Goal: Task Accomplishment & Management: Use online tool/utility

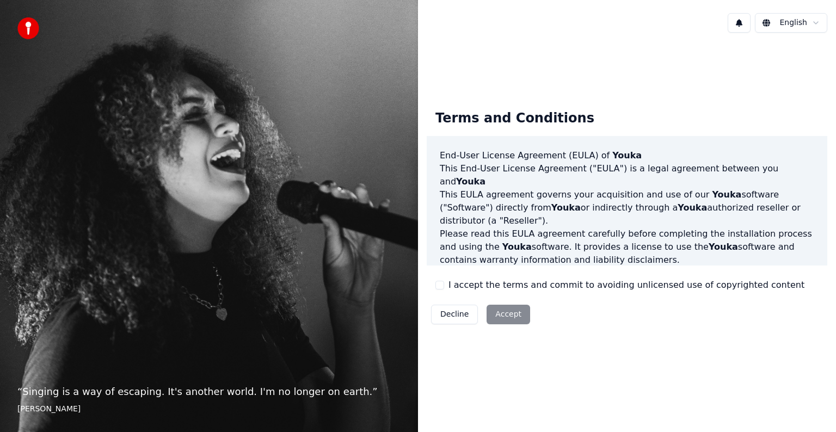
click at [505, 314] on div "Decline Accept" at bounding box center [481, 314] width 108 height 28
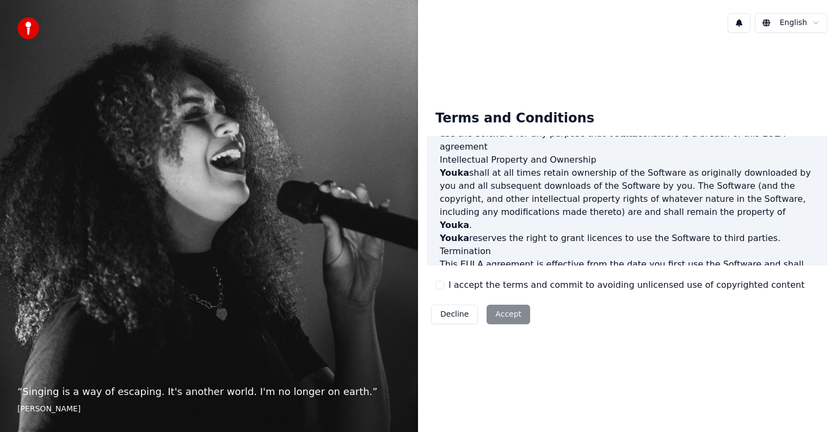
scroll to position [588, 0]
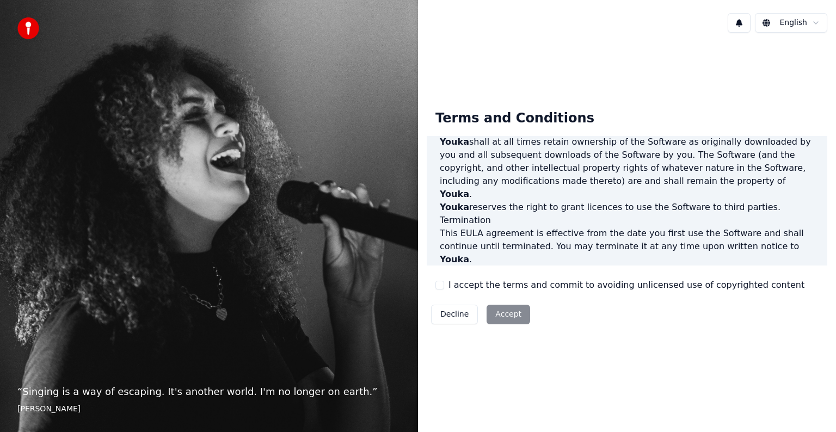
click at [498, 316] on div "Decline Accept" at bounding box center [481, 314] width 108 height 28
click at [502, 316] on div "Decline Accept" at bounding box center [481, 314] width 108 height 28
click at [499, 316] on div "Decline Accept" at bounding box center [481, 314] width 108 height 28
click at [817, 22] on html "“ Singing is a way of escaping. It's another world. I'm no longer on earth. ” E…" at bounding box center [418, 216] width 836 height 432
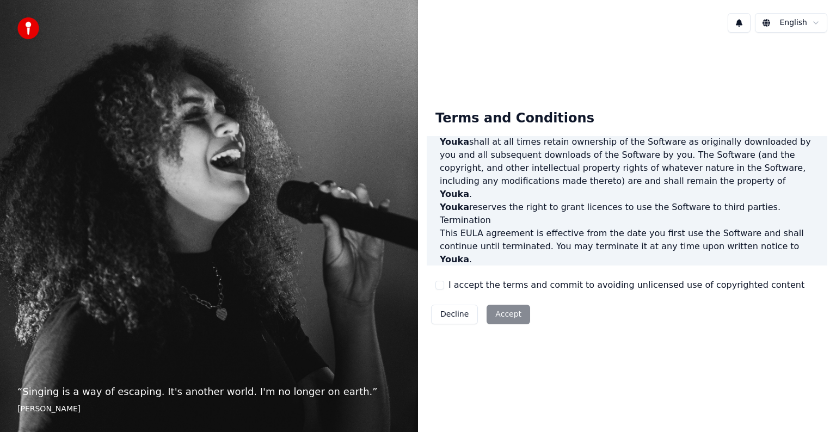
click at [495, 317] on div "Decline Accept" at bounding box center [481, 314] width 108 height 28
click at [495, 318] on div "Decline Accept" at bounding box center [481, 314] width 108 height 28
click at [499, 317] on div "Decline Accept" at bounding box center [481, 314] width 108 height 28
click at [743, 27] on button at bounding box center [738, 23] width 23 height 20
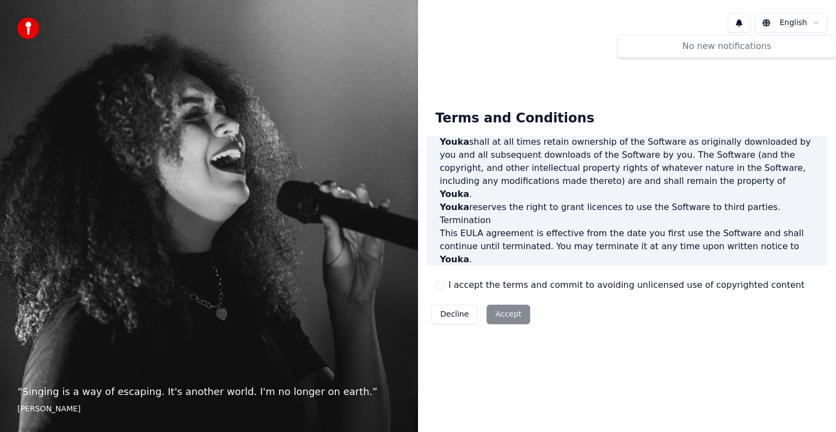
click at [644, 83] on div "Terms and Conditions End-User License Agreement (EULA) of Youka This End-User L…" at bounding box center [627, 214] width 418 height 347
click at [719, 392] on div "English Terms and Conditions End-User License Agreement (EULA) of Youka This En…" at bounding box center [627, 216] width 418 height 432
click at [718, 392] on div "English Terms and Conditions End-User License Agreement (EULA) of Youka This En…" at bounding box center [627, 216] width 418 height 432
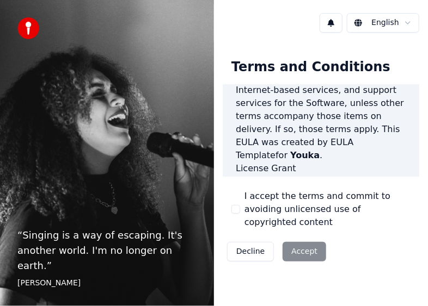
click at [297, 242] on div "Decline Accept" at bounding box center [277, 252] width 108 height 28
click at [298, 242] on div "Decline Accept" at bounding box center [277, 252] width 108 height 28
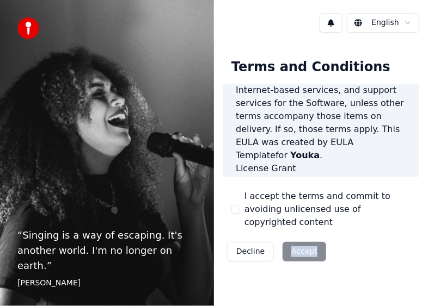
click at [298, 242] on div "Decline Accept" at bounding box center [277, 252] width 108 height 28
click at [250, 242] on button "Decline" at bounding box center [250, 252] width 47 height 20
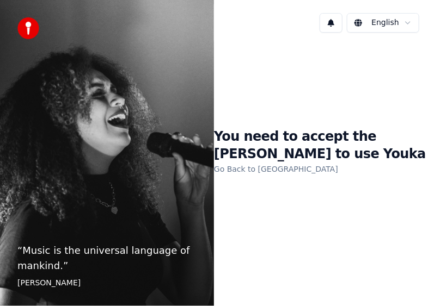
click at [240, 171] on link "Go Back to EULA" at bounding box center [276, 169] width 124 height 17
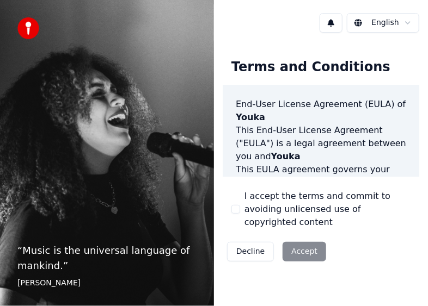
click at [294, 238] on div "Decline Accept" at bounding box center [277, 252] width 108 height 28
click at [300, 239] on div "Decline Accept" at bounding box center [277, 252] width 108 height 28
click at [294, 238] on div "Decline Accept" at bounding box center [277, 252] width 108 height 28
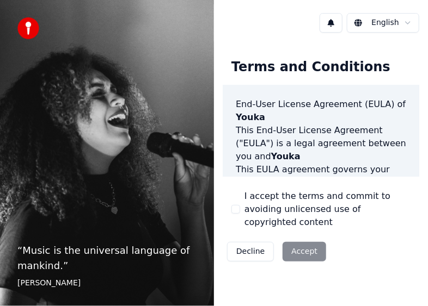
click at [189, 237] on div "“ Music is the universal language of mankind. ” Henry Wadsworth Longfellow" at bounding box center [107, 153] width 214 height 306
click at [248, 242] on button "Decline" at bounding box center [250, 252] width 47 height 20
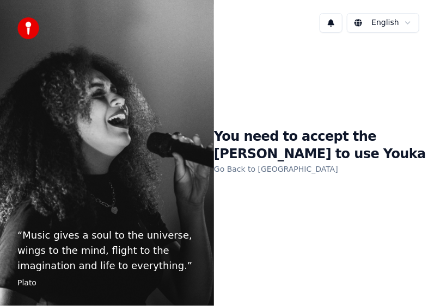
click at [257, 172] on link "Go Back to EULA" at bounding box center [276, 169] width 124 height 17
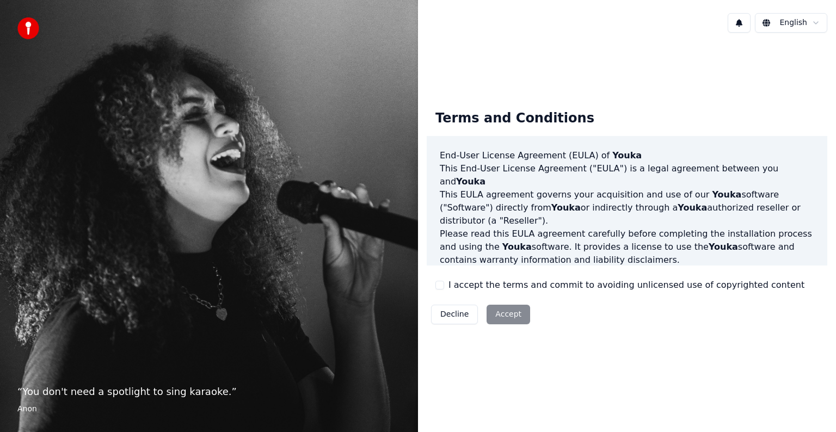
click at [515, 311] on div "Decline Accept" at bounding box center [481, 314] width 108 height 28
click at [509, 317] on div "Decline Accept" at bounding box center [481, 314] width 108 height 28
drag, startPoint x: 509, startPoint y: 317, endPoint x: 523, endPoint y: 300, distance: 22.4
click at [509, 317] on div "Decline Accept" at bounding box center [481, 314] width 108 height 28
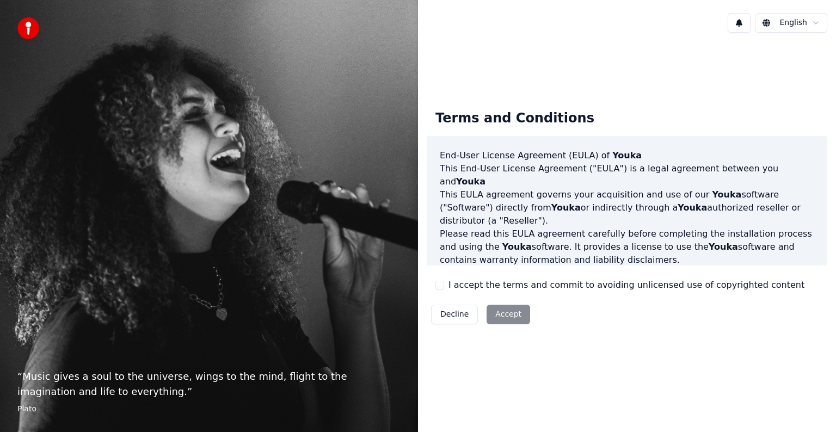
click at [509, 317] on div "Decline Accept" at bounding box center [481, 314] width 108 height 28
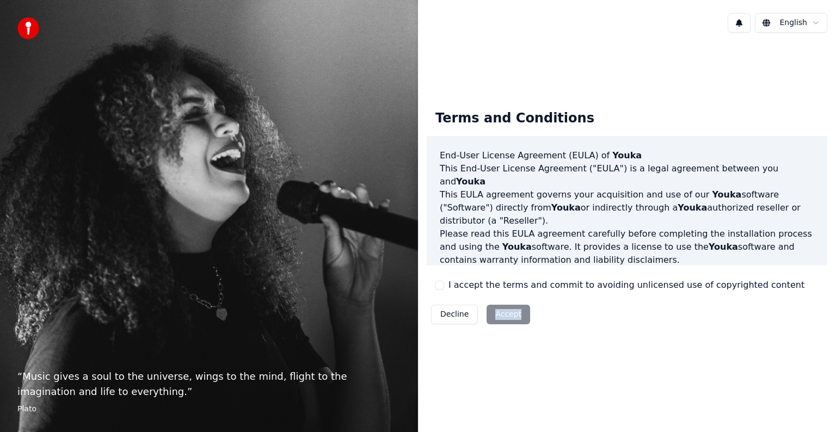
click at [502, 316] on div "Decline Accept" at bounding box center [481, 314] width 108 height 28
click at [503, 316] on div "Decline Accept" at bounding box center [481, 314] width 108 height 28
click at [504, 316] on div "Decline Accept" at bounding box center [481, 314] width 108 height 28
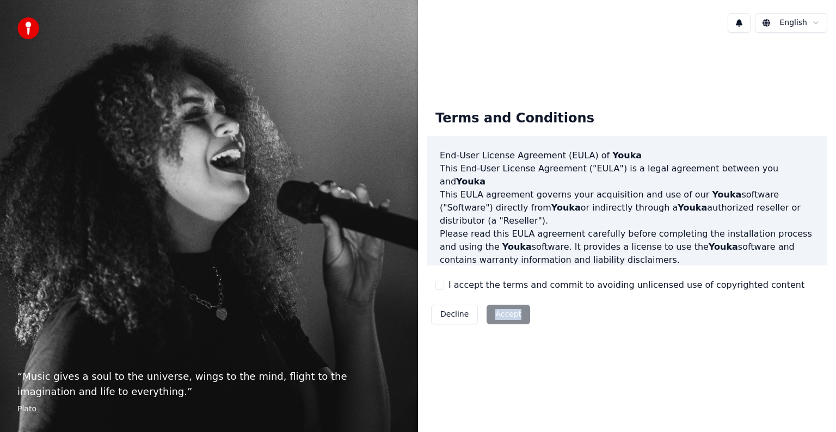
click at [504, 316] on div "Decline Accept" at bounding box center [481, 314] width 108 height 28
click at [492, 316] on div "Decline Accept" at bounding box center [481, 314] width 108 height 28
click at [495, 316] on div "Decline Accept" at bounding box center [481, 314] width 108 height 28
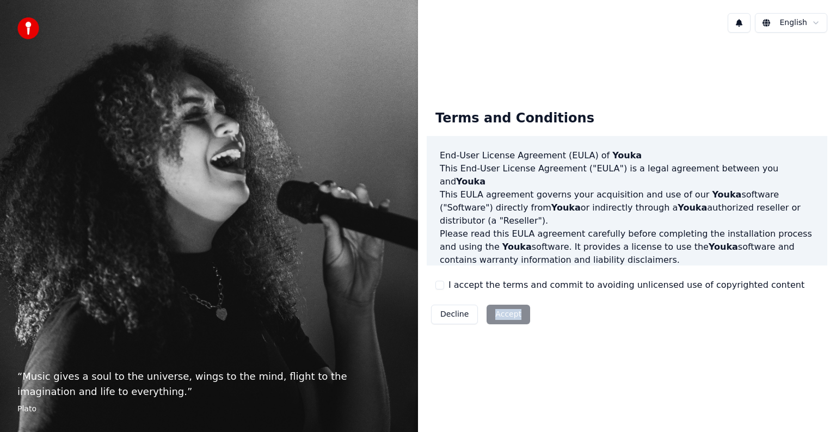
click at [539, 340] on div "Terms and Conditions End-User License Agreement (EULA) of Youka This End-User L…" at bounding box center [627, 214] width 418 height 347
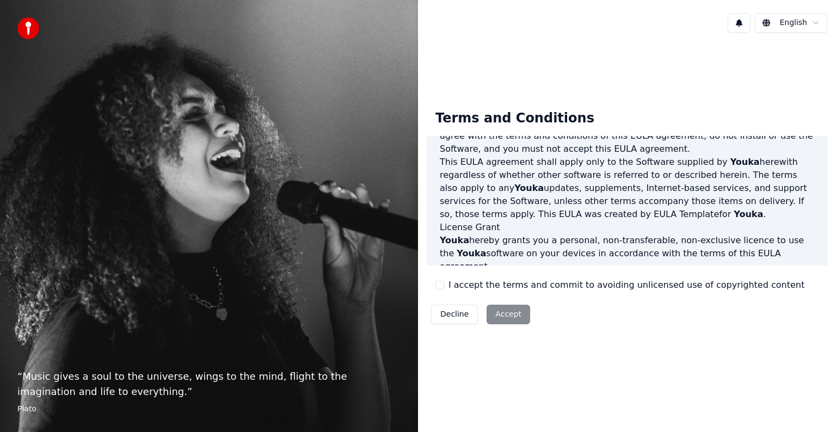
type button "on"
click at [727, 13] on button at bounding box center [738, 23] width 23 height 20
click at [573, 350] on div "Terms and Conditions End-User License Agreement (EULA) of Youka This End-User L…" at bounding box center [627, 214] width 418 height 347
click at [442, 285] on button "on" at bounding box center [439, 285] width 9 height 9
click at [509, 319] on button "Accept" at bounding box center [508, 315] width 44 height 20
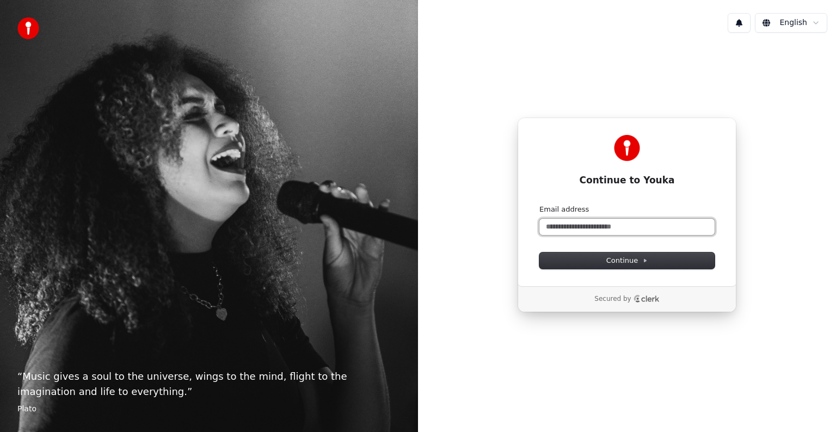
click at [631, 229] on input "Email address" at bounding box center [626, 227] width 175 height 16
click at [642, 259] on icon at bounding box center [644, 260] width 5 height 5
type input "**********"
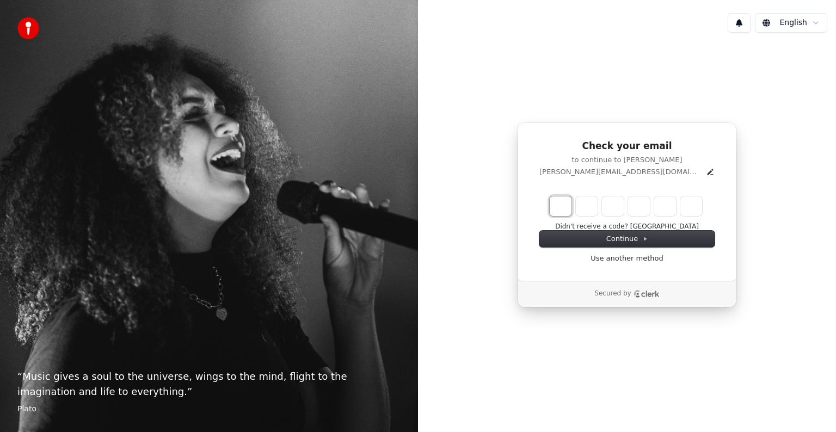
type input "*"
type input "**"
type input "*"
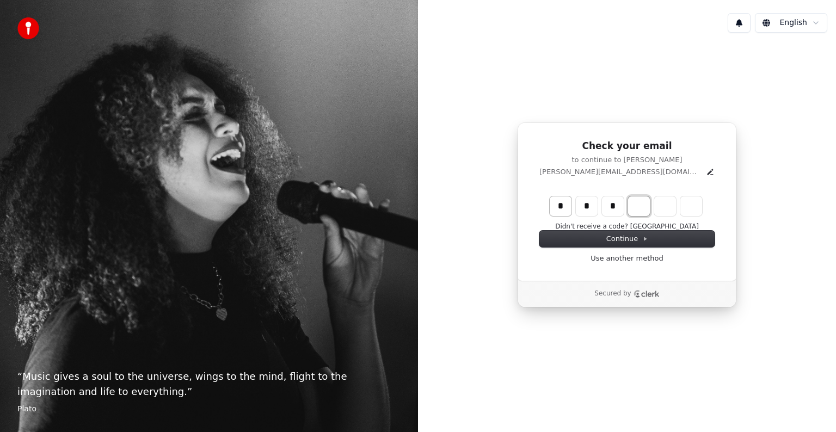
type input "***"
type input "*"
type input "****"
type input "*"
type input "******"
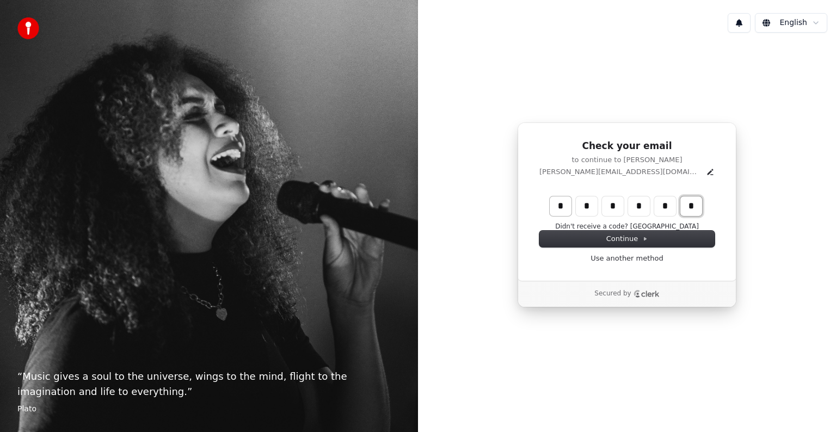
type input "*"
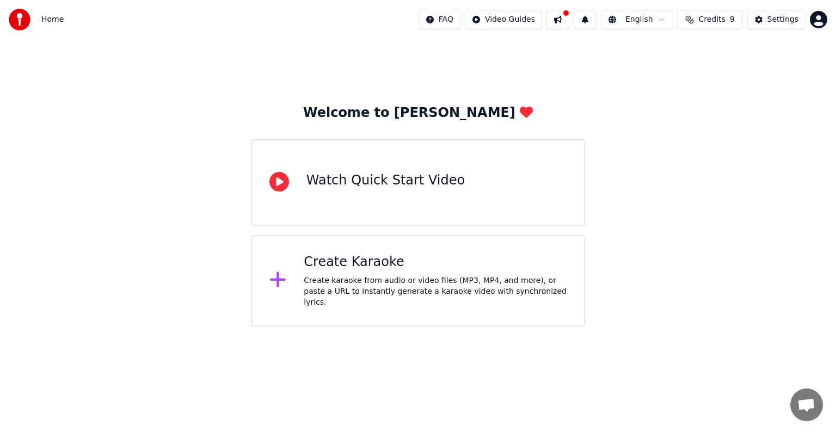
click at [368, 285] on div "Create karaoke from audio or video files (MP3, MP4, and more), or paste a URL t…" at bounding box center [435, 291] width 263 height 33
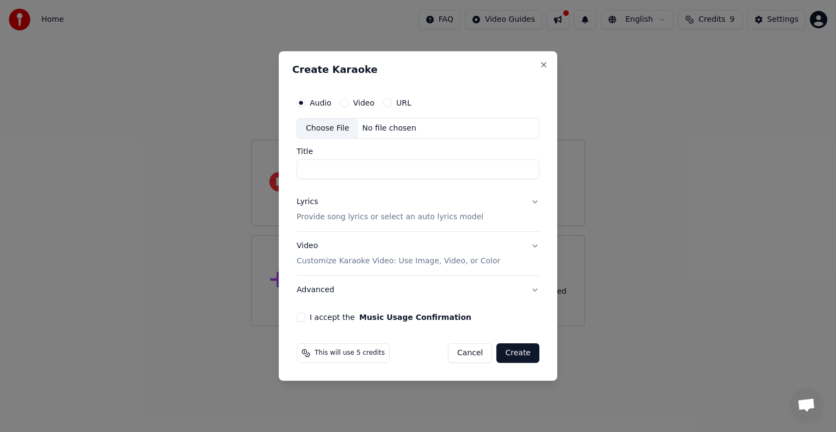
click at [349, 172] on input "Title" at bounding box center [418, 169] width 243 height 20
click at [329, 127] on div "Choose File" at bounding box center [327, 129] width 61 height 20
type input "**********"
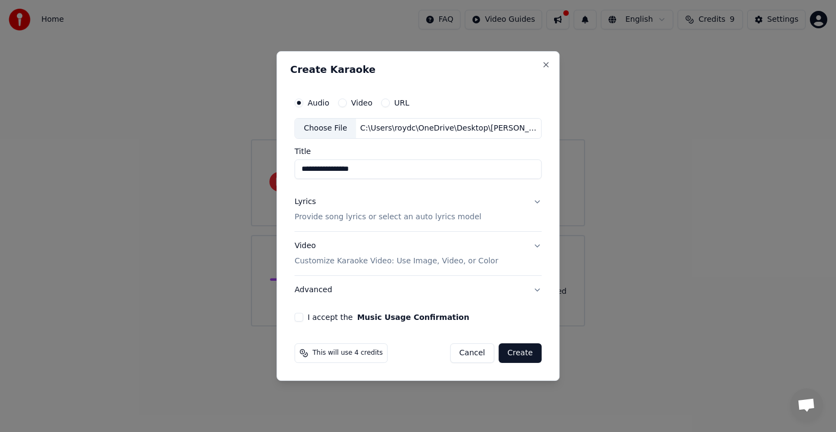
click at [379, 220] on p "Provide song lyrics or select an auto lyrics model" at bounding box center [387, 217] width 187 height 11
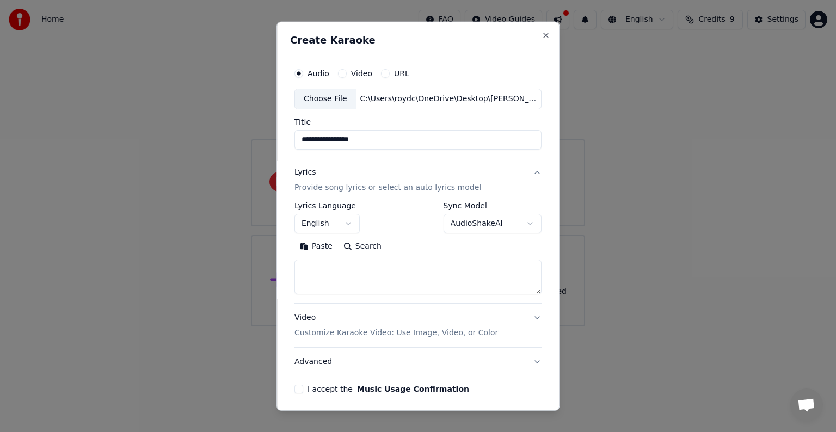
click at [311, 246] on button "Paste" at bounding box center [316, 246] width 44 height 17
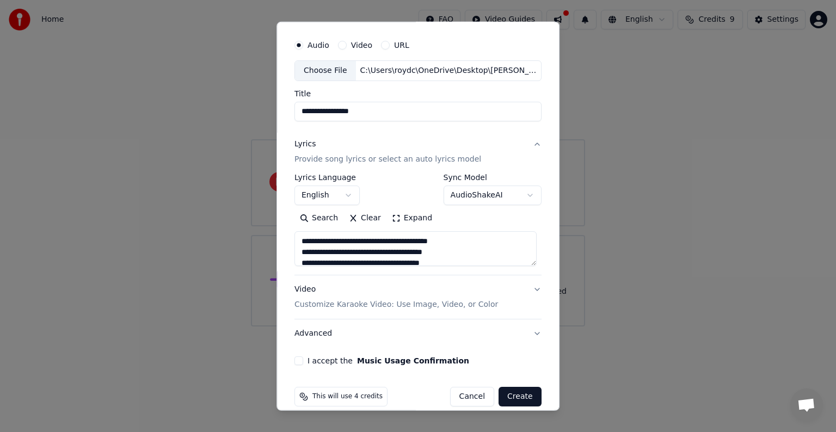
scroll to position [41, 0]
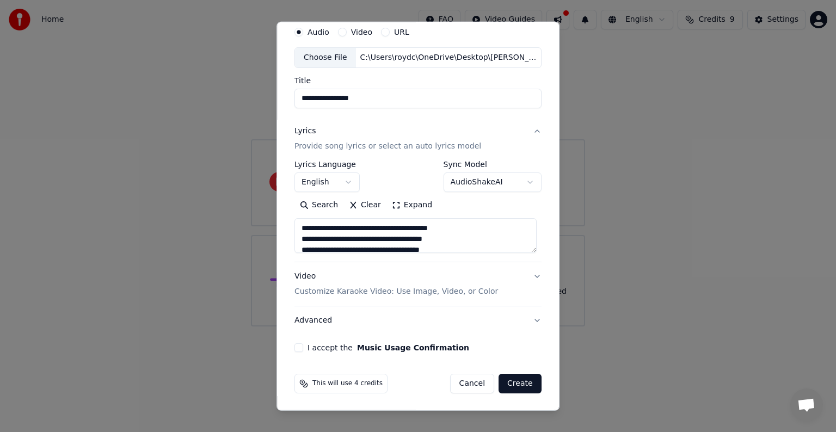
click at [378, 292] on p "Customize Karaoke Video: Use Image, Video, or Color" at bounding box center [395, 291] width 203 height 11
type textarea "**********"
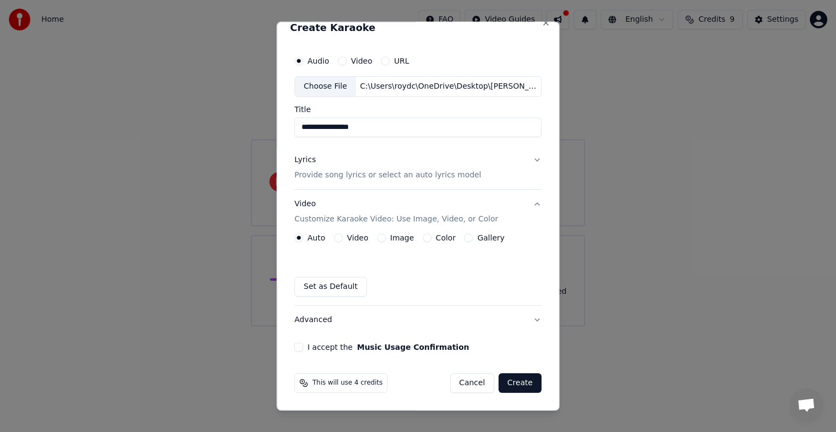
scroll to position [12, 0]
click at [441, 240] on label "Color" at bounding box center [446, 238] width 20 height 8
click at [431, 240] on button "Color" at bounding box center [427, 238] width 9 height 9
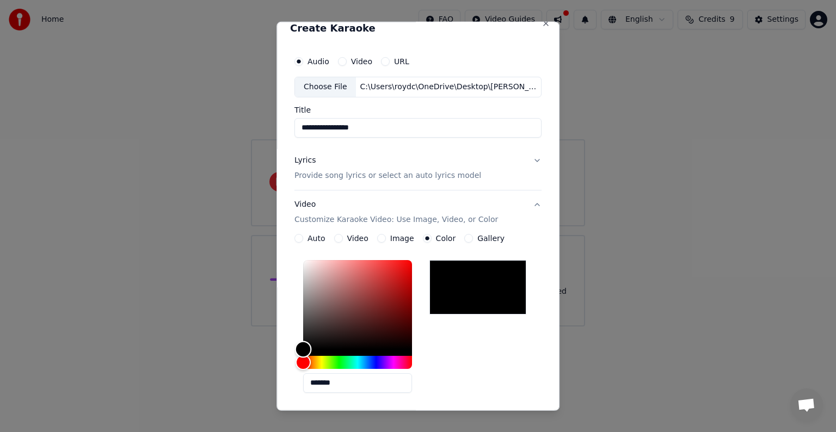
click at [377, 279] on div "Color" at bounding box center [357, 304] width 109 height 89
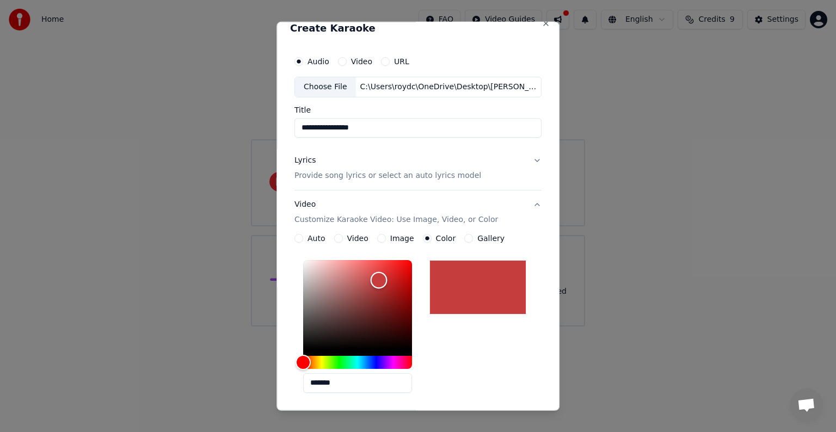
click at [367, 282] on div "Color" at bounding box center [357, 304] width 109 height 89
click at [384, 311] on div "Color" at bounding box center [357, 304] width 109 height 89
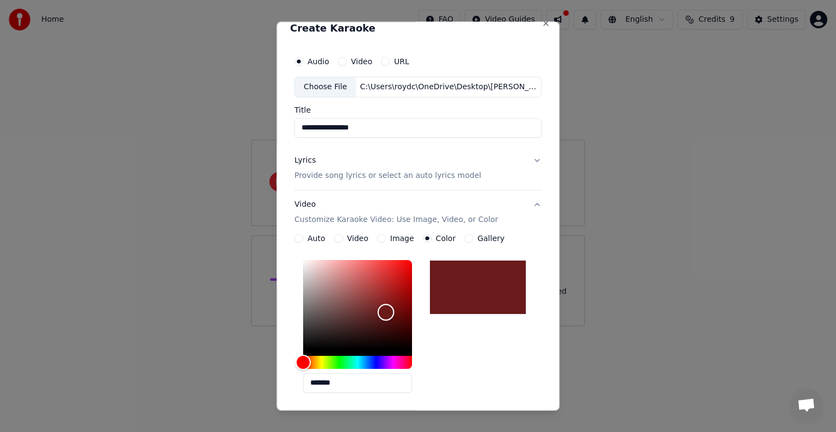
type input "*******"
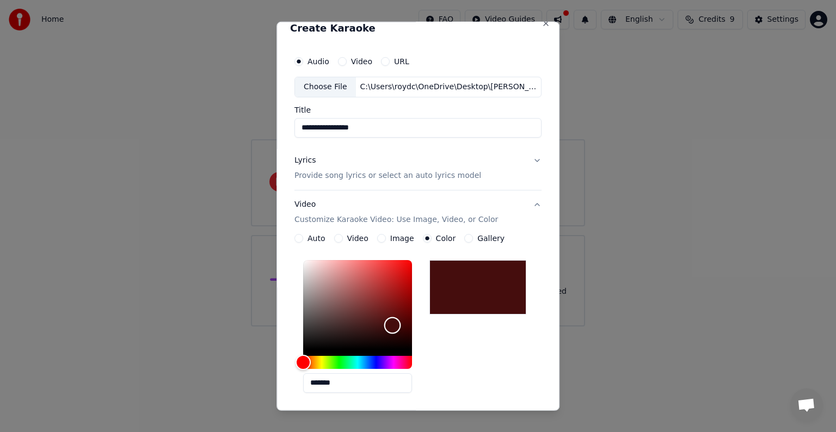
click at [390, 324] on div "Color" at bounding box center [357, 304] width 109 height 89
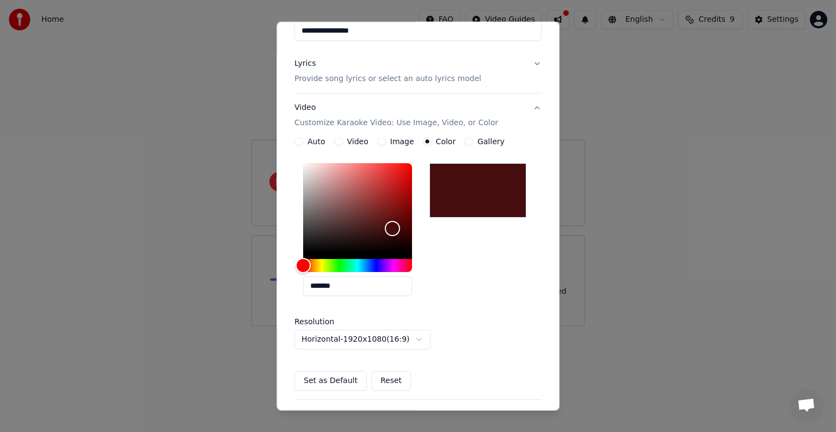
scroll to position [132, 0]
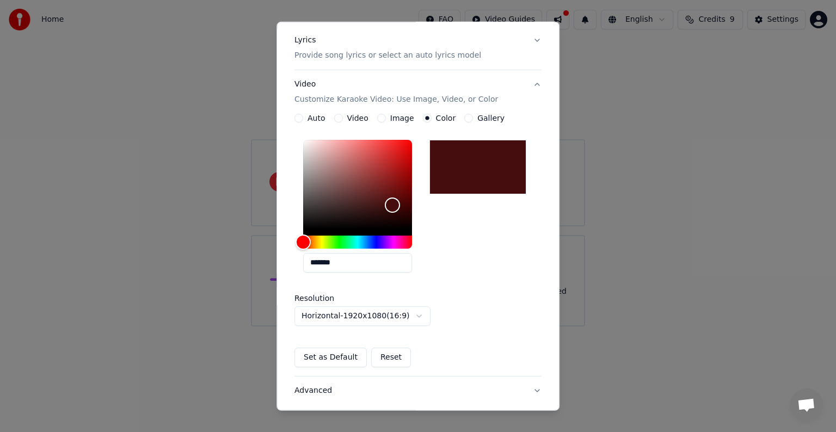
click at [485, 120] on label "Gallery" at bounding box center [490, 118] width 27 height 8
click at [473, 120] on button "Gallery" at bounding box center [468, 118] width 9 height 9
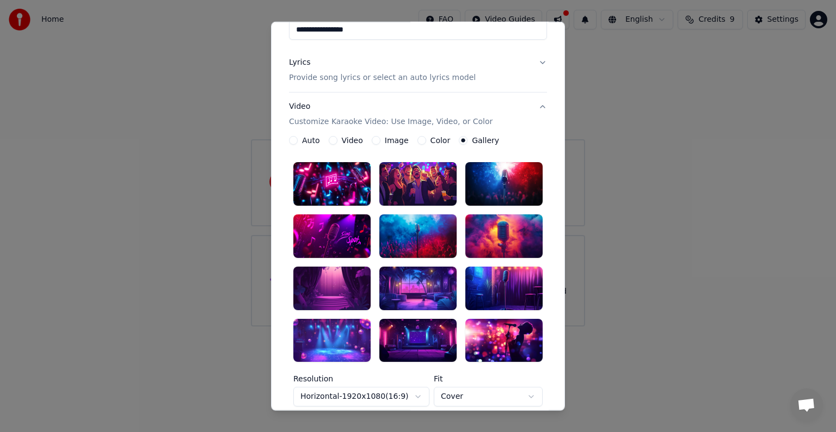
scroll to position [97, 0]
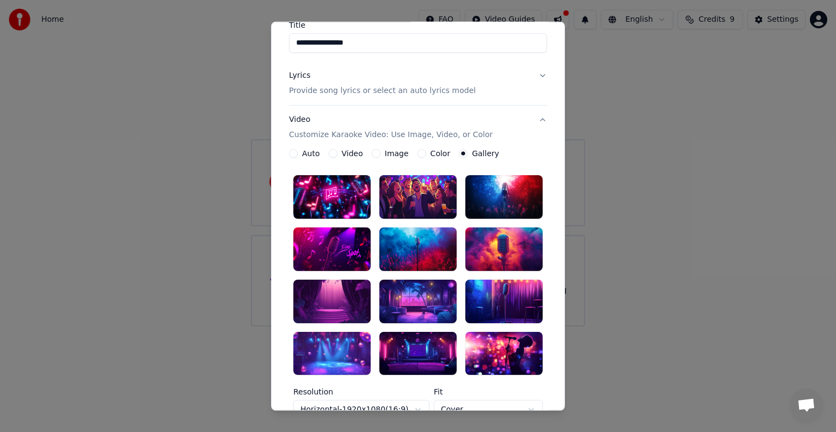
click at [433, 157] on label "Color" at bounding box center [440, 154] width 20 height 8
click at [426, 157] on button "Color" at bounding box center [421, 153] width 9 height 9
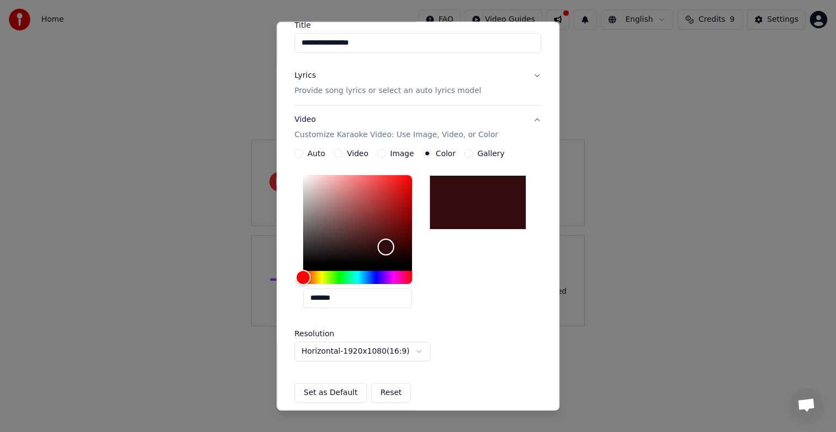
click at [384, 246] on div "Color" at bounding box center [357, 219] width 109 height 89
type input "*******"
click at [388, 240] on div "Color" at bounding box center [390, 241] width 17 height 17
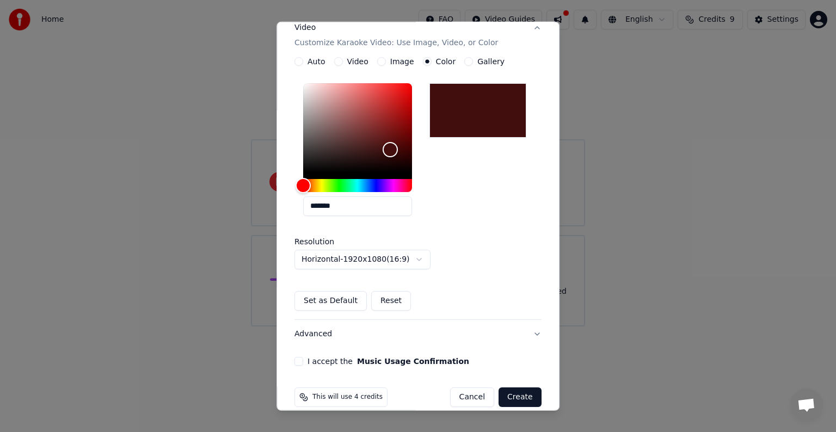
scroll to position [202, 0]
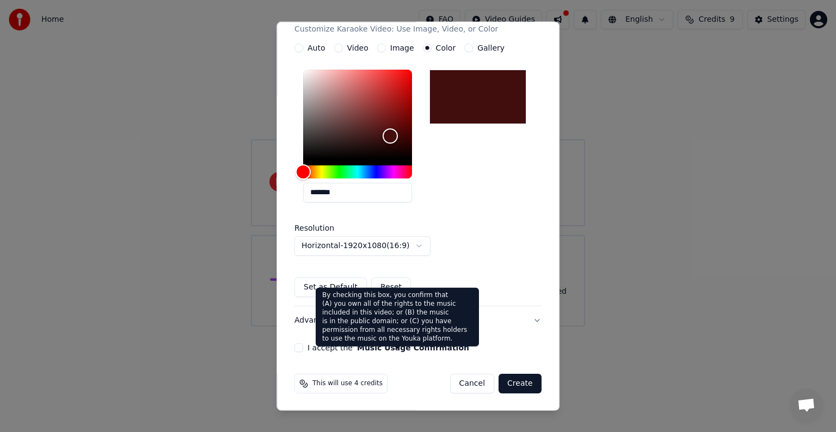
click at [365, 346] on button "Music Usage Confirmation" at bounding box center [413, 348] width 112 height 8
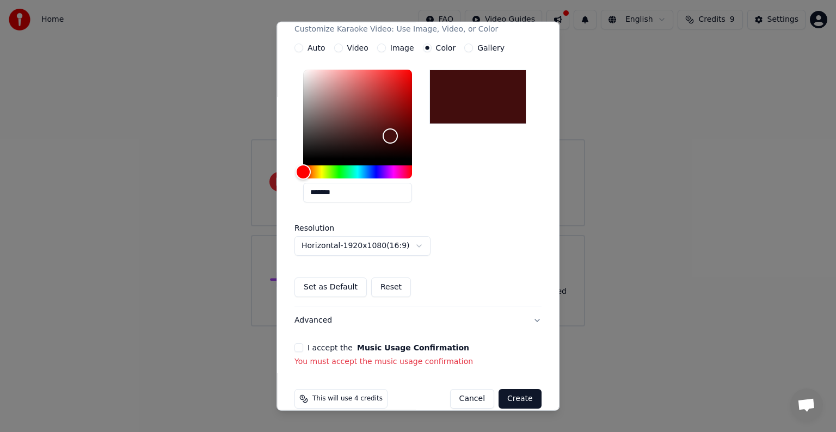
click at [365, 346] on button "Music Usage Confirmation" at bounding box center [413, 348] width 112 height 8
click at [302, 347] on div "I accept the Music Usage Confirmation" at bounding box center [417, 347] width 247 height 9
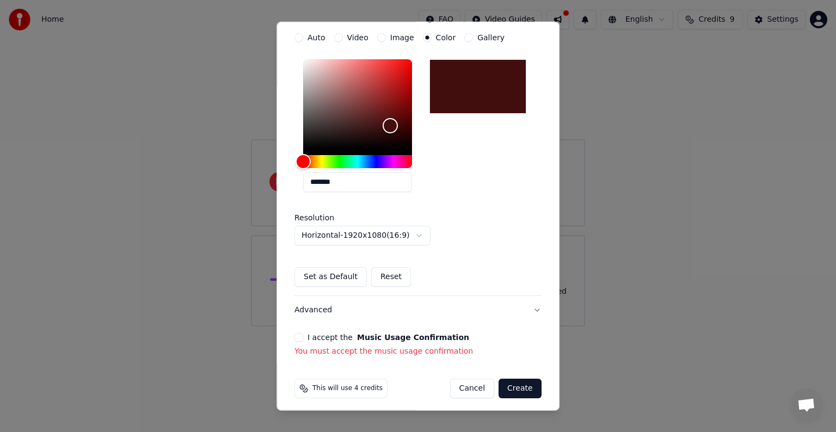
scroll to position [218, 0]
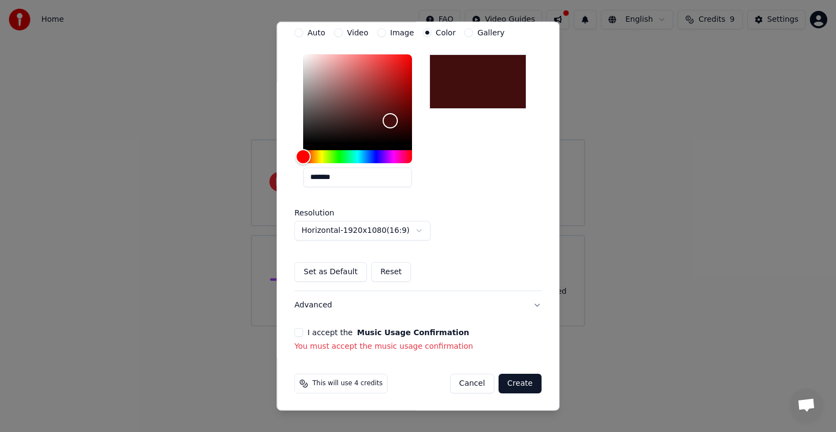
click at [434, 349] on p "You must accept the music usage confirmation" at bounding box center [417, 346] width 247 height 11
click at [445, 332] on div "I accept the Music Usage Confirmation" at bounding box center [417, 332] width 247 height 9
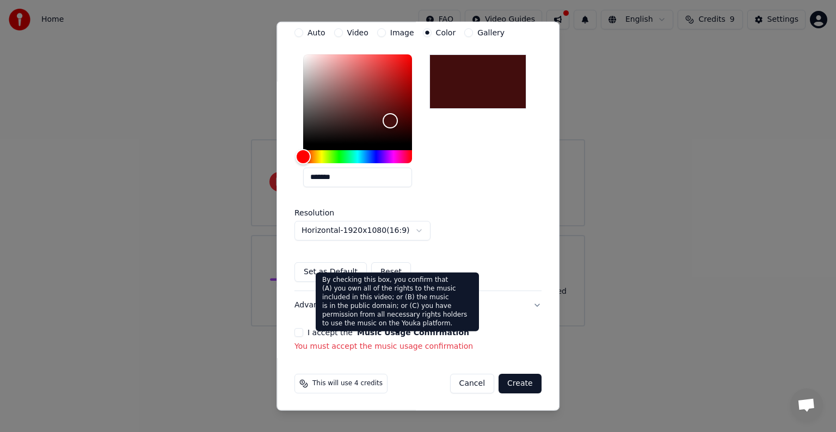
click at [383, 311] on div "By checking this box, you confirm that (A) you own all of the rights to the mus…" at bounding box center [397, 302] width 163 height 59
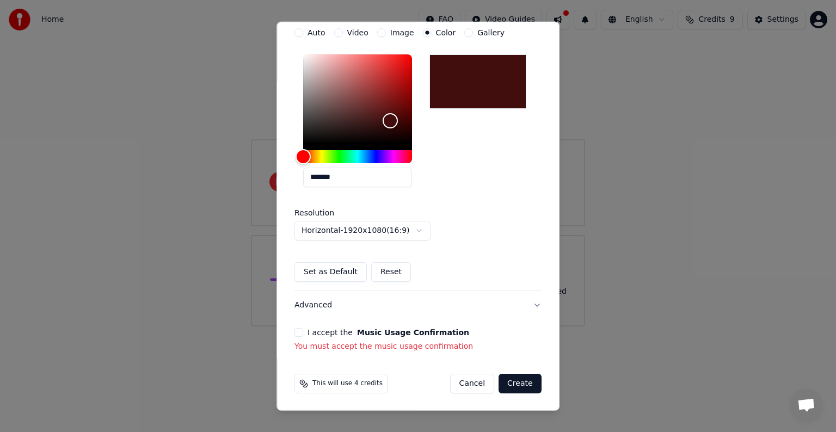
click at [410, 364] on form "**********" at bounding box center [418, 119] width 256 height 557
click at [531, 302] on button "Advanced" at bounding box center [417, 305] width 247 height 28
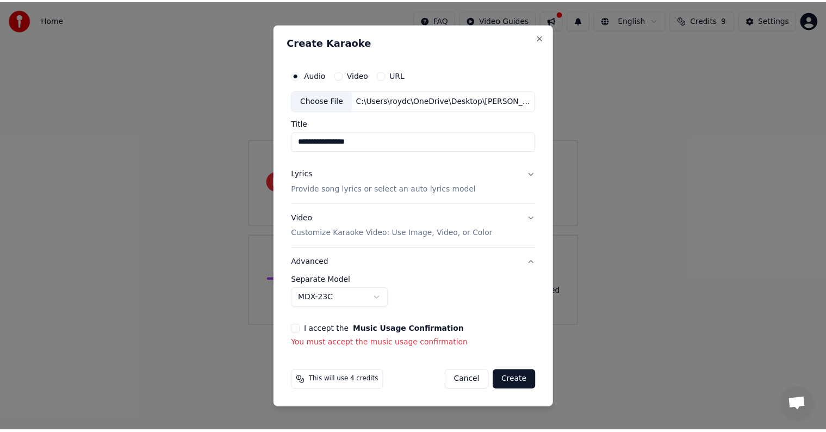
scroll to position [0, 0]
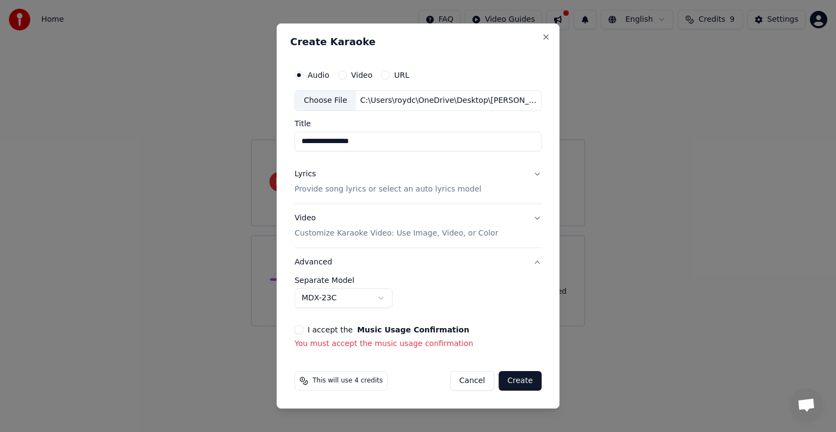
click at [483, 344] on p "You must accept the music usage confirmation" at bounding box center [417, 343] width 247 height 11
click at [300, 344] on p "You must accept the music usage confirmation" at bounding box center [417, 343] width 247 height 11
click at [384, 141] on input "**********" at bounding box center [417, 142] width 247 height 20
type input "**********"
click at [420, 342] on p "You must accept the music usage confirmation" at bounding box center [417, 343] width 247 height 11
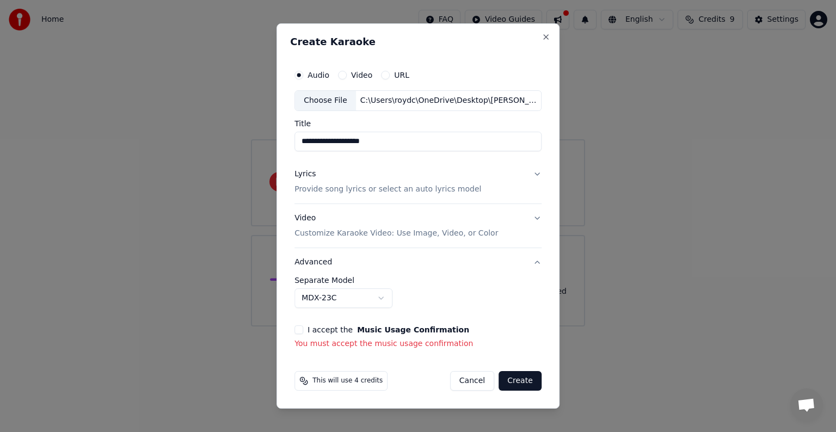
click at [450, 348] on p "You must accept the music usage confirmation" at bounding box center [417, 343] width 247 height 11
click at [522, 378] on button "Create" at bounding box center [519, 381] width 43 height 20
click at [432, 343] on p "You must accept the music usage confirmation" at bounding box center [417, 343] width 247 height 11
click at [433, 343] on p "You must accept the music usage confirmation" at bounding box center [417, 343] width 247 height 11
click at [433, 342] on p "You must accept the music usage confirmation" at bounding box center [417, 343] width 247 height 11
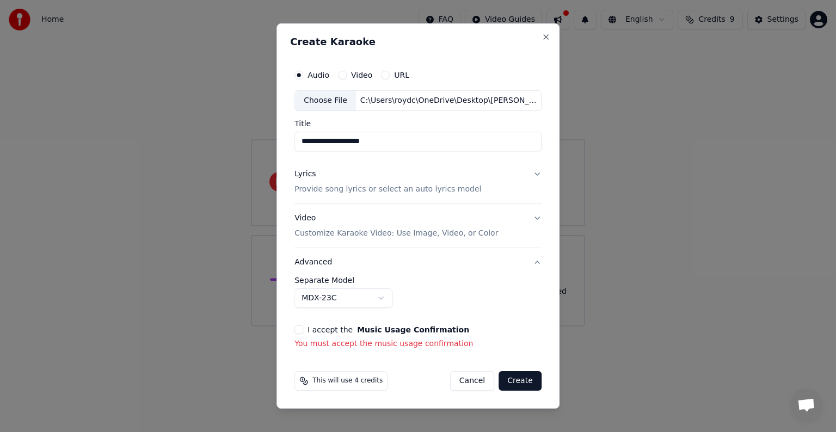
click at [313, 344] on p "You must accept the music usage confirmation" at bounding box center [417, 343] width 247 height 11
click at [299, 330] on button "I accept the Music Usage Confirmation" at bounding box center [298, 329] width 9 height 9
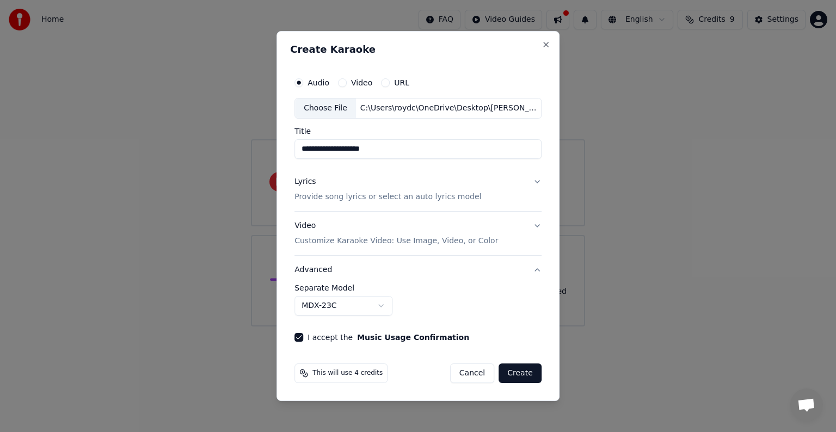
click at [299, 330] on div "**********" at bounding box center [418, 206] width 256 height 279
click at [516, 373] on button "Create" at bounding box center [519, 373] width 43 height 20
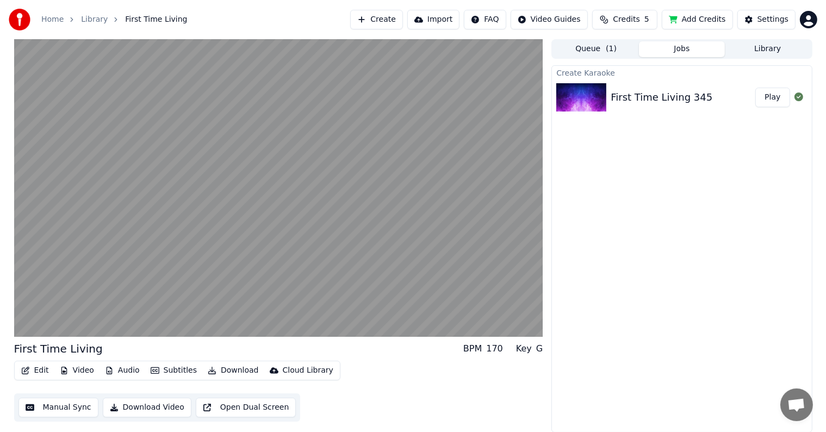
click at [680, 96] on div "First Time Living 345" at bounding box center [662, 97] width 102 height 15
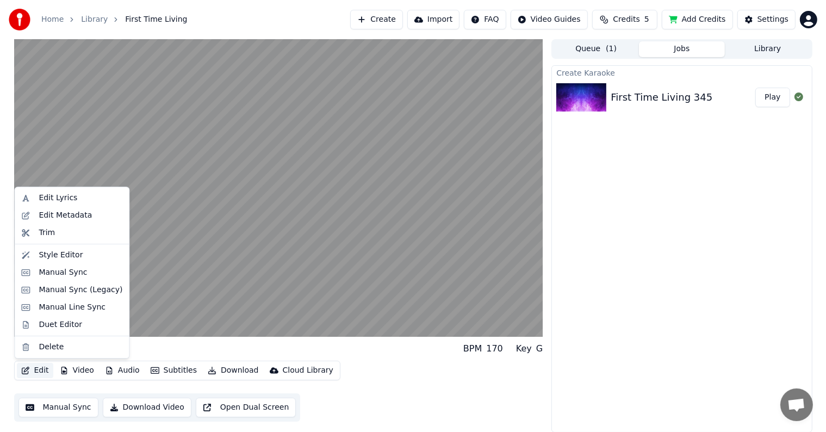
click at [41, 372] on button "Edit" at bounding box center [35, 370] width 36 height 15
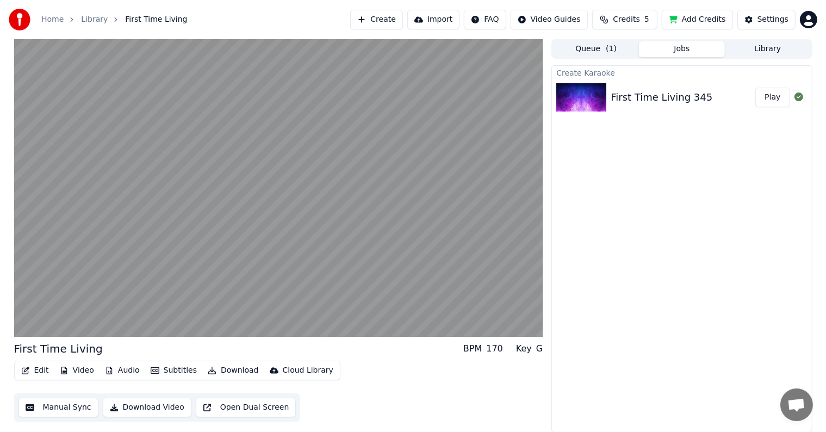
click at [631, 313] on div "Create Karaoke First Time Living 345 Play" at bounding box center [682, 248] width 261 height 367
click at [762, 21] on div "Settings" at bounding box center [773, 19] width 31 height 11
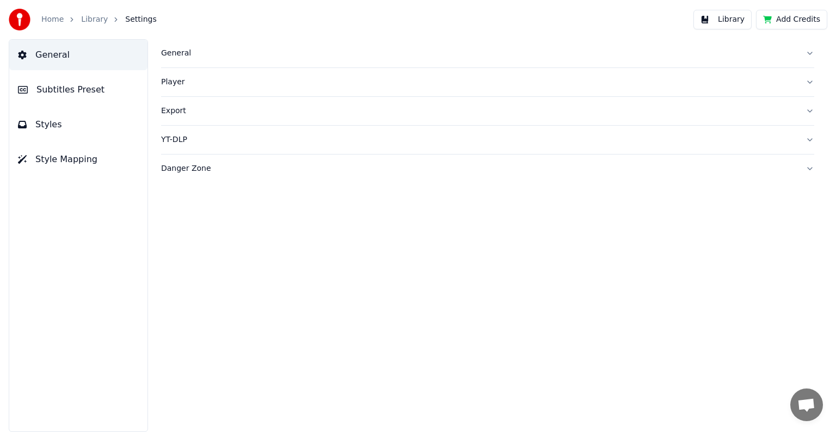
click at [729, 20] on button "Library" at bounding box center [722, 20] width 58 height 20
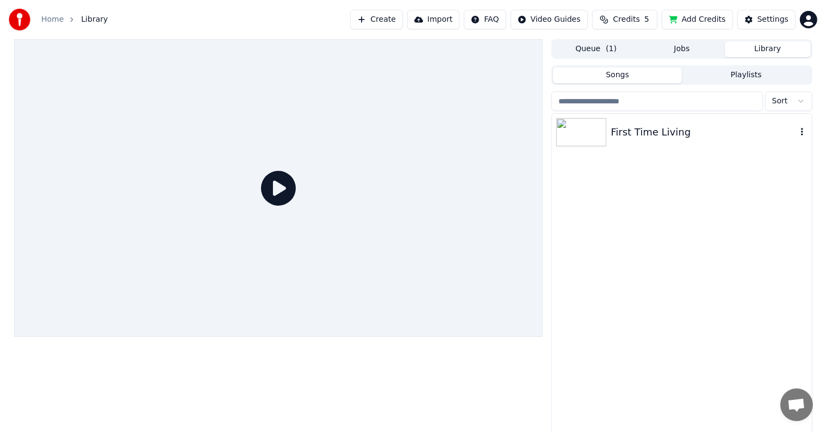
click at [573, 138] on img at bounding box center [582, 132] width 50 height 28
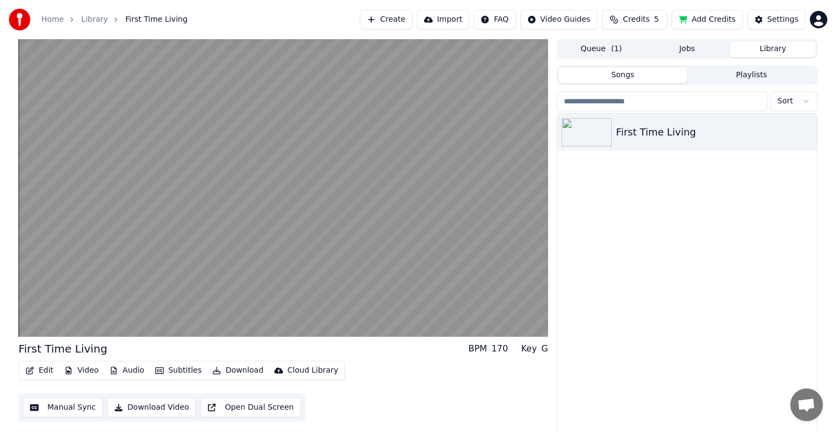
click at [802, 99] on html "Home Library First Time Living Create Import FAQ Video Guides Credits 5 Add Cre…" at bounding box center [418, 216] width 836 height 432
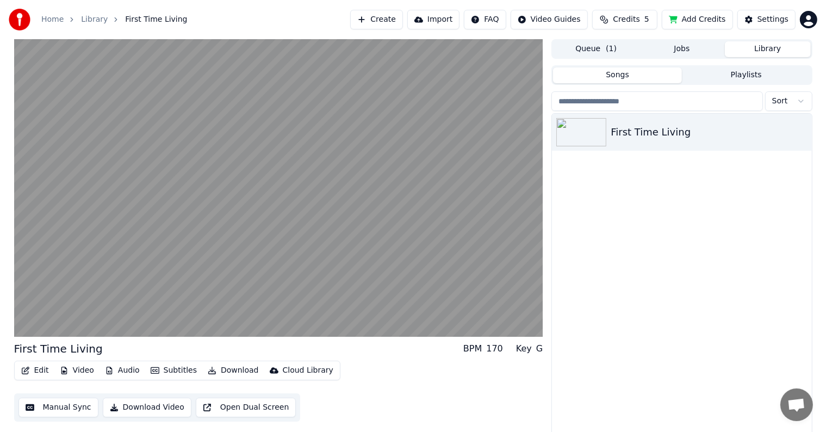
click at [702, 268] on html "Home Library First Time Living Create Import FAQ Video Guides Credits 5 Add Cre…" at bounding box center [413, 216] width 826 height 432
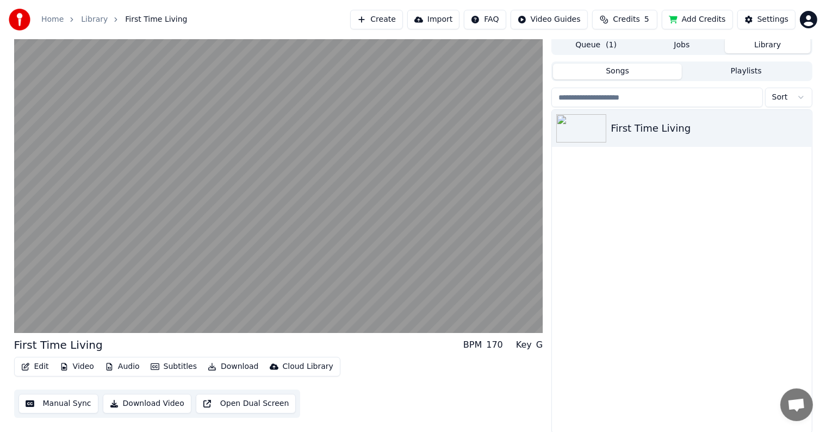
scroll to position [5, 0]
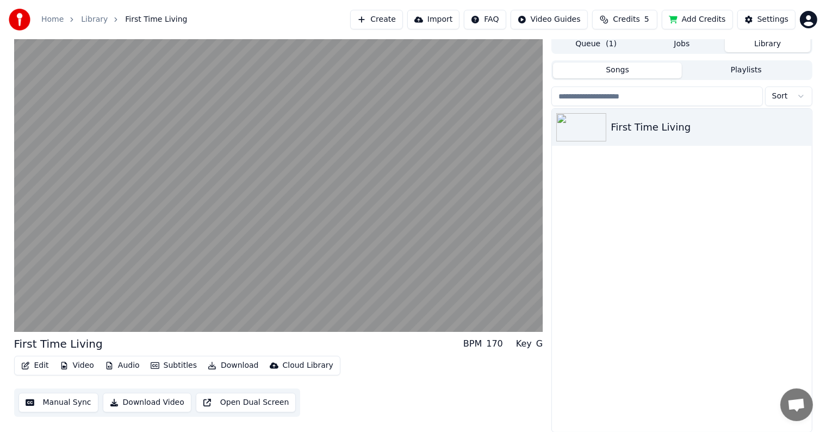
click at [74, 363] on button "Video" at bounding box center [76, 365] width 43 height 15
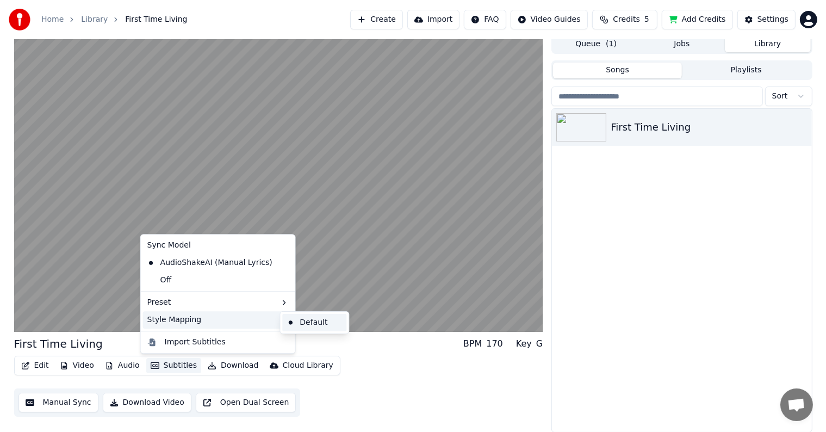
click at [295, 323] on div "Default" at bounding box center [314, 322] width 64 height 17
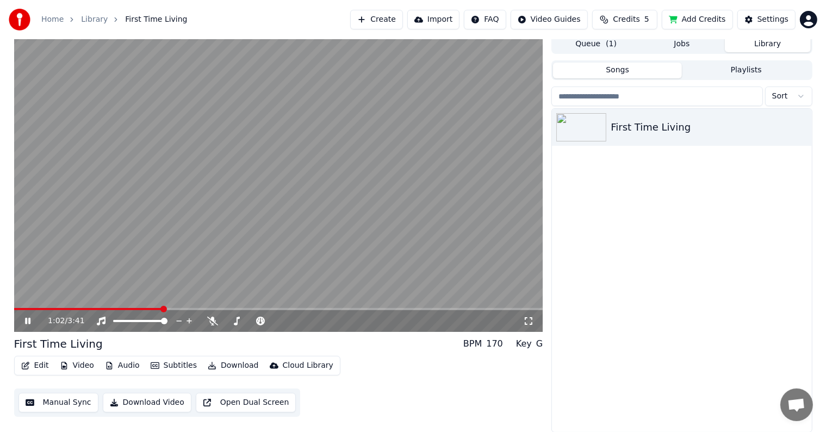
click at [78, 368] on button "Video" at bounding box center [76, 365] width 43 height 15
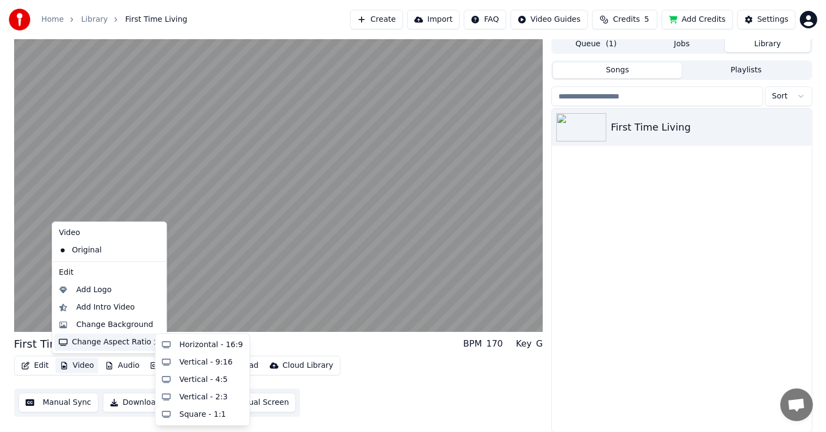
click at [122, 346] on div "Change Aspect Ratio" at bounding box center [109, 342] width 110 height 17
click at [194, 345] on div "Horizontal - 16:9" at bounding box center [212, 345] width 64 height 11
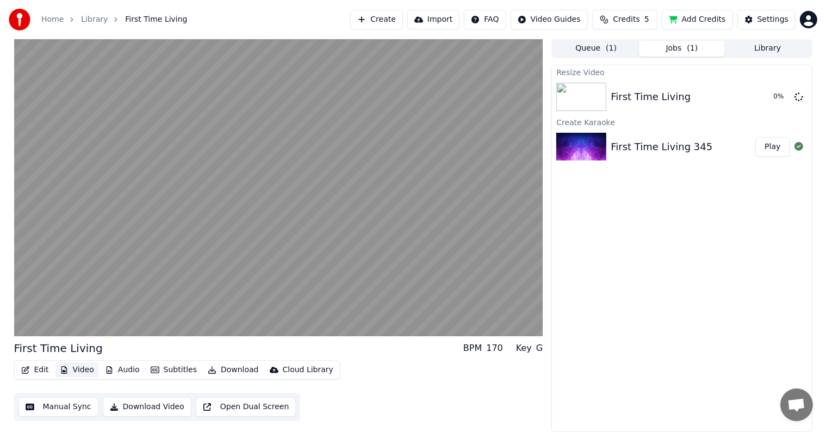
scroll to position [0, 0]
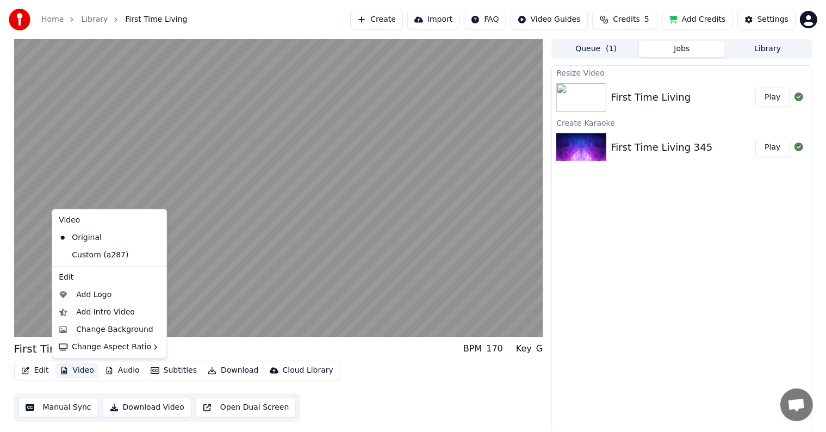
click at [81, 369] on button "Video" at bounding box center [76, 370] width 43 height 15
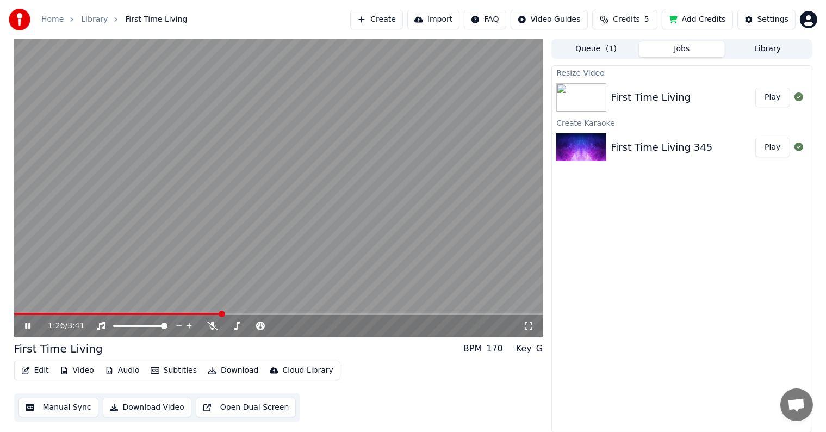
click at [601, 290] on div "Resize Video First Time Living Play Create Karaoke First Time Living 345 Play" at bounding box center [682, 248] width 261 height 367
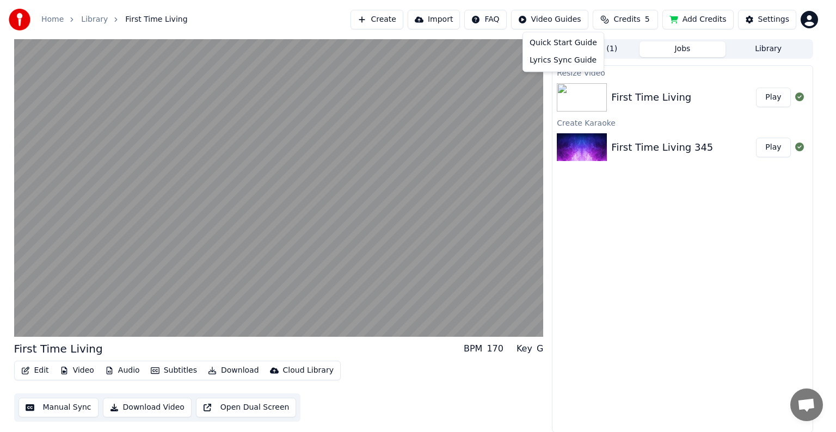
click at [561, 22] on html "Home Library First Time Living Create Import FAQ Video Guides Credits 5 Add Cre…" at bounding box center [418, 216] width 836 height 432
click at [622, 245] on html "Home Library First Time Living Create Import FAQ Video Guides Credits 5 Add Cre…" at bounding box center [418, 216] width 836 height 432
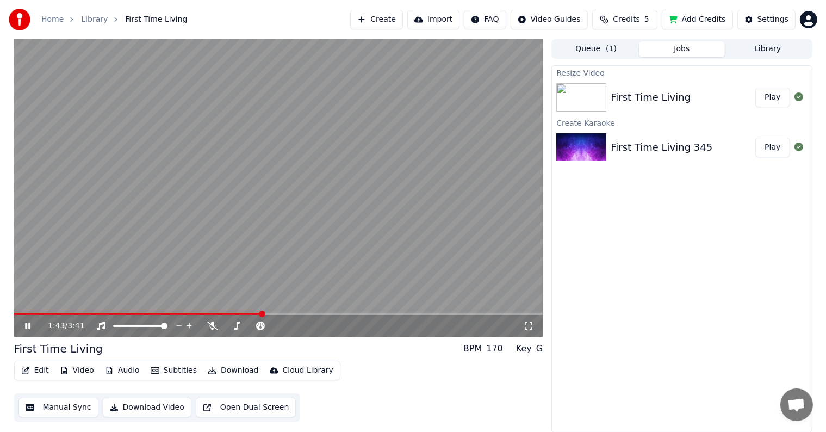
click at [530, 324] on icon at bounding box center [528, 326] width 11 height 9
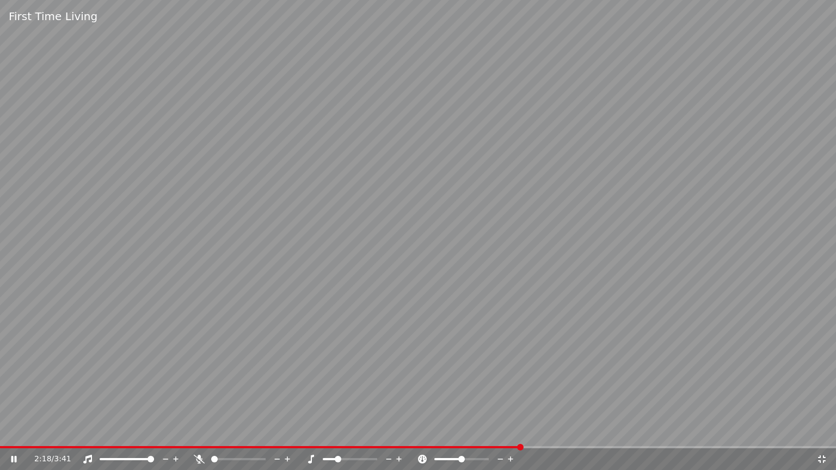
click at [337, 431] on span at bounding box center [338, 459] width 7 height 7
click at [344, 431] on span at bounding box center [350, 459] width 54 height 2
click at [461, 431] on span at bounding box center [461, 459] width 7 height 7
click at [469, 431] on div at bounding box center [472, 459] width 88 height 11
click at [470, 431] on span at bounding box center [461, 459] width 54 height 2
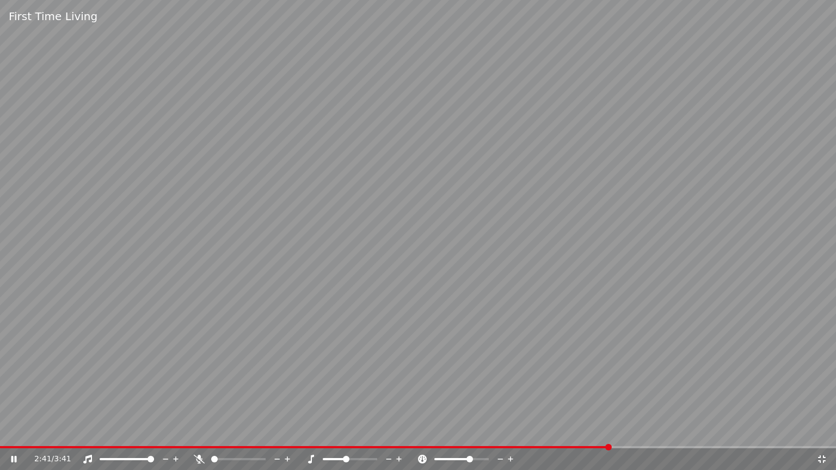
click at [454, 431] on span at bounding box center [452, 459] width 36 height 2
click at [461, 431] on div at bounding box center [472, 459] width 88 height 11
click at [817, 431] on div "2:47 / 3:41" at bounding box center [417, 459] width 827 height 11
click at [824, 431] on icon at bounding box center [822, 459] width 8 height 8
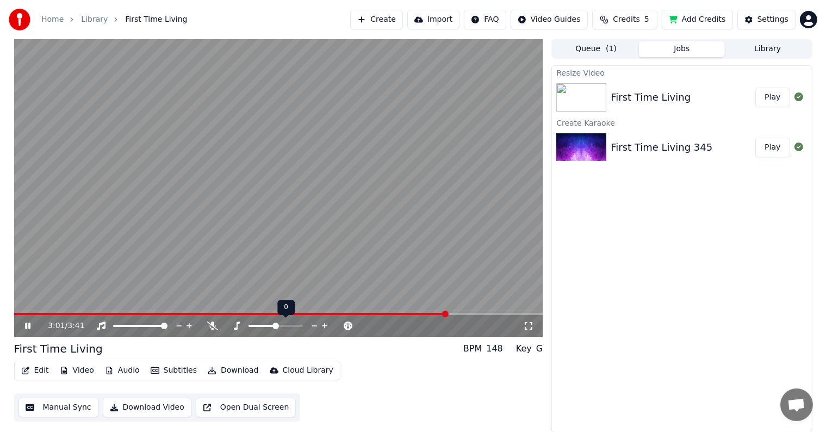
click at [274, 325] on span at bounding box center [276, 326] width 7 height 7
click at [534, 348] on div "Key G" at bounding box center [529, 348] width 27 height 13
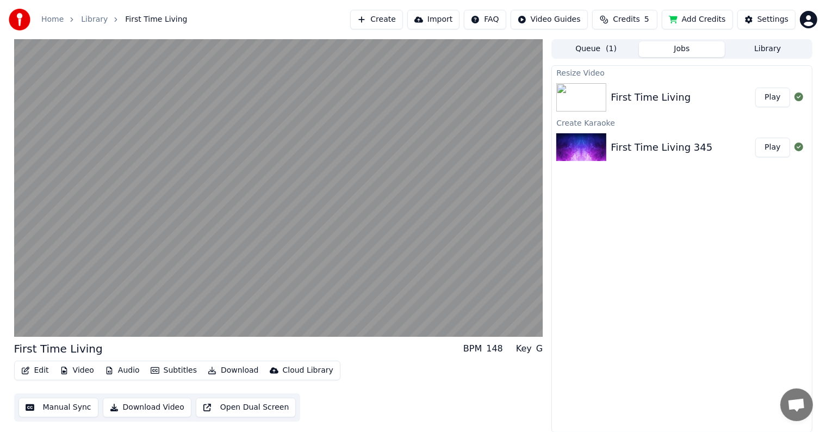
click at [224, 411] on button "Open Dual Screen" at bounding box center [246, 408] width 101 height 20
click at [768, 98] on button "Play" at bounding box center [773, 98] width 34 height 20
click at [797, 97] on icon at bounding box center [799, 96] width 9 height 9
click at [799, 98] on icon at bounding box center [799, 96] width 9 height 9
click at [35, 371] on button "Edit" at bounding box center [35, 370] width 36 height 15
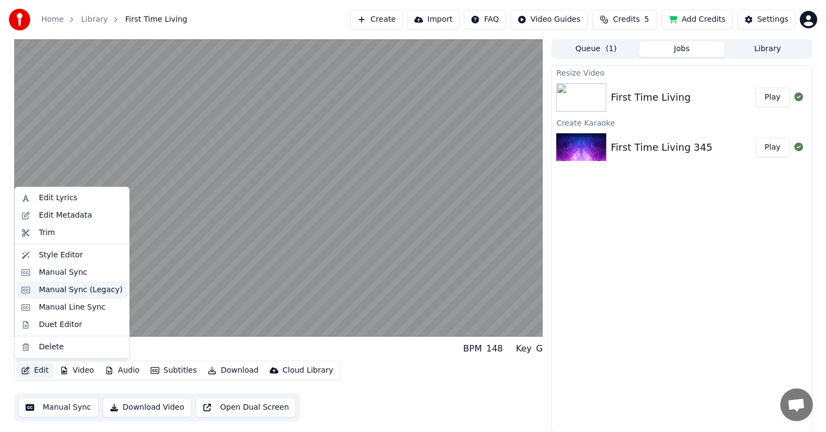
click at [81, 294] on div "Manual Sync (Legacy)" at bounding box center [81, 290] width 84 height 11
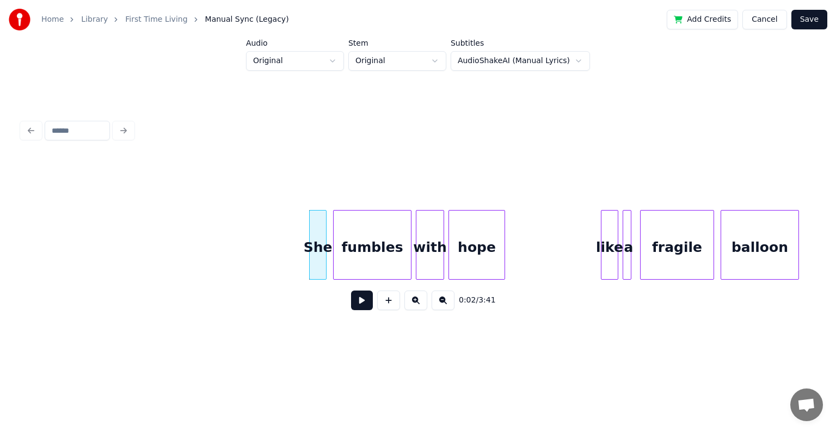
click at [29, 127] on div at bounding box center [417, 131] width 801 height 24
click at [152, 20] on link "First Time Living" at bounding box center [156, 19] width 62 height 11
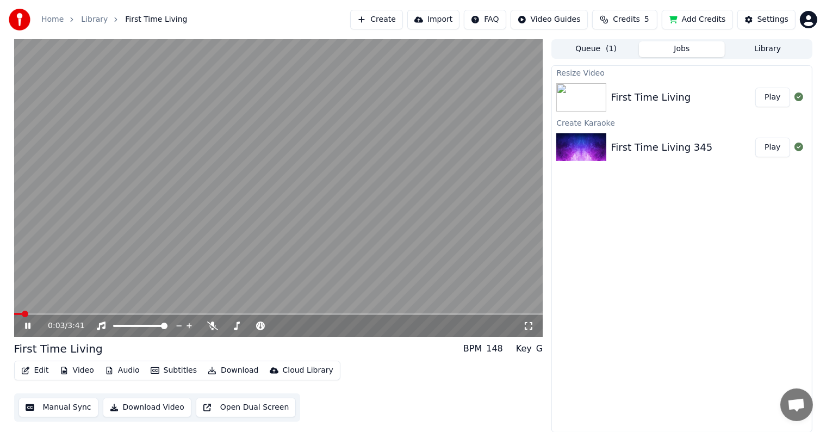
click at [45, 370] on button "Edit" at bounding box center [35, 370] width 36 height 15
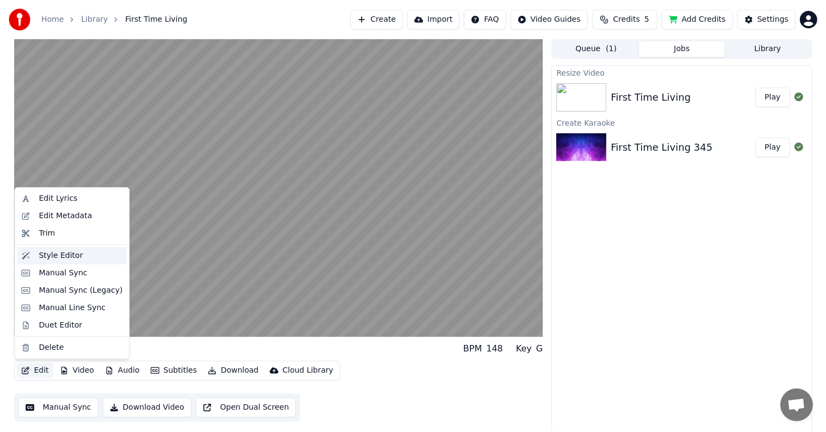
click at [67, 257] on div "Style Editor" at bounding box center [61, 255] width 44 height 11
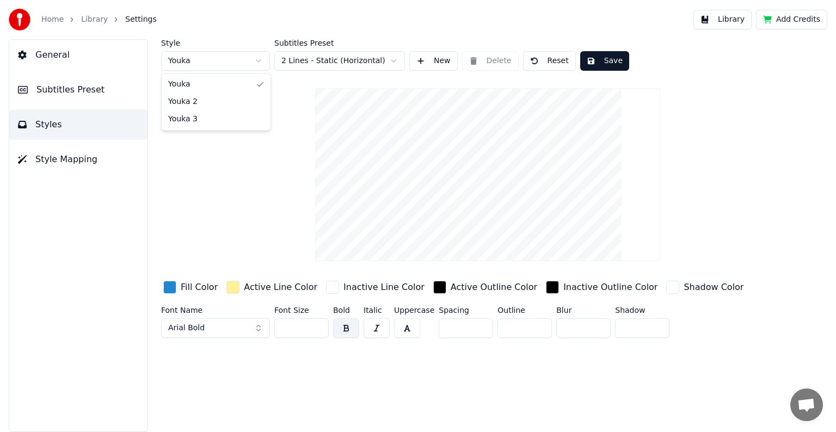
click at [259, 60] on html "Home Library Settings Library Add Credits General Subtitles Preset Styles Style…" at bounding box center [418, 216] width 836 height 432
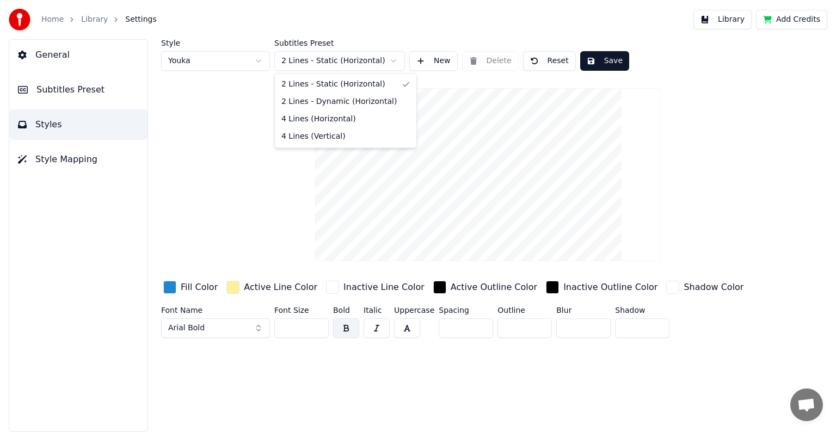
click at [392, 61] on html "Home Library Settings Library Add Credits General Subtitles Preset Styles Style…" at bounding box center [418, 216] width 836 height 432
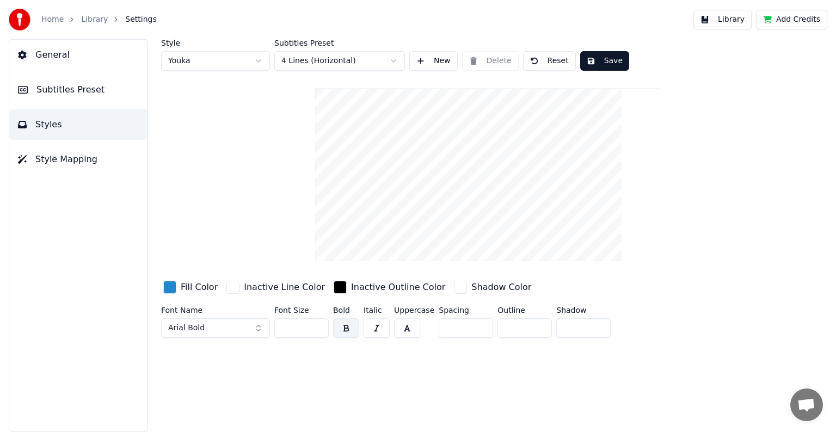
click at [75, 161] on span "Style Mapping" at bounding box center [66, 159] width 62 height 13
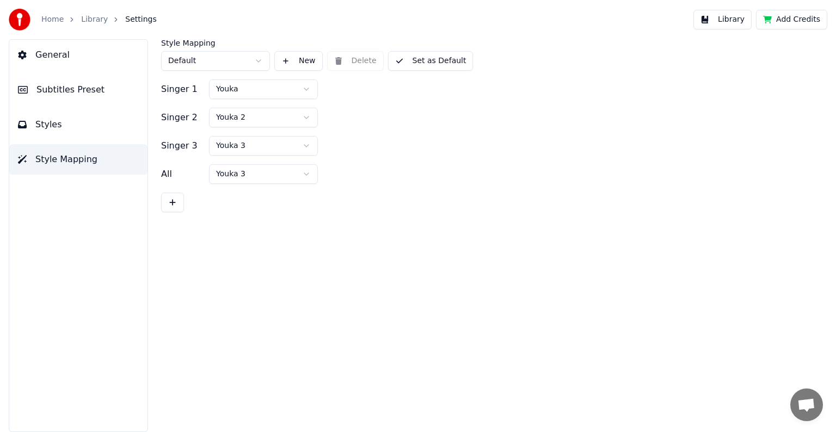
click at [291, 62] on button "New" at bounding box center [298, 61] width 48 height 20
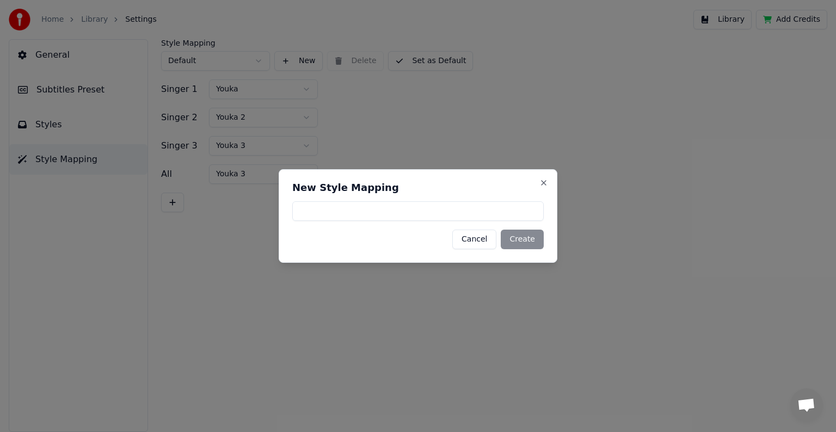
click at [472, 239] on button "Cancel" at bounding box center [474, 240] width 44 height 20
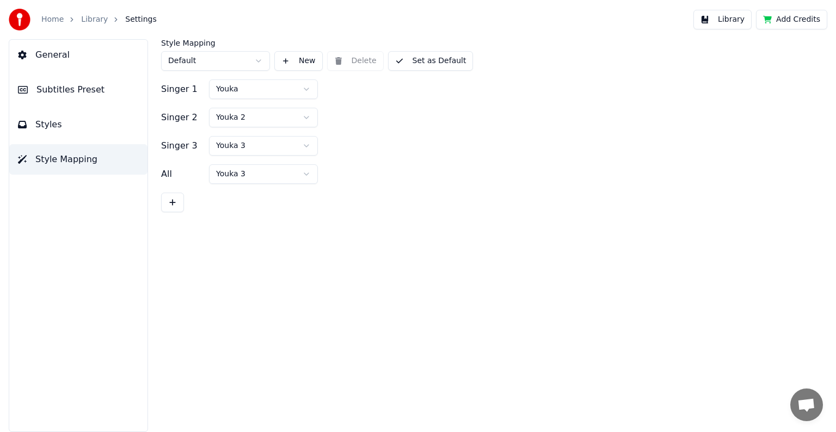
click at [85, 87] on span "Subtitles Preset" at bounding box center [70, 89] width 68 height 13
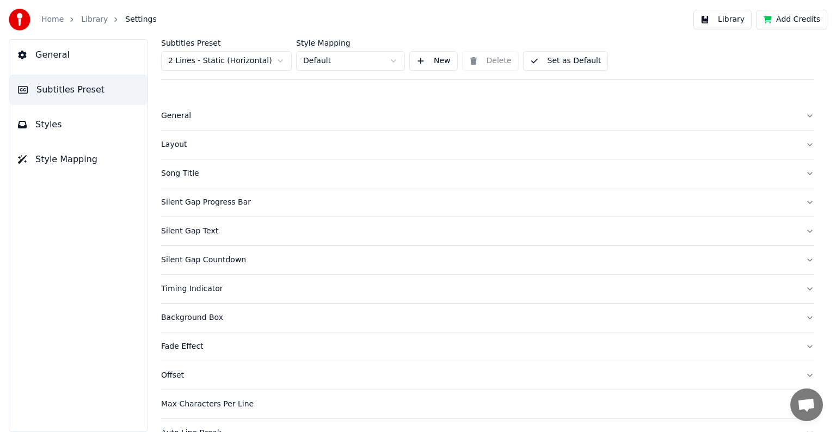
click at [183, 115] on div "General" at bounding box center [478, 115] width 635 height 11
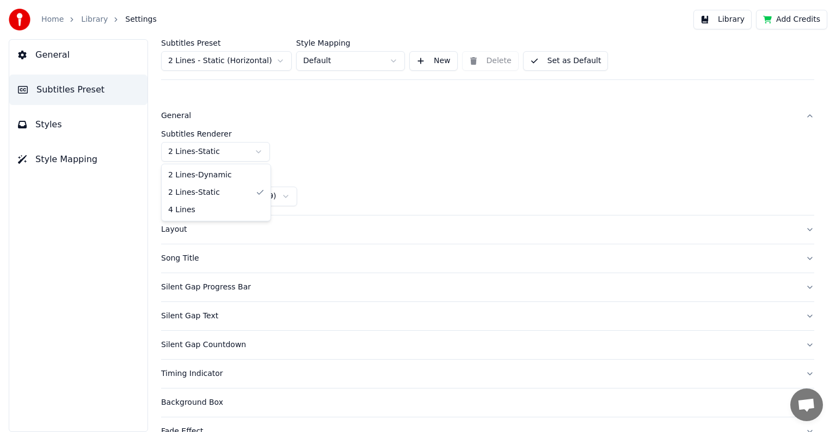
click at [257, 152] on html "Home Library Settings Library Add Credits General Subtitles Preset Styles Style…" at bounding box center [418, 216] width 836 height 432
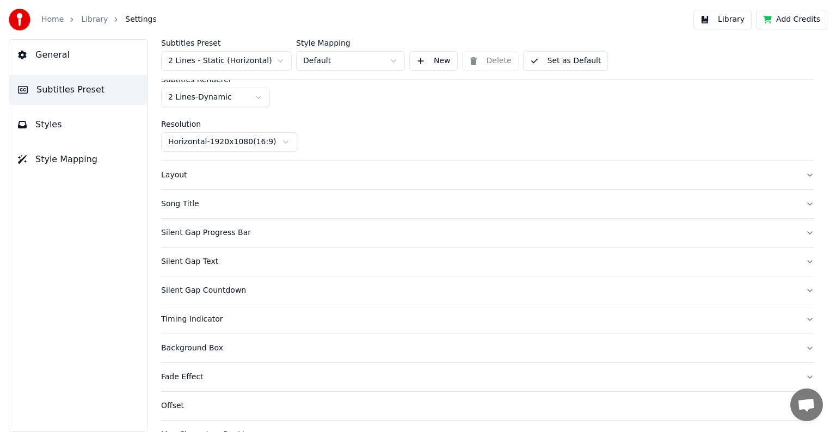
click at [254, 179] on div "Layout" at bounding box center [478, 175] width 635 height 11
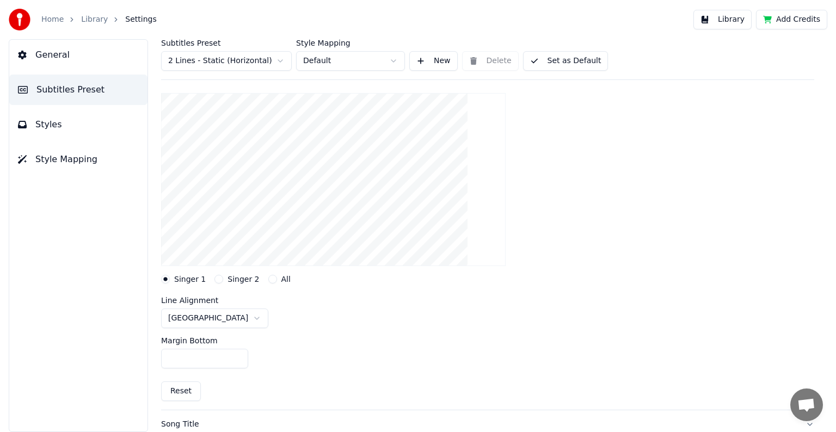
scroll to position [109, 0]
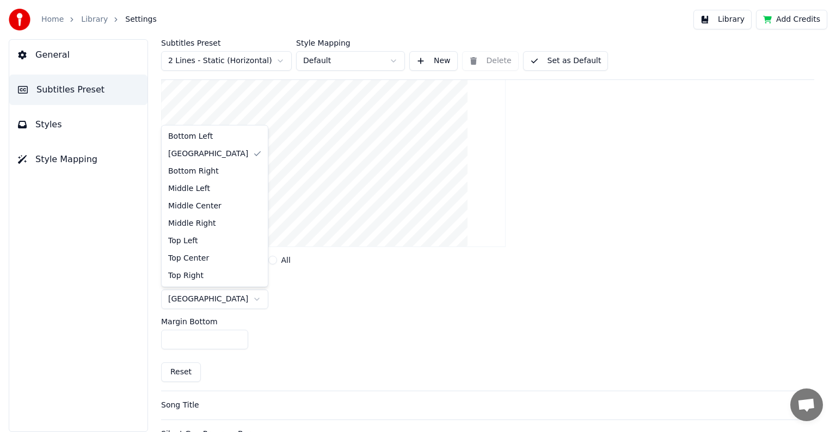
click at [223, 297] on html "Home Library Settings Library Add Credits General Subtitles Preset Styles Style…" at bounding box center [418, 216] width 836 height 432
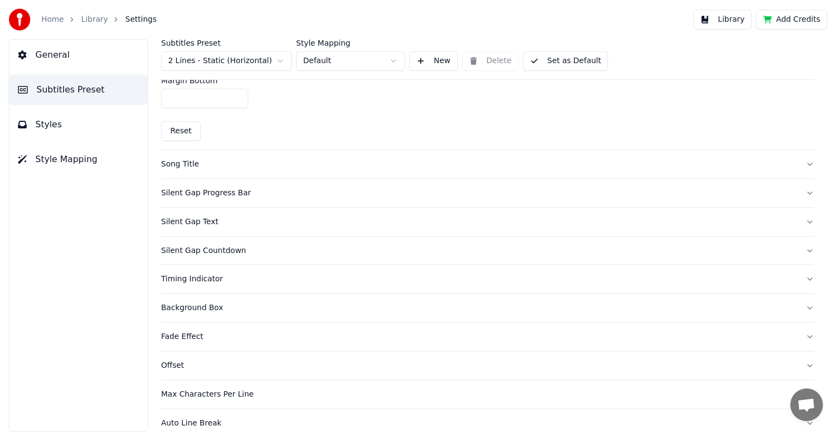
scroll to position [363, 0]
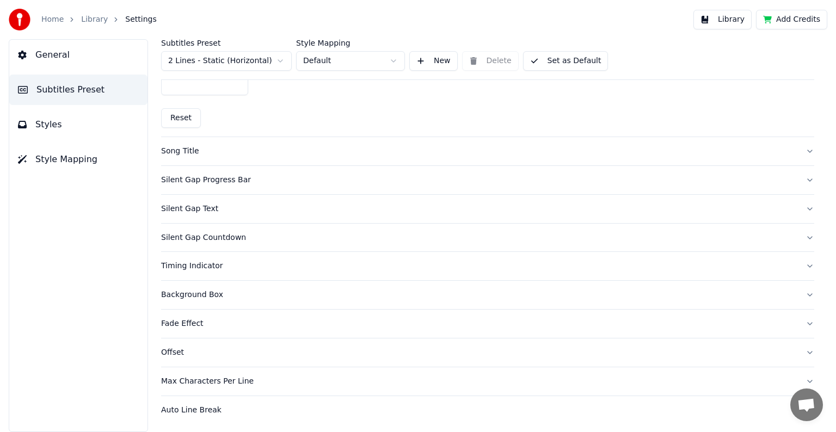
click at [233, 183] on div "Silent Gap Progress Bar" at bounding box center [478, 180] width 635 height 11
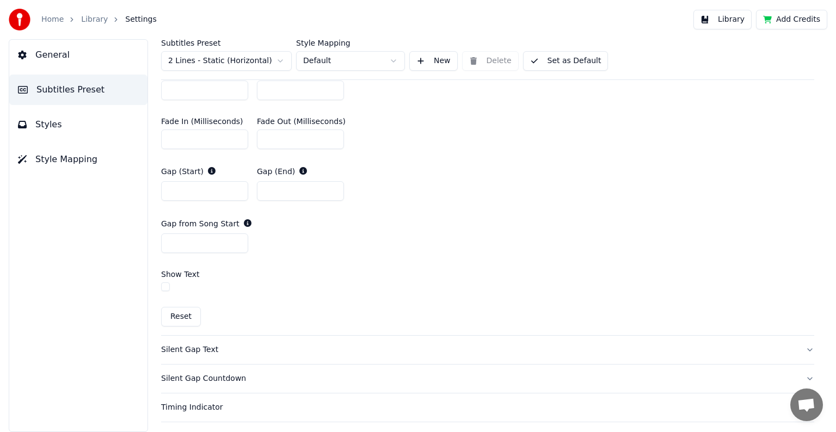
scroll to position [581, 0]
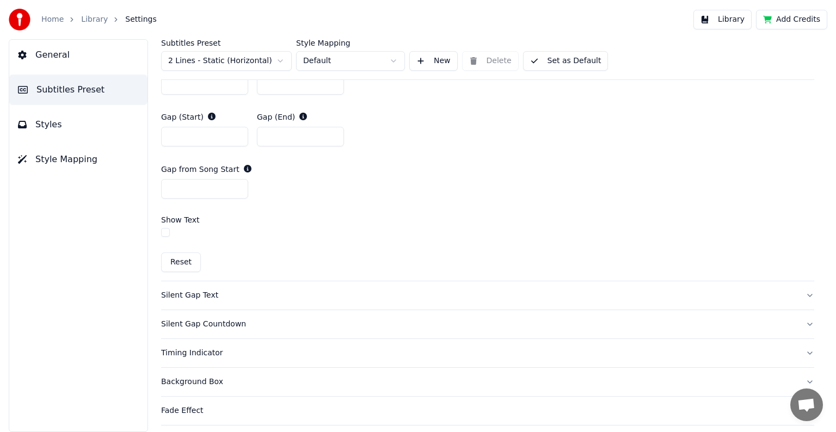
click at [194, 218] on label "Show Text" at bounding box center [180, 220] width 39 height 8
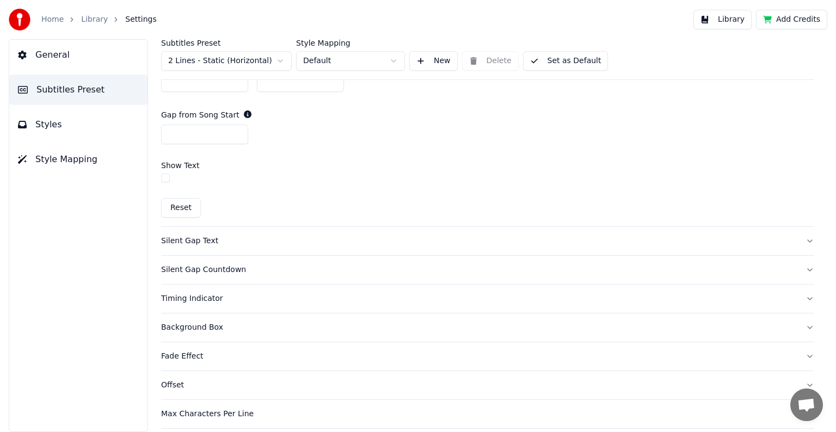
click at [202, 242] on div "Silent Gap Text" at bounding box center [478, 241] width 635 height 11
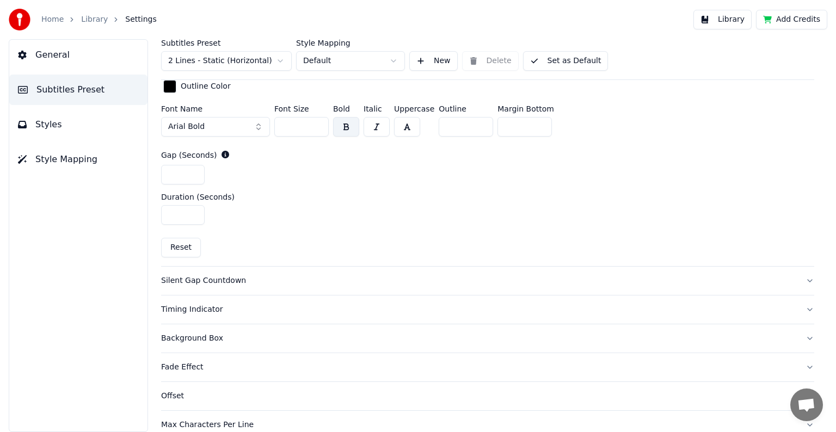
scroll to position [517, 0]
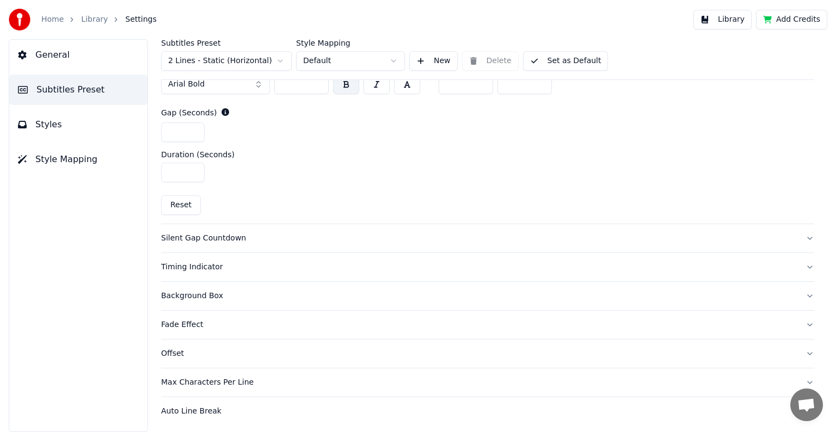
click at [221, 237] on div "Silent Gap Countdown" at bounding box center [478, 238] width 635 height 11
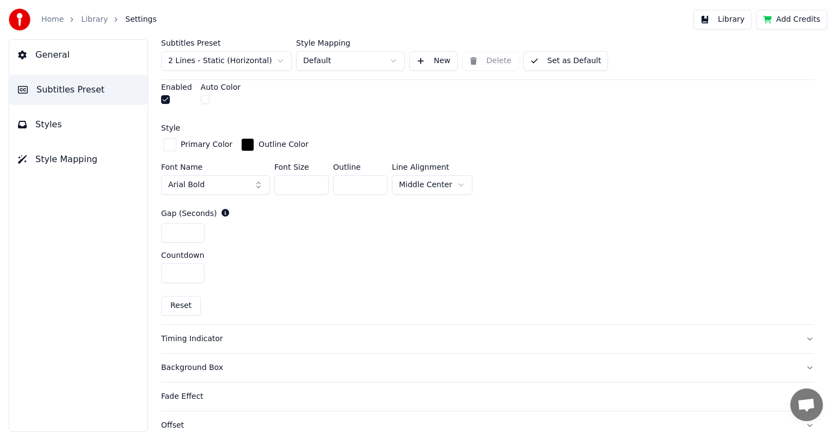
scroll to position [477, 0]
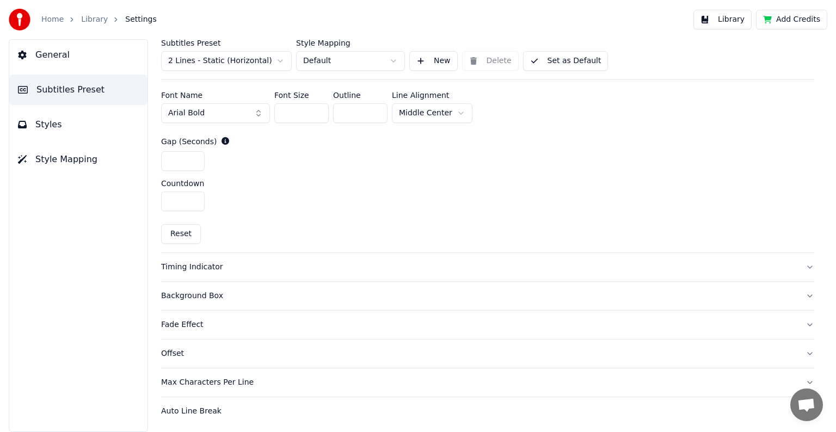
click at [211, 382] on div "Max Characters Per Line" at bounding box center [478, 382] width 635 height 11
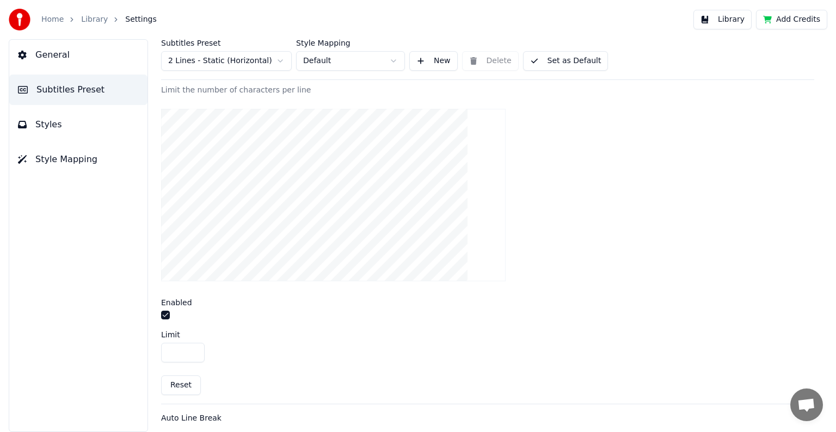
scroll to position [341, 0]
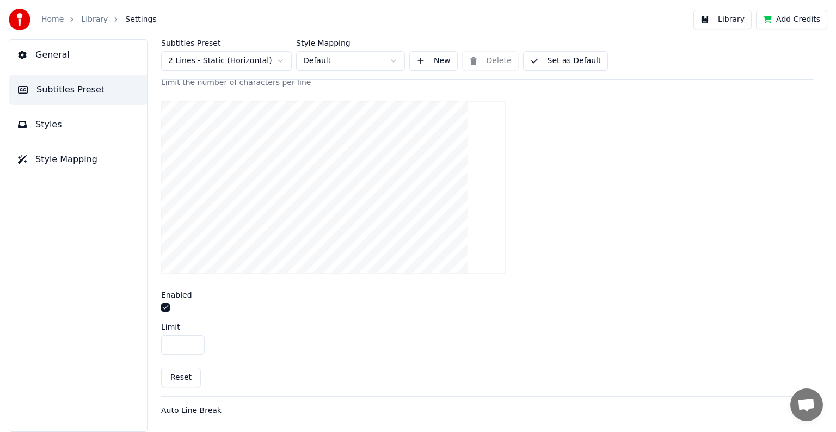
click at [213, 411] on div "Auto Line Break" at bounding box center [478, 410] width 635 height 11
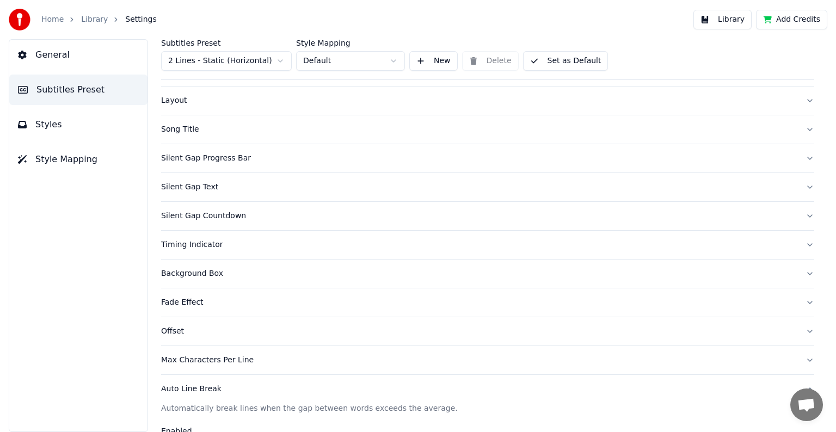
scroll to position [42, 0]
click at [189, 302] on div "Fade Effect" at bounding box center [478, 304] width 635 height 11
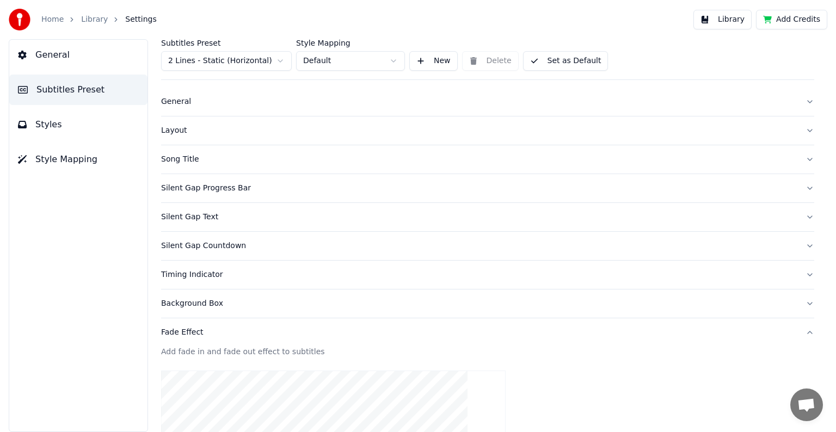
scroll to position [0, 0]
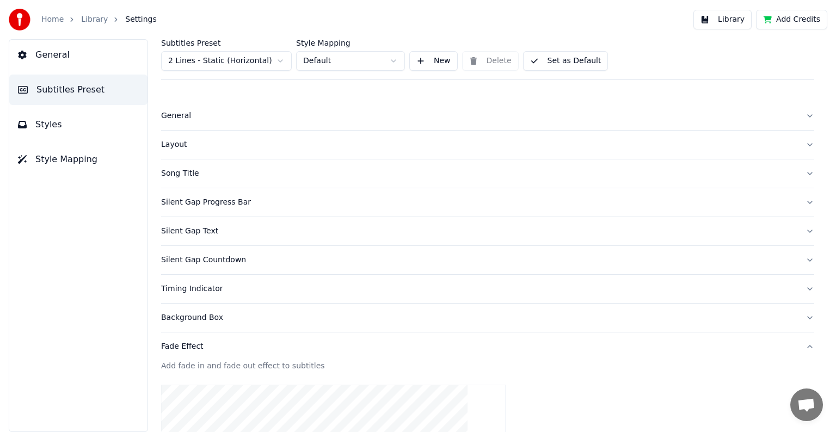
click at [242, 174] on div "Song Title" at bounding box center [478, 173] width 635 height 11
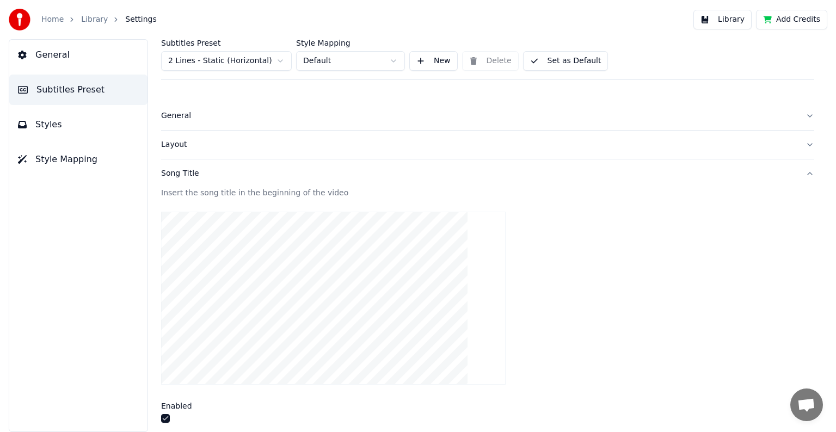
click at [188, 145] on div "Layout" at bounding box center [478, 144] width 635 height 11
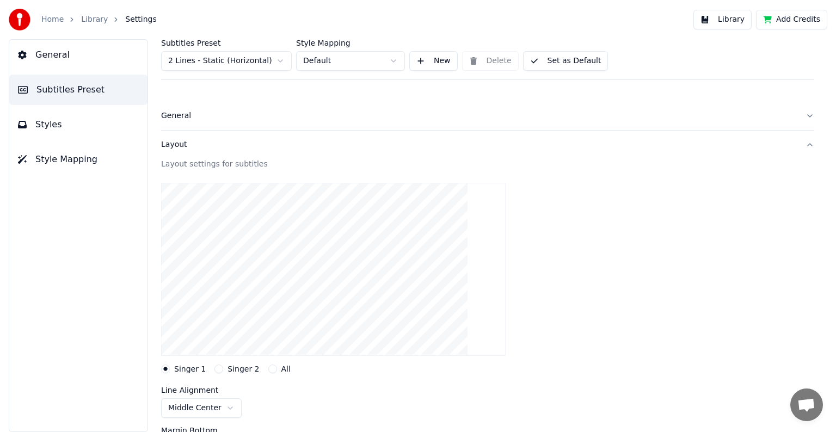
click at [207, 124] on button "General" at bounding box center [487, 116] width 653 height 28
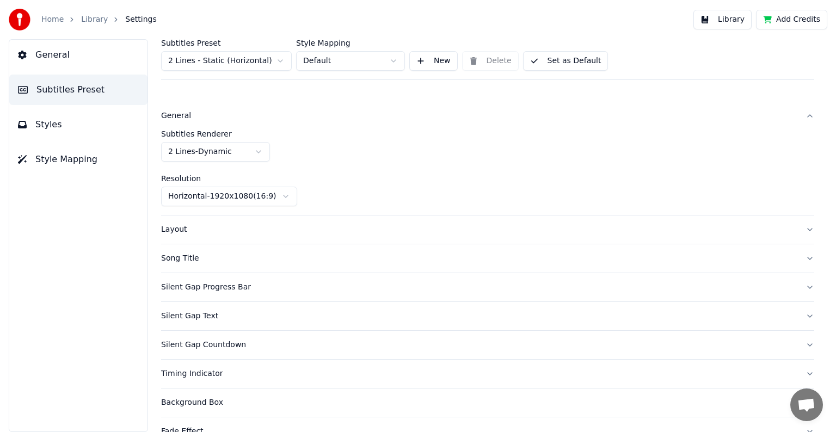
click at [258, 153] on html "Home Library Settings Library Add Credits General Subtitles Preset Styles Style…" at bounding box center [418, 216] width 836 height 432
click at [307, 170] on html "Home Library Settings Library Add Credits General Subtitles Preset Styles Style…" at bounding box center [418, 216] width 836 height 432
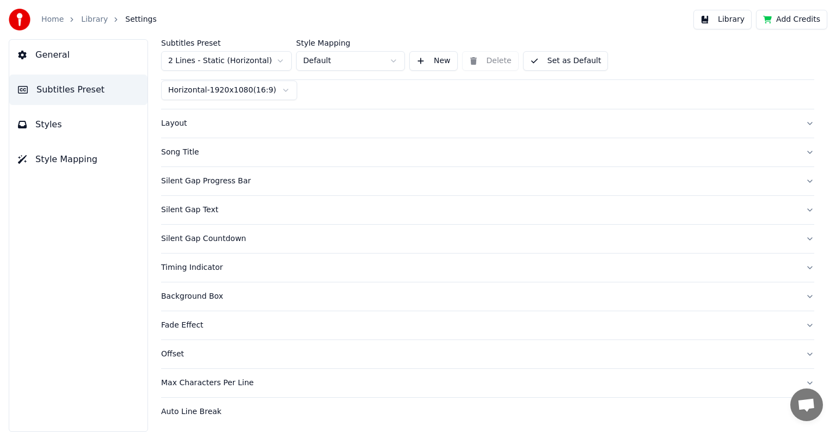
scroll to position [107, 0]
click at [239, 180] on div "Silent Gap Progress Bar" at bounding box center [478, 180] width 635 height 11
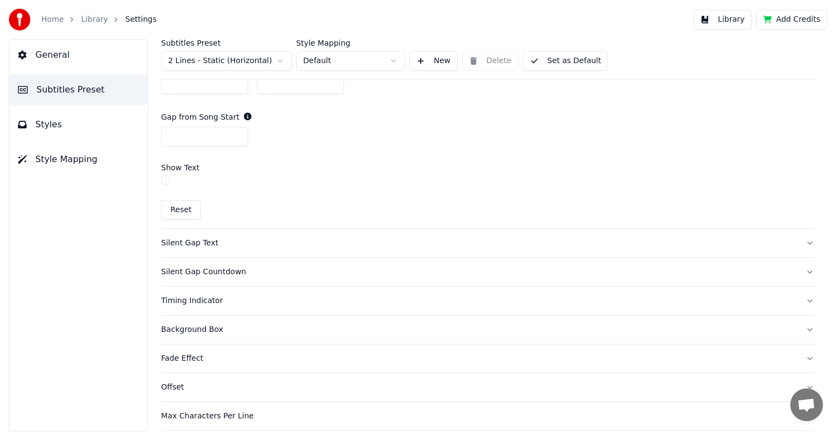
scroll to position [651, 0]
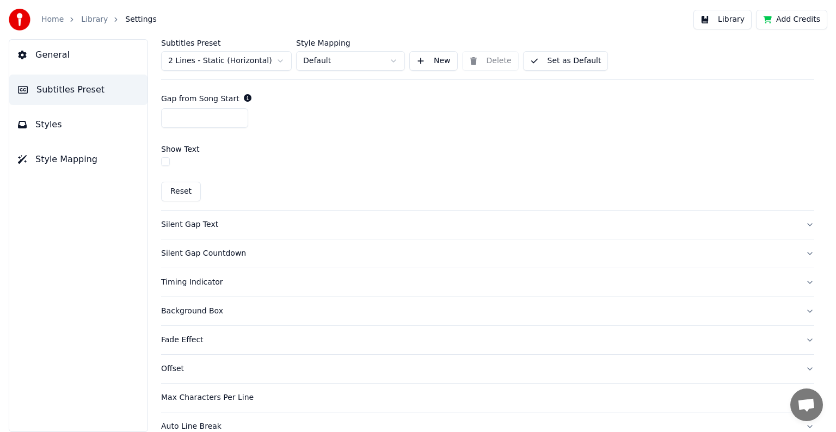
click at [209, 148] on div "Show Text" at bounding box center [487, 149] width 653 height 8
click at [198, 148] on div "Show Text" at bounding box center [487, 149] width 653 height 8
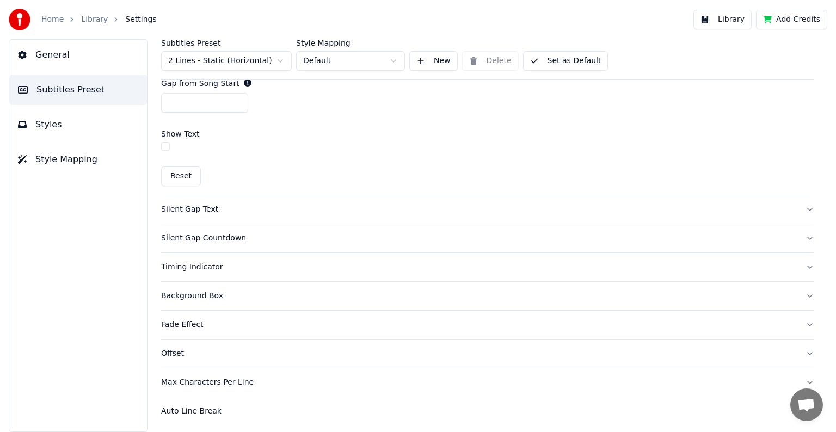
click at [236, 240] on div "Silent Gap Countdown" at bounding box center [478, 238] width 635 height 11
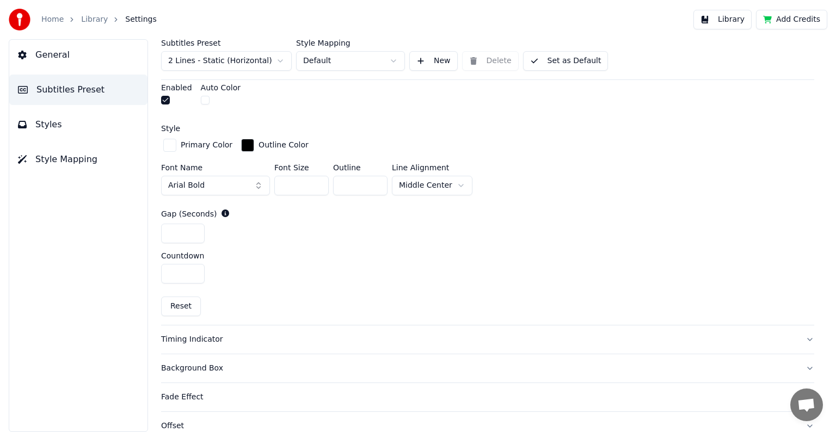
scroll to position [405, 0]
click at [195, 269] on input "*" at bounding box center [183, 273] width 44 height 20
type input "*"
click at [195, 269] on input "*" at bounding box center [183, 273] width 44 height 20
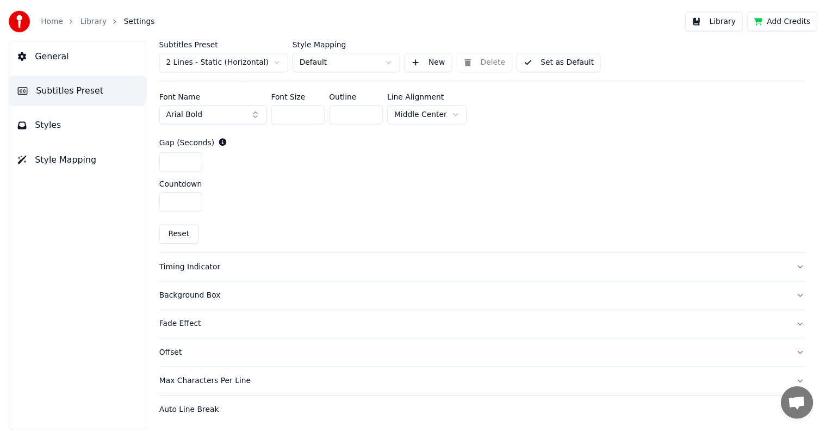
scroll to position [477, 0]
click at [550, 65] on button "Set as Default" at bounding box center [565, 61] width 85 height 20
click at [544, 63] on button "Set as Default" at bounding box center [565, 61] width 85 height 20
click at [720, 19] on button "Library" at bounding box center [722, 20] width 58 height 20
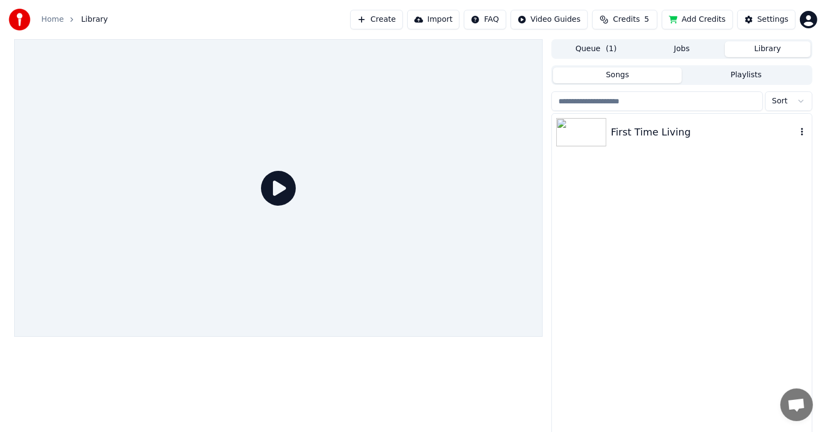
click at [573, 140] on img at bounding box center [582, 132] width 50 height 28
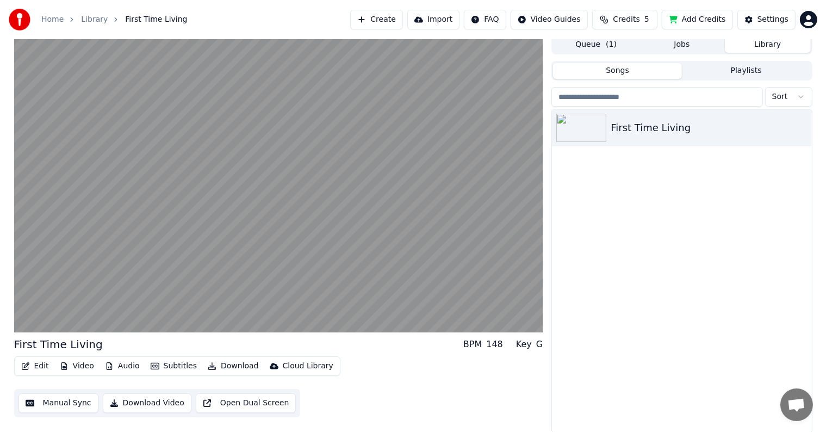
scroll to position [5, 0]
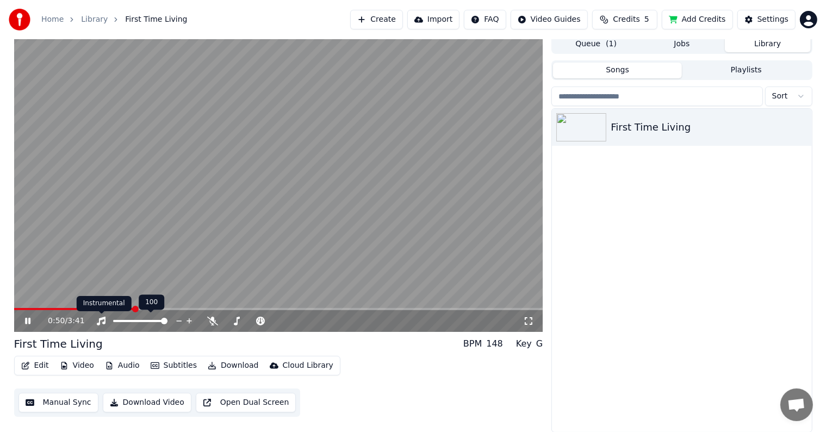
click at [97, 319] on icon at bounding box center [101, 321] width 11 height 9
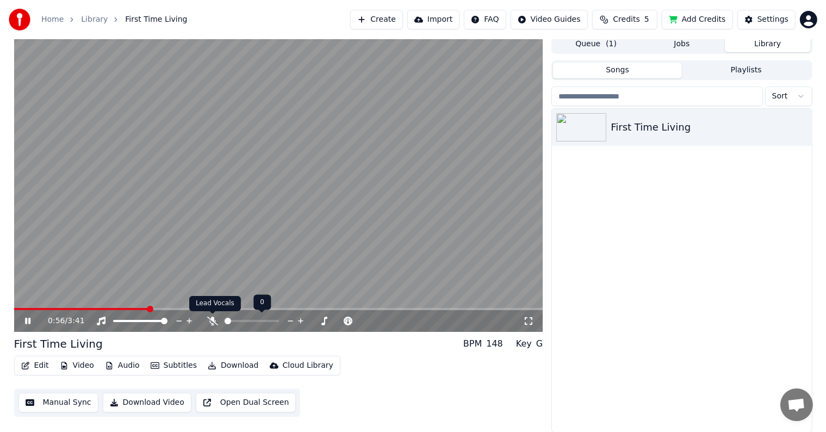
click at [210, 324] on icon at bounding box center [212, 321] width 11 height 9
click at [211, 320] on icon at bounding box center [212, 321] width 11 height 9
click at [293, 319] on span at bounding box center [294, 321] width 7 height 7
click at [295, 319] on span at bounding box center [296, 321] width 7 height 7
click at [312, 322] on div "1:43 / 3:41" at bounding box center [286, 321] width 476 height 11
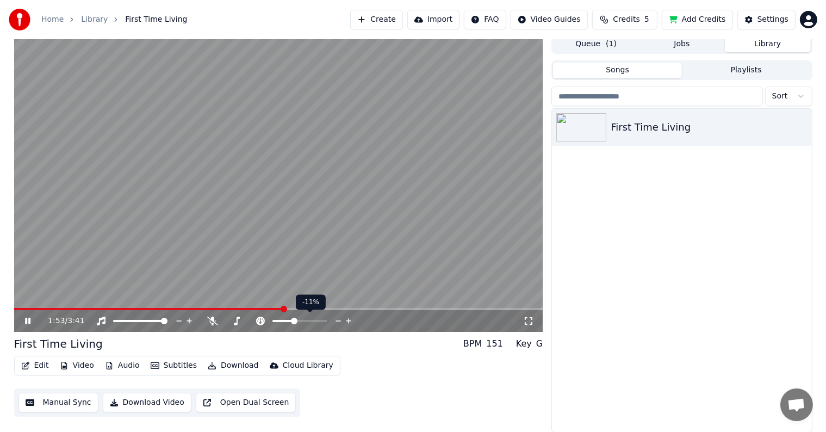
click at [294, 320] on span at bounding box center [294, 321] width 7 height 7
click at [213, 321] on icon at bounding box center [212, 321] width 11 height 9
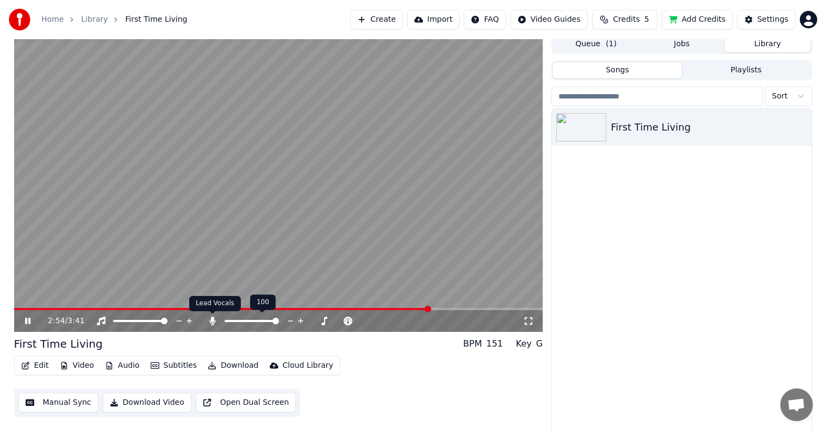
click at [212, 320] on icon at bounding box center [213, 321] width 6 height 9
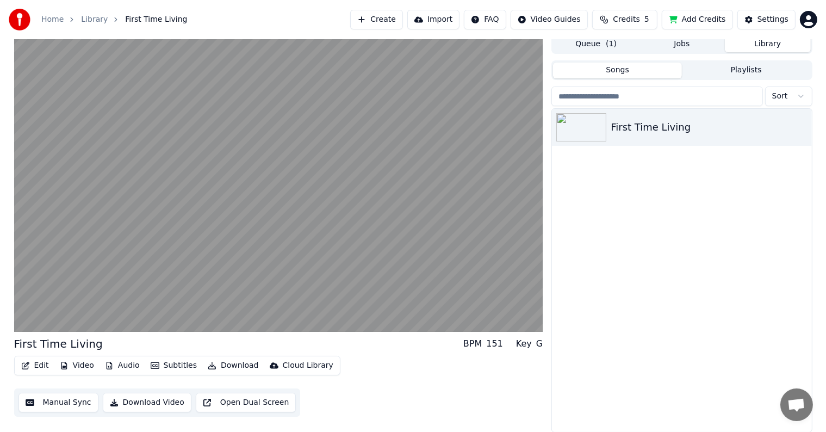
click at [143, 404] on button "Download Video" at bounding box center [147, 403] width 89 height 20
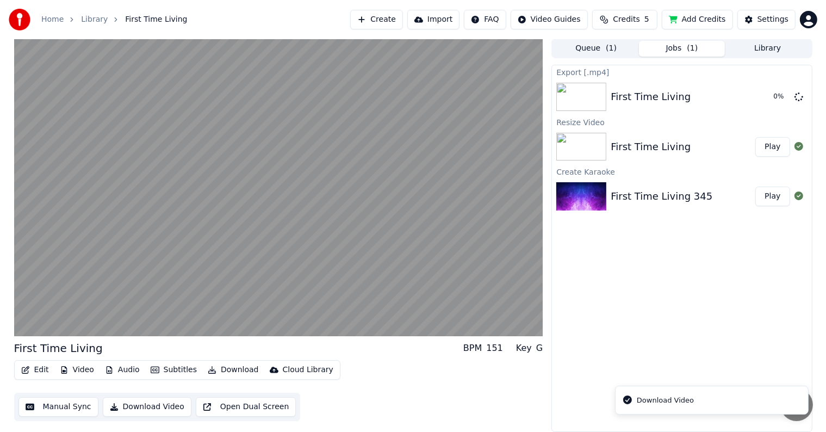
scroll to position [0, 0]
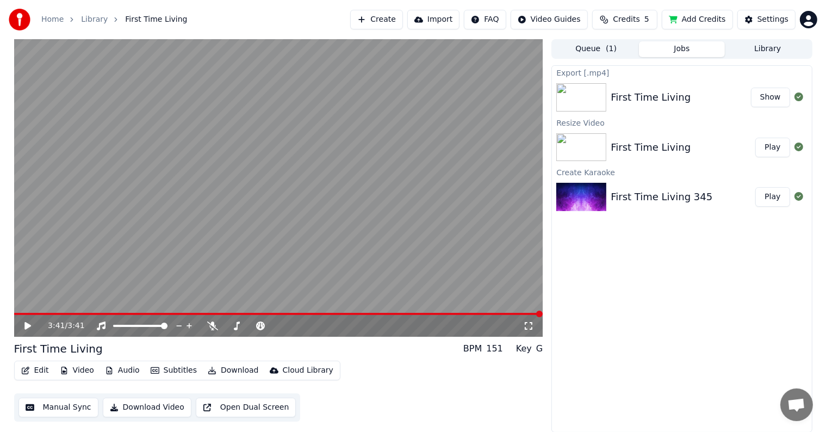
click at [769, 100] on button "Show" at bounding box center [770, 98] width 39 height 20
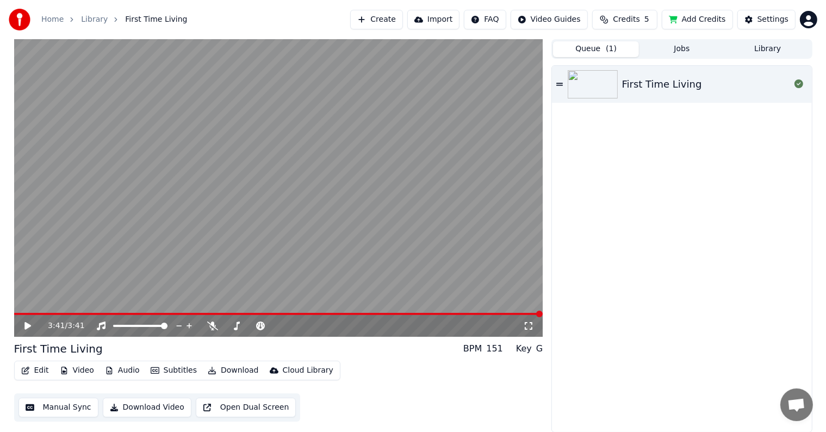
click at [606, 50] on button "Queue ( 1 )" at bounding box center [596, 49] width 86 height 16
click at [673, 85] on div "First Time Living" at bounding box center [662, 84] width 80 height 15
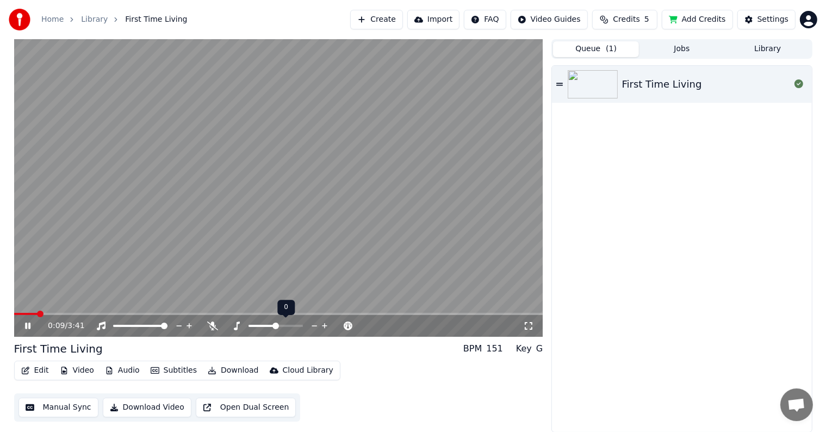
click at [239, 325] on icon at bounding box center [236, 326] width 11 height 9
click at [266, 326] on span at bounding box center [267, 326] width 7 height 7
click at [531, 322] on icon at bounding box center [528, 326] width 11 height 9
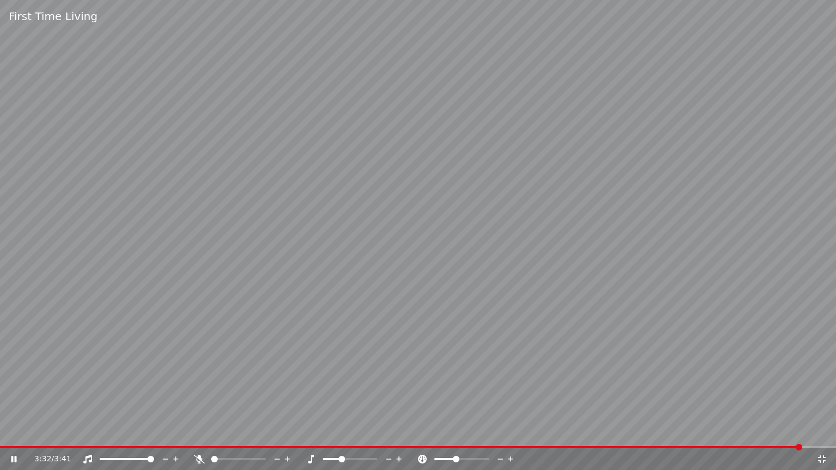
click at [770, 21] on div "First Time Living" at bounding box center [418, 16] width 836 height 33
click at [820, 431] on icon at bounding box center [822, 459] width 8 height 8
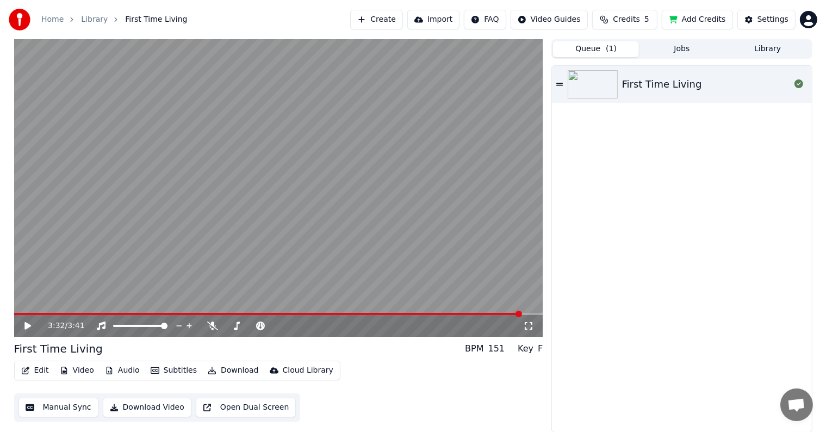
click at [598, 261] on div "First Time Living" at bounding box center [682, 249] width 260 height 366
click at [774, 18] on div "Settings" at bounding box center [773, 19] width 31 height 11
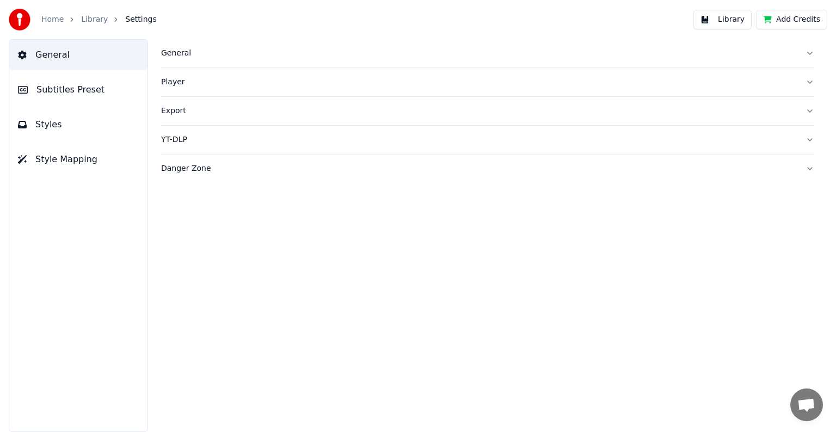
click at [187, 57] on div "General" at bounding box center [478, 53] width 635 height 11
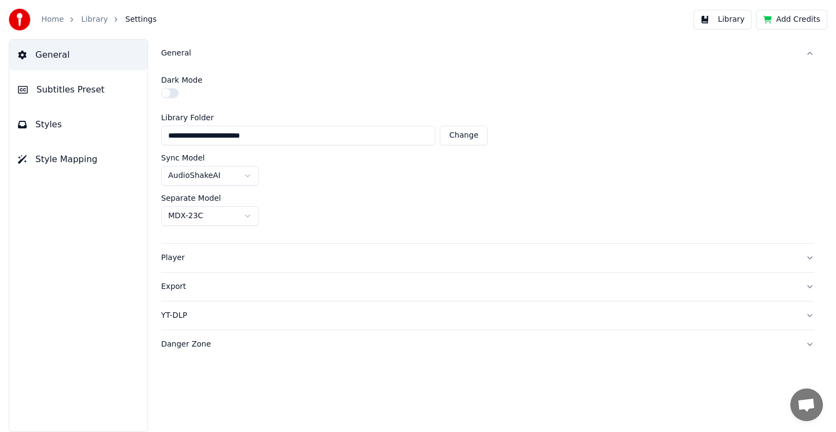
click at [245, 172] on html "**********" at bounding box center [418, 216] width 836 height 432
click at [139, 229] on html "**********" at bounding box center [418, 216] width 836 height 432
click at [249, 215] on html "**********" at bounding box center [418, 216] width 836 height 432
click at [185, 255] on div "Player" at bounding box center [478, 257] width 635 height 11
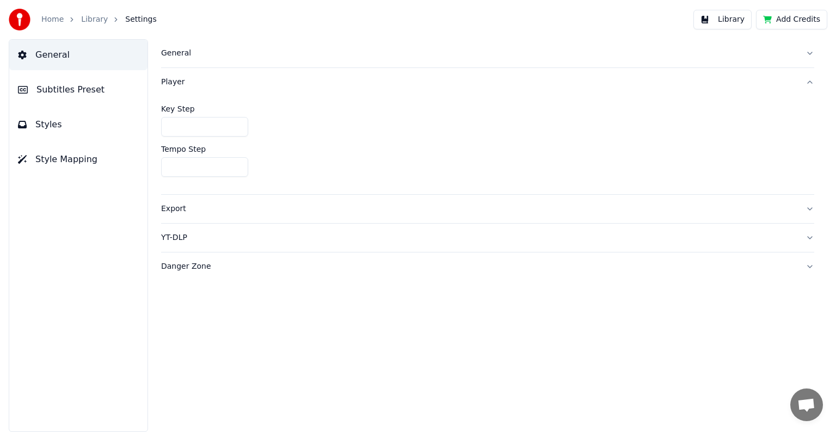
click at [221, 127] on input "*" at bounding box center [204, 127] width 87 height 20
click at [221, 208] on div "Export" at bounding box center [478, 208] width 635 height 11
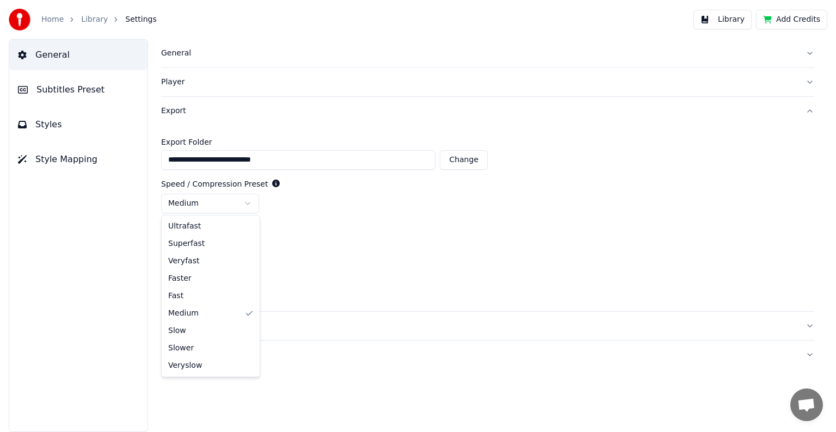
click at [218, 202] on html "**********" at bounding box center [418, 216] width 836 height 432
click at [149, 224] on html "**********" at bounding box center [418, 216] width 836 height 432
click at [230, 244] on html "**********" at bounding box center [418, 216] width 836 height 432
click at [220, 330] on div "YT-DLP" at bounding box center [478, 325] width 635 height 11
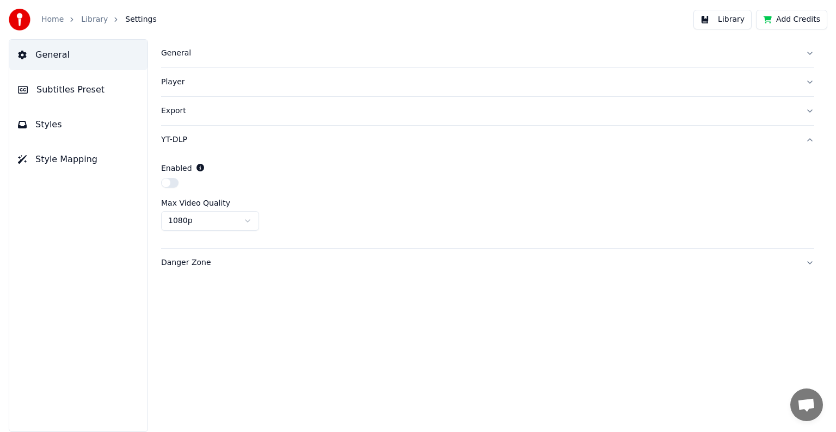
click at [230, 261] on div "Danger Zone" at bounding box center [478, 262] width 635 height 11
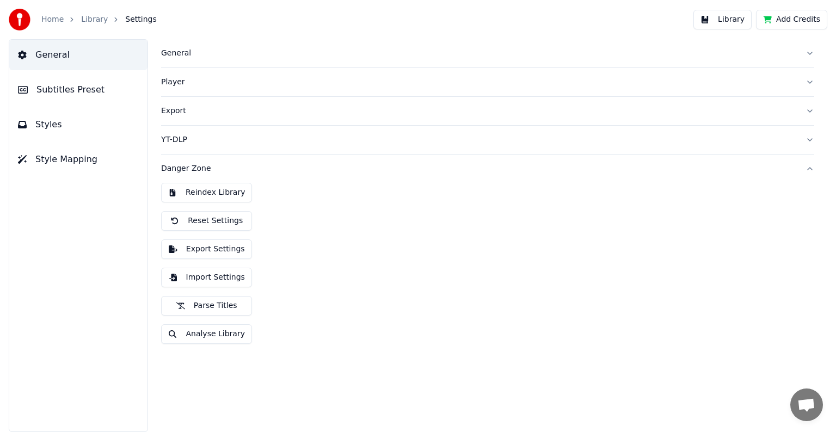
click at [125, 304] on div "General Subtitles Preset Styles Style Mapping" at bounding box center [78, 235] width 139 height 393
click at [89, 91] on span "Subtitles Preset" at bounding box center [70, 89] width 68 height 13
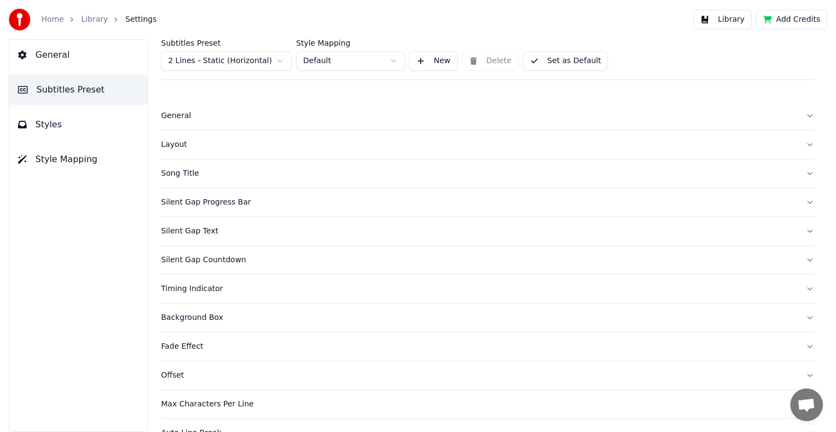
click at [71, 124] on button "Styles" at bounding box center [78, 124] width 138 height 30
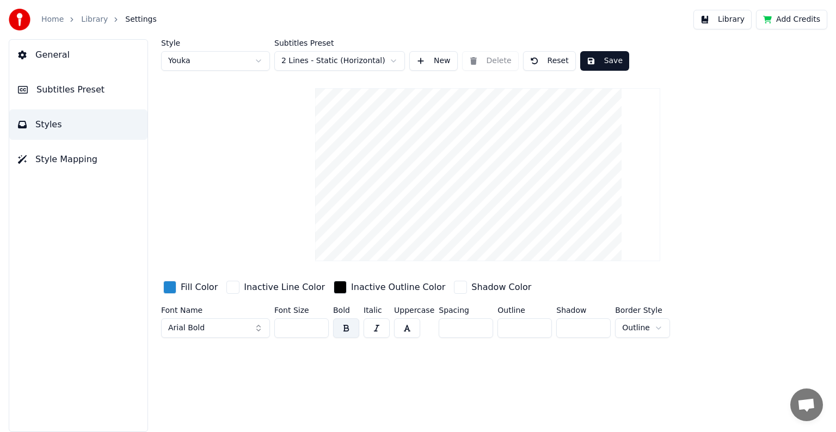
click at [334, 286] on div "button" at bounding box center [340, 287] width 13 height 13
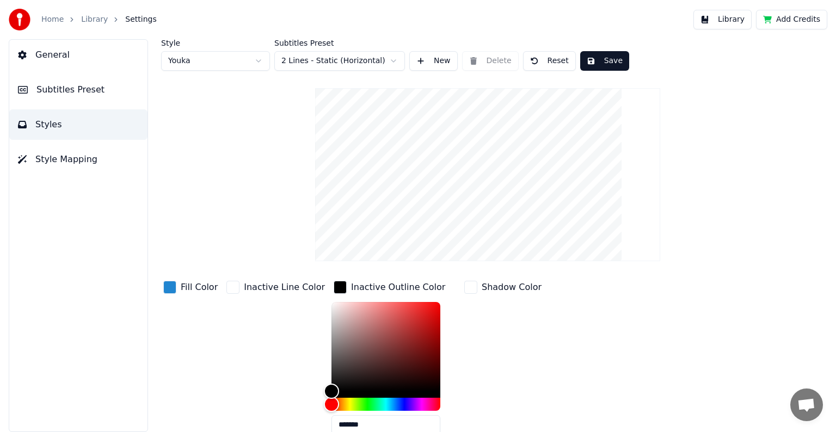
click at [334, 286] on div "button" at bounding box center [340, 287] width 13 height 13
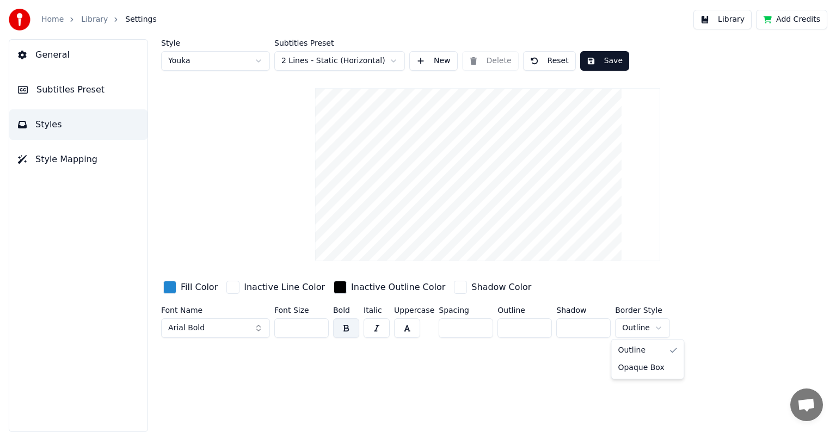
click at [646, 326] on html "Home Library Settings Library Add Credits General Subtitles Preset Styles Style…" at bounding box center [418, 216] width 836 height 432
click at [171, 286] on div "button" at bounding box center [169, 287] width 13 height 13
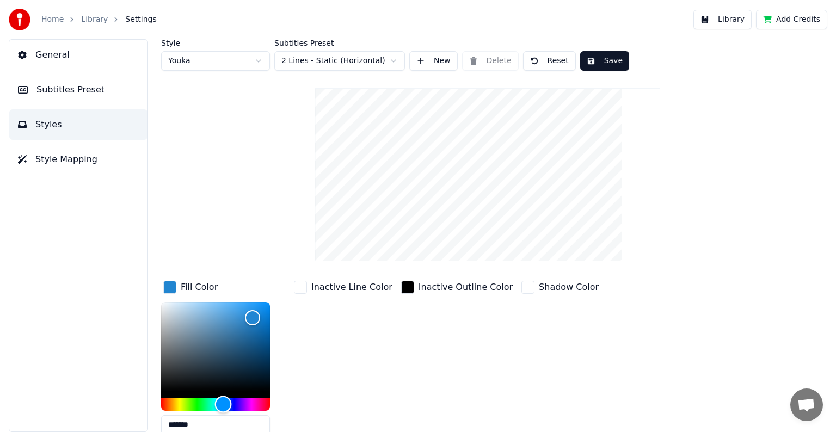
type input "*******"
click at [180, 399] on div "Hue" at bounding box center [215, 404] width 109 height 13
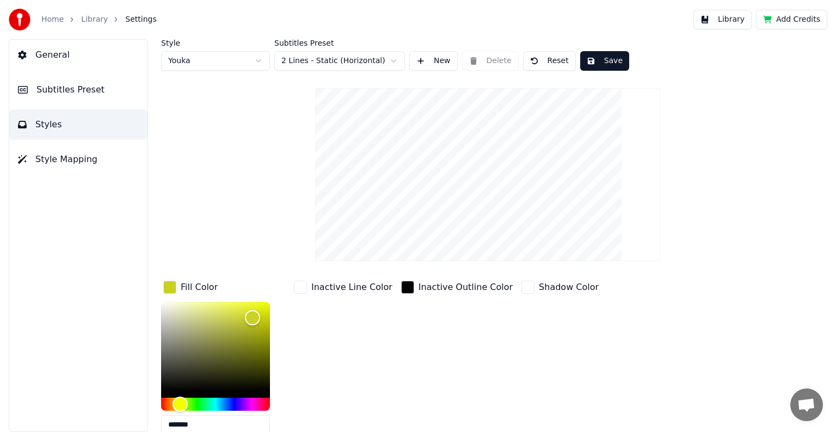
click at [250, 191] on div "Style Youka Subtitles Preset 2 Lines - Static (Horizontal) New Delete Reset Sav…" at bounding box center [487, 263] width 653 height 449
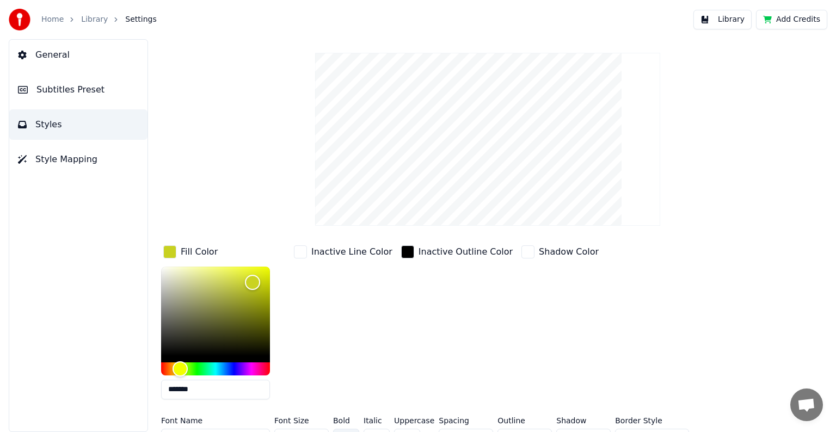
scroll to position [54, 0]
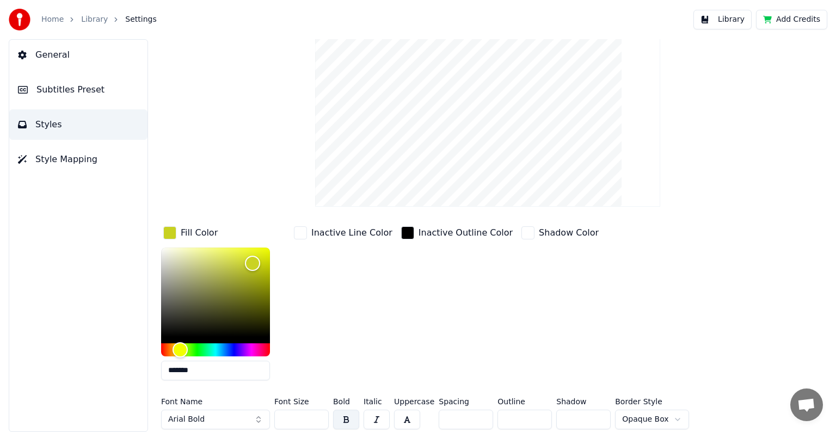
click at [170, 234] on div "button" at bounding box center [169, 232] width 13 height 13
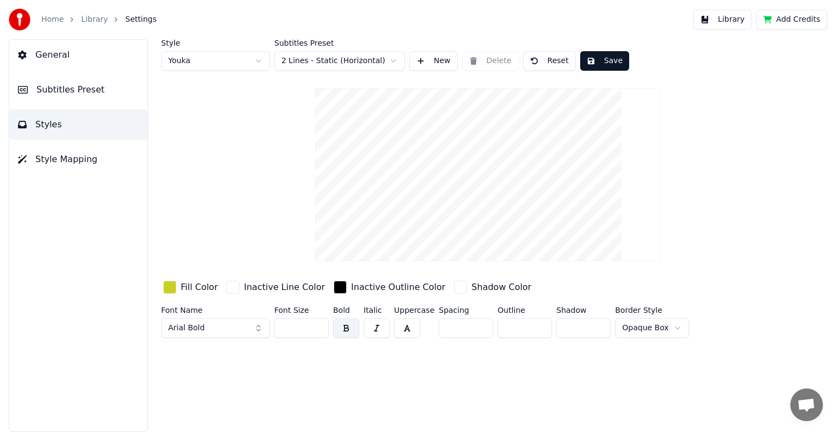
click at [78, 162] on span "Style Mapping" at bounding box center [66, 159] width 62 height 13
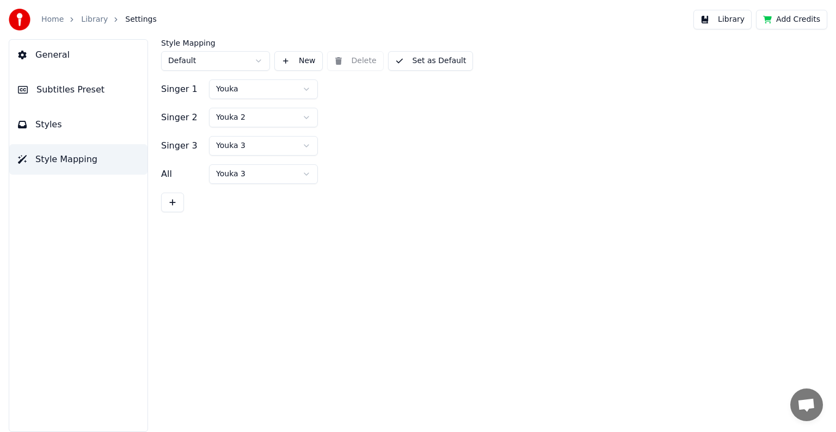
click at [72, 126] on button "Styles" at bounding box center [78, 124] width 138 height 30
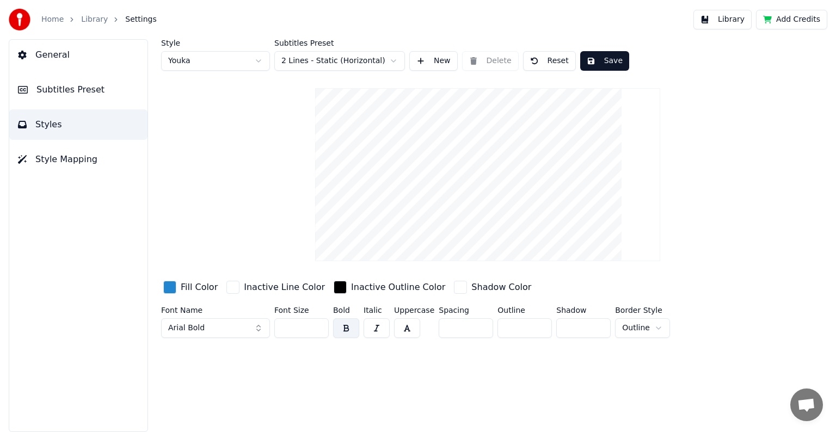
click at [79, 91] on span "Subtitles Preset" at bounding box center [70, 89] width 68 height 13
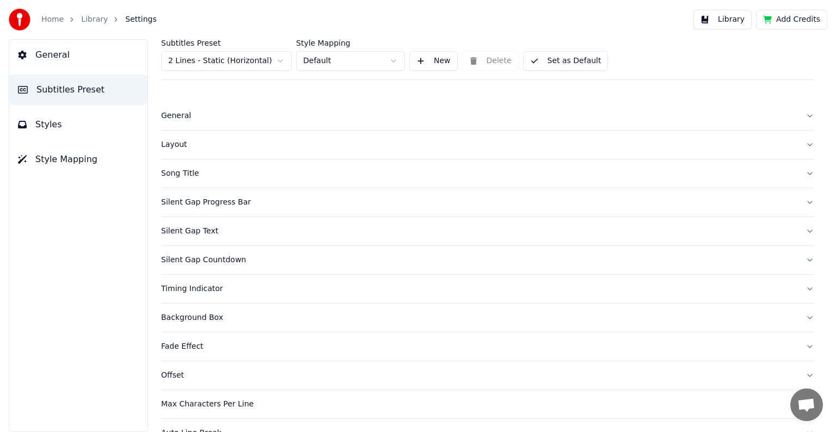
click at [179, 118] on div "General" at bounding box center [478, 115] width 635 height 11
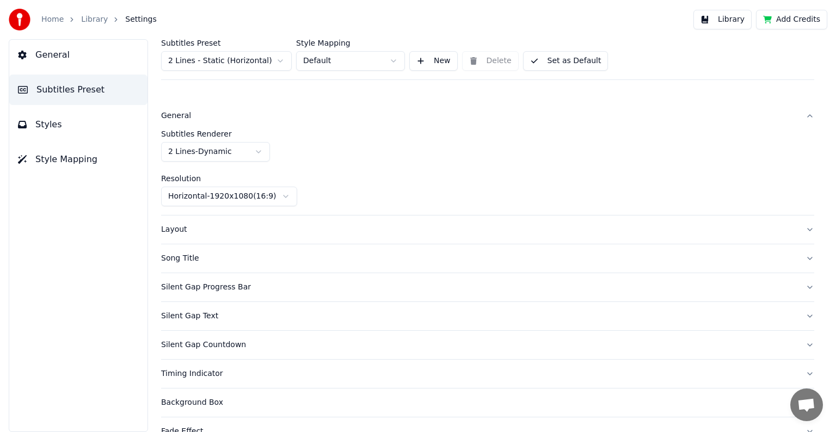
click at [259, 150] on html "Home Library Settings Library Add Credits General Subtitles Preset Styles Style…" at bounding box center [418, 216] width 836 height 432
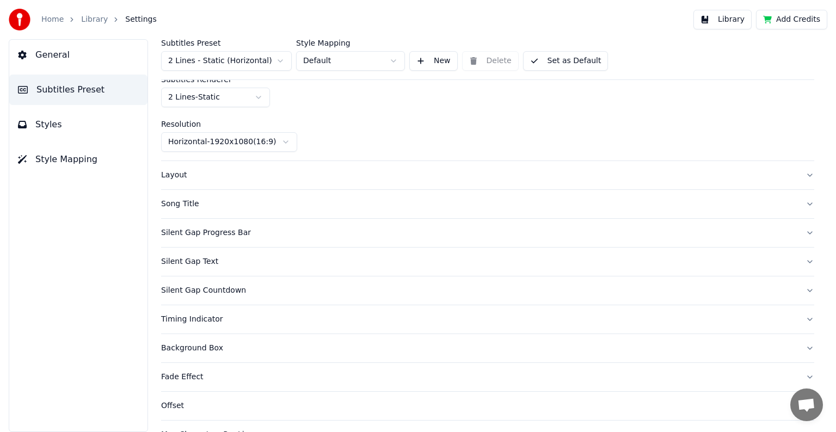
click at [217, 175] on div "Layout" at bounding box center [478, 175] width 635 height 11
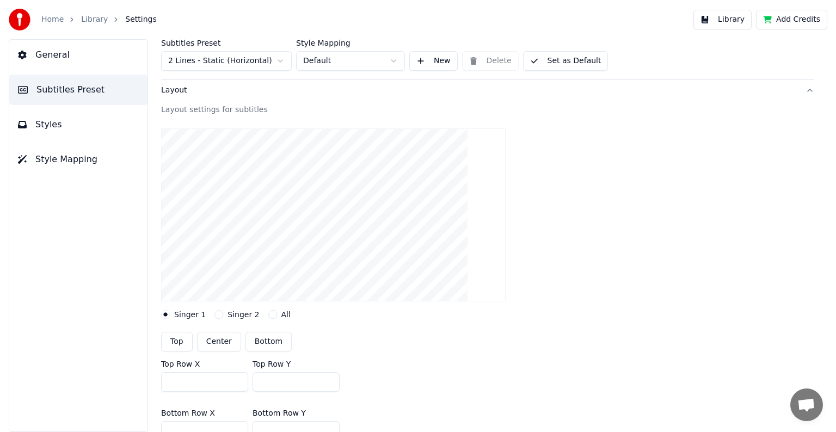
click at [221, 345] on button "Center" at bounding box center [219, 342] width 44 height 20
type input "***"
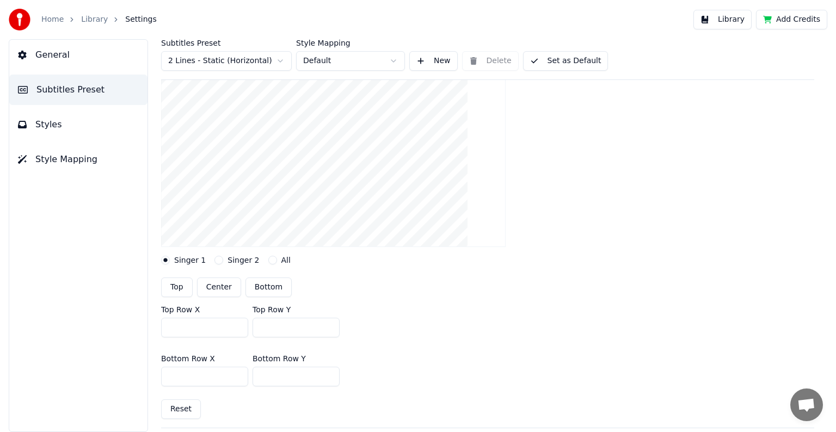
scroll to position [163, 0]
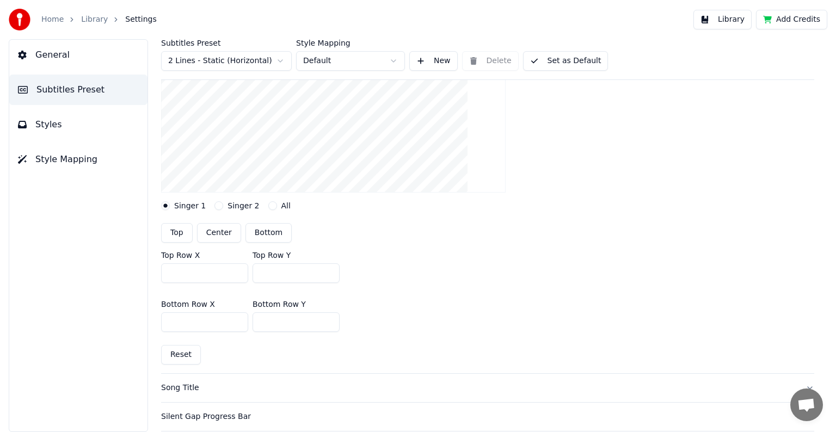
click at [281, 205] on label "All" at bounding box center [285, 206] width 9 height 8
click at [276, 205] on button "All" at bounding box center [272, 205] width 9 height 9
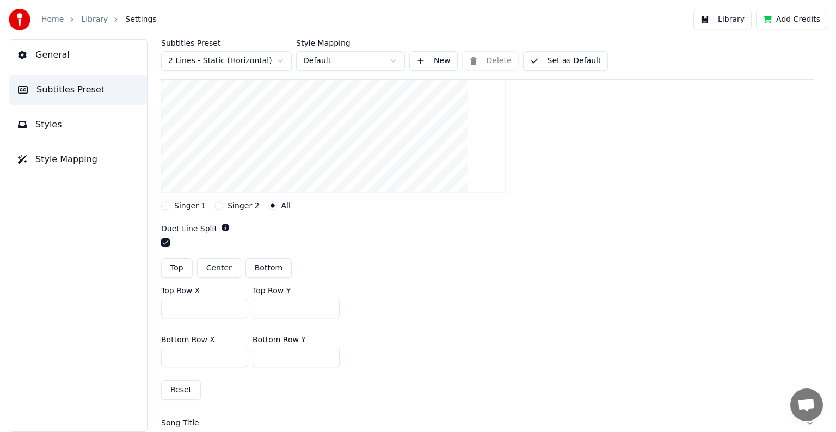
click at [168, 244] on button "button" at bounding box center [165, 242] width 9 height 9
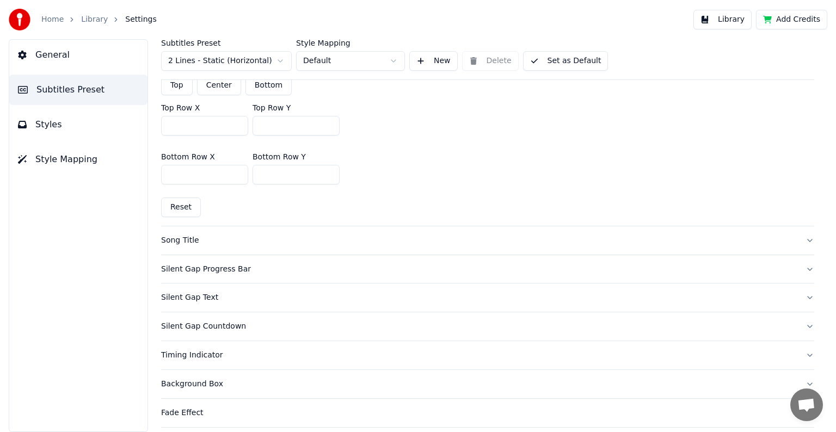
scroll to position [381, 0]
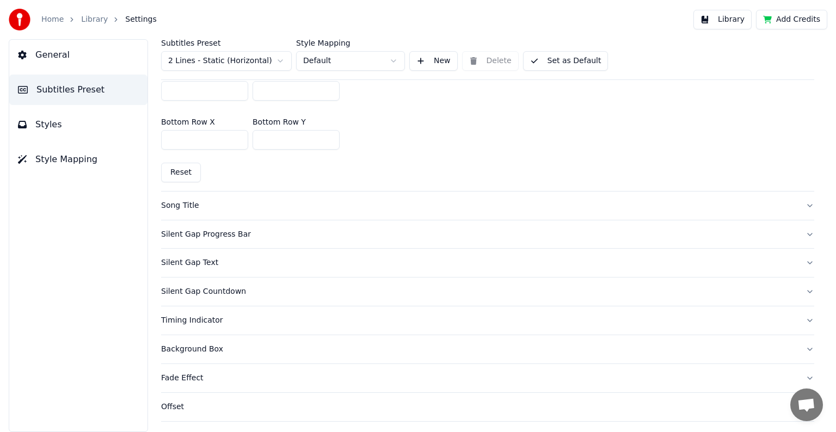
click at [183, 205] on div "Song Title" at bounding box center [478, 205] width 635 height 11
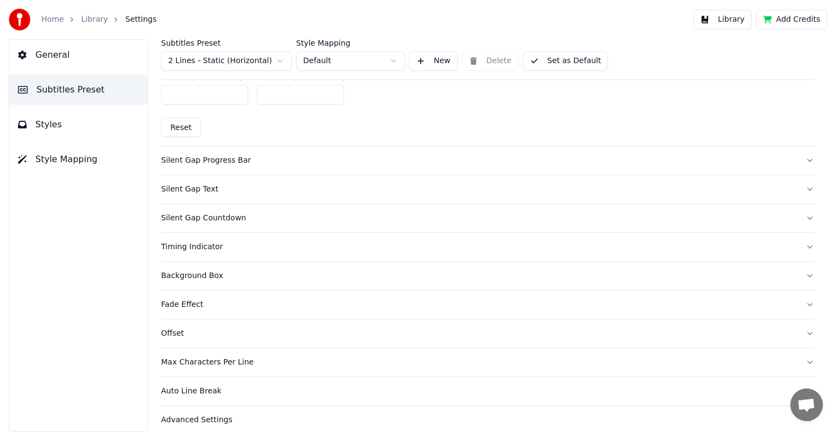
scroll to position [594, 0]
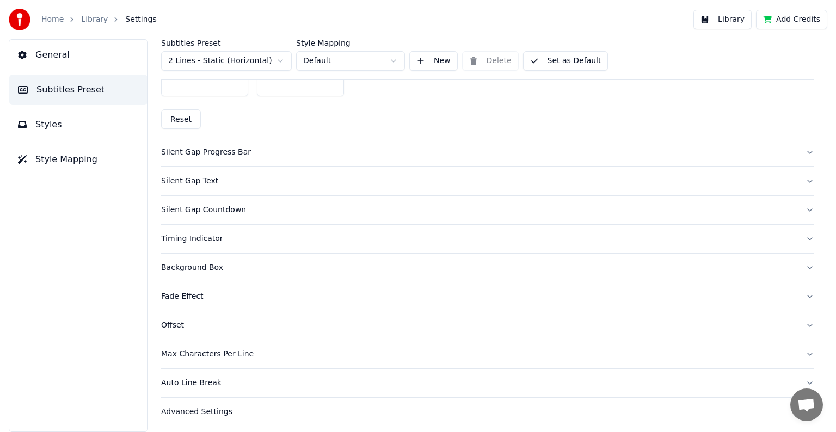
click at [233, 147] on div "Silent Gap Progress Bar" at bounding box center [478, 152] width 635 height 11
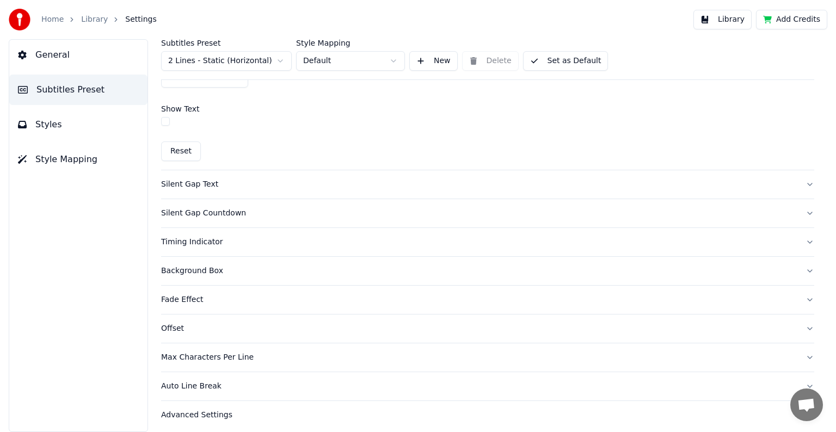
scroll to position [695, 0]
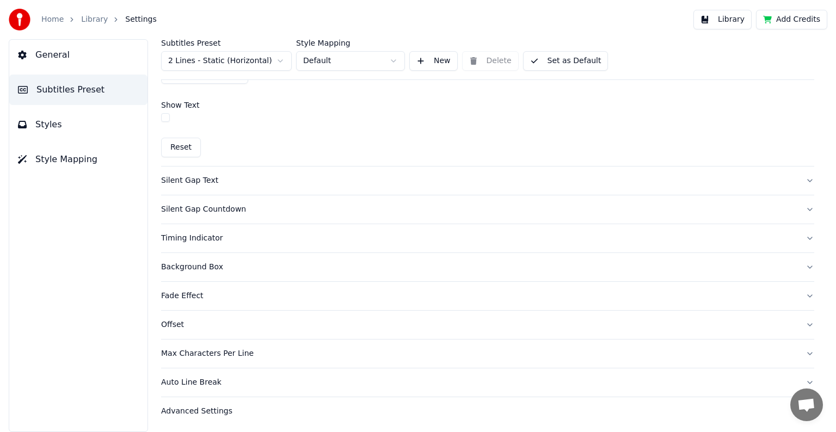
click at [201, 181] on div "Silent Gap Text" at bounding box center [478, 180] width 635 height 11
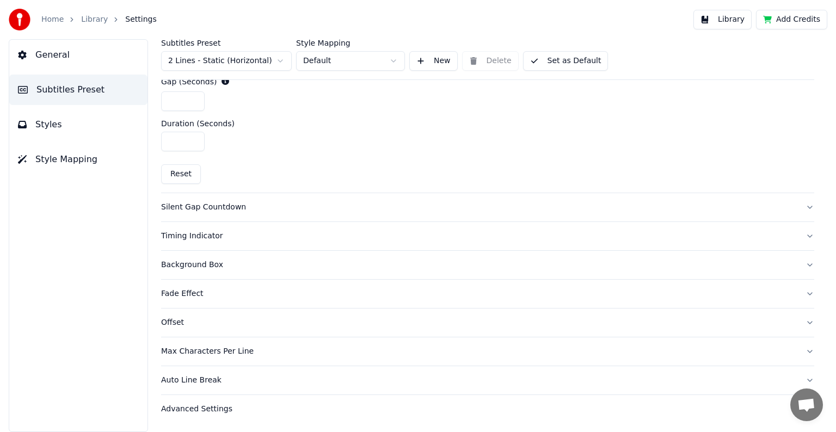
scroll to position [546, 0]
click at [211, 210] on div "Silent Gap Countdown" at bounding box center [478, 209] width 635 height 11
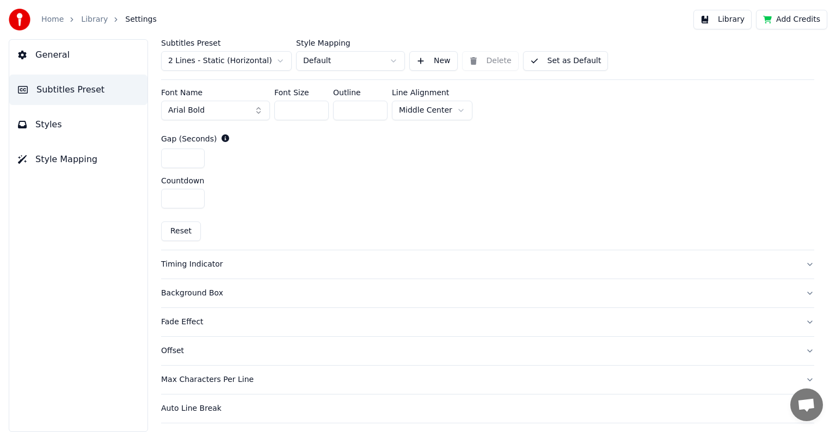
scroll to position [486, 0]
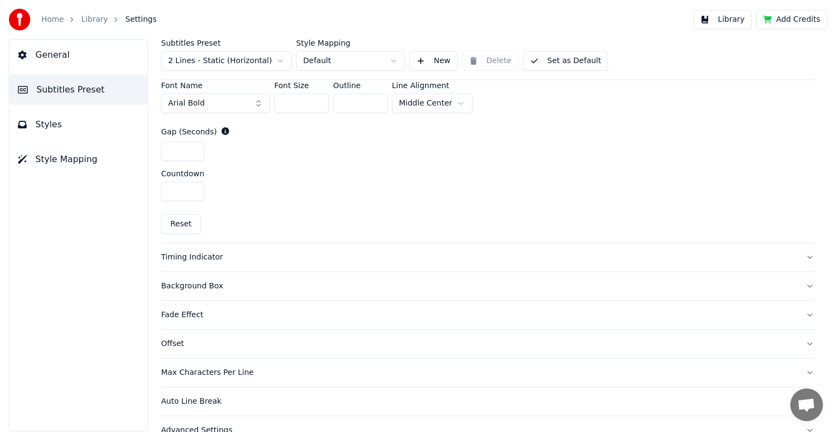
click at [208, 255] on div "Timing Indicator" at bounding box center [478, 257] width 635 height 11
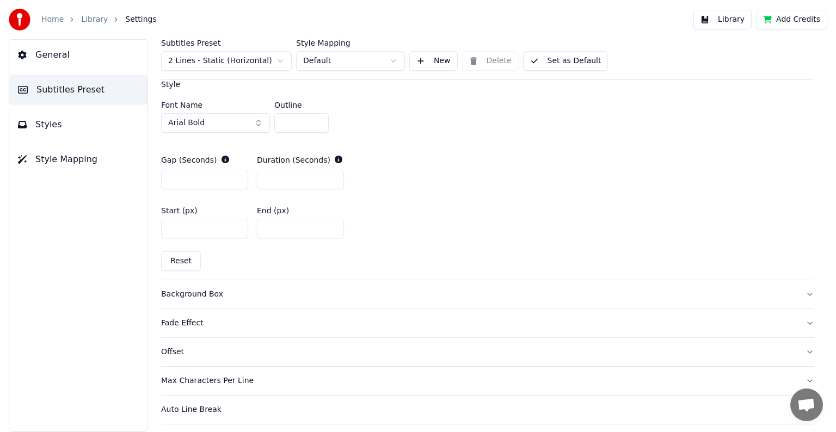
scroll to position [545, 0]
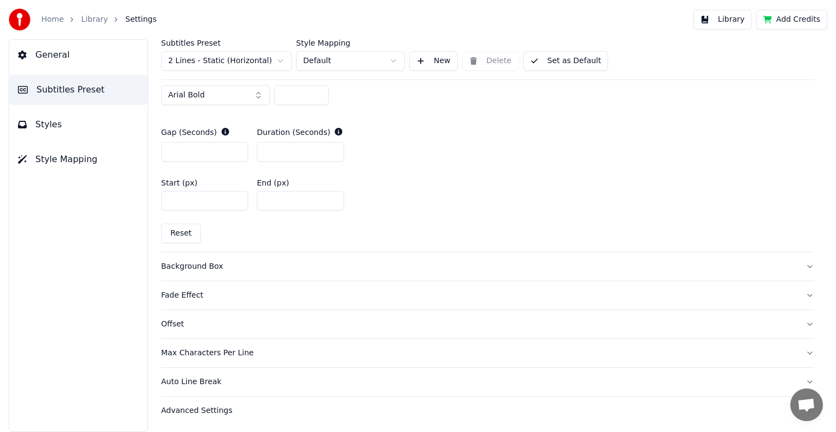
click at [176, 263] on div "Background Box" at bounding box center [478, 266] width 635 height 11
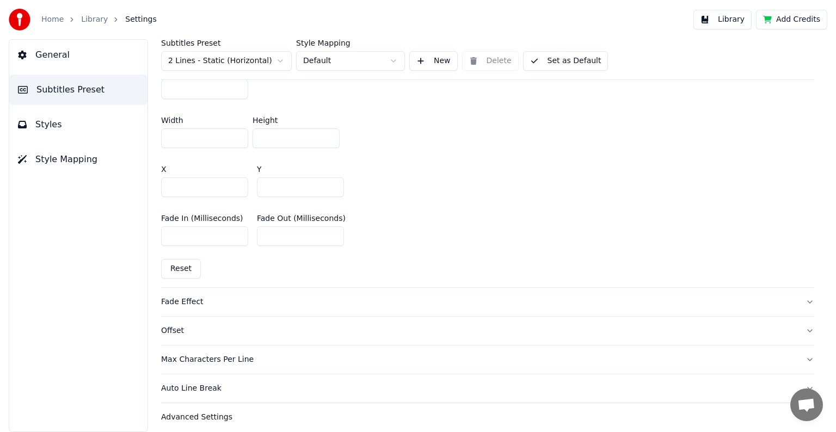
scroll to position [655, 0]
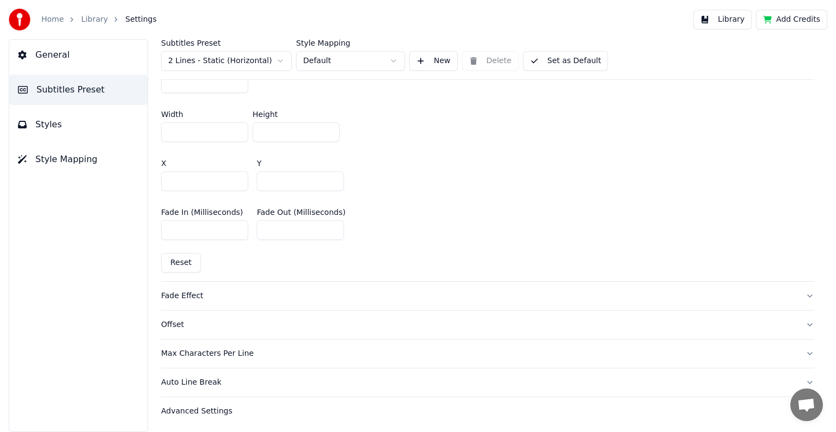
click at [177, 298] on div "Fade Effect" at bounding box center [478, 296] width 635 height 11
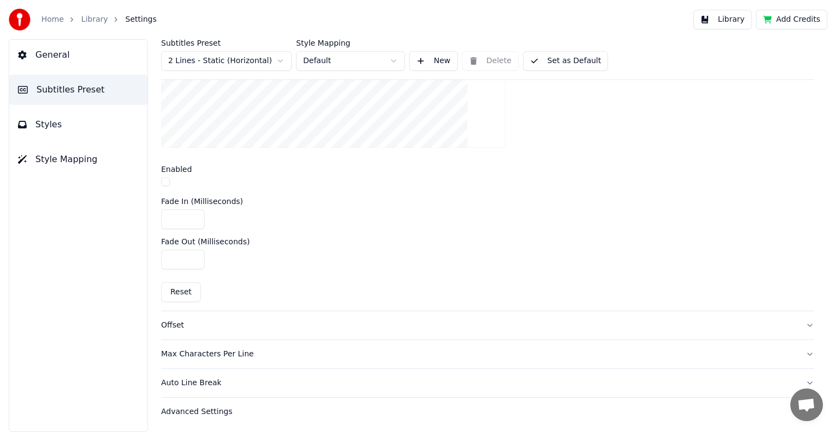
scroll to position [410, 0]
click at [176, 322] on div "Offset" at bounding box center [478, 324] width 635 height 11
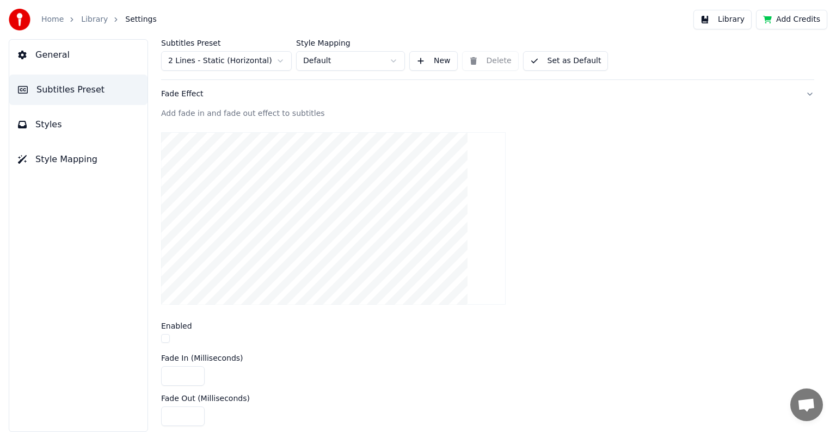
scroll to position [180, 0]
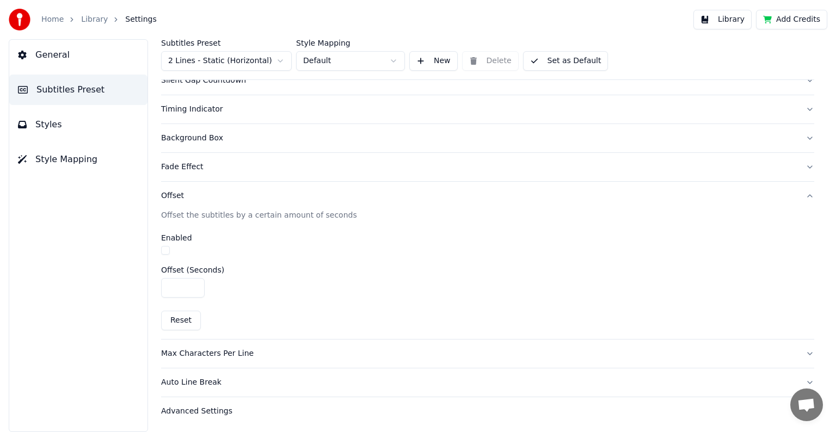
click at [213, 354] on div "Max Characters Per Line" at bounding box center [478, 353] width 635 height 11
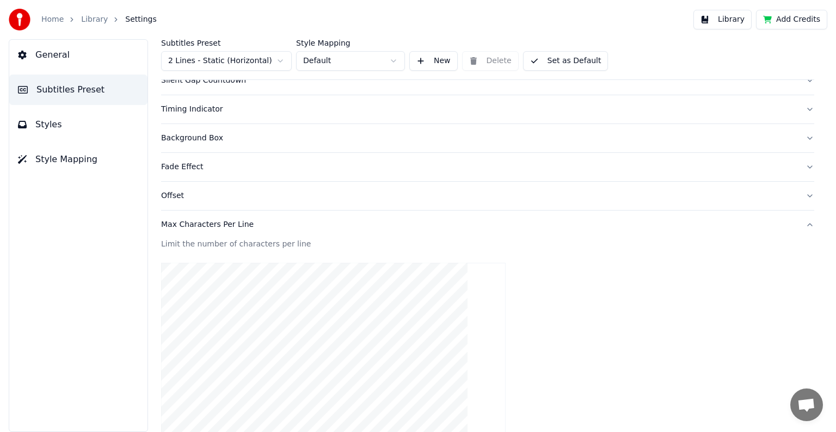
scroll to position [370, 0]
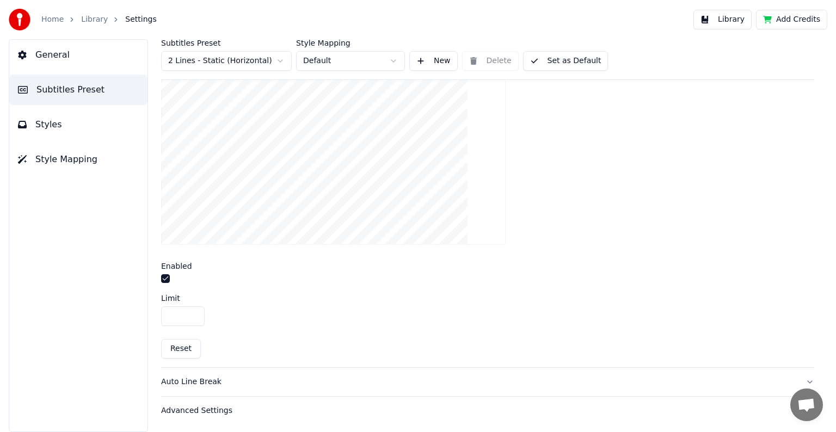
click at [203, 381] on div "Auto Line Break" at bounding box center [478, 382] width 635 height 11
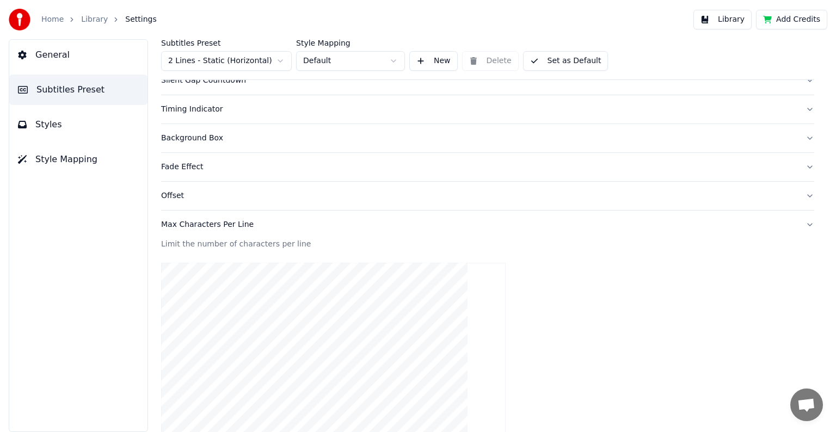
scroll to position [180, 0]
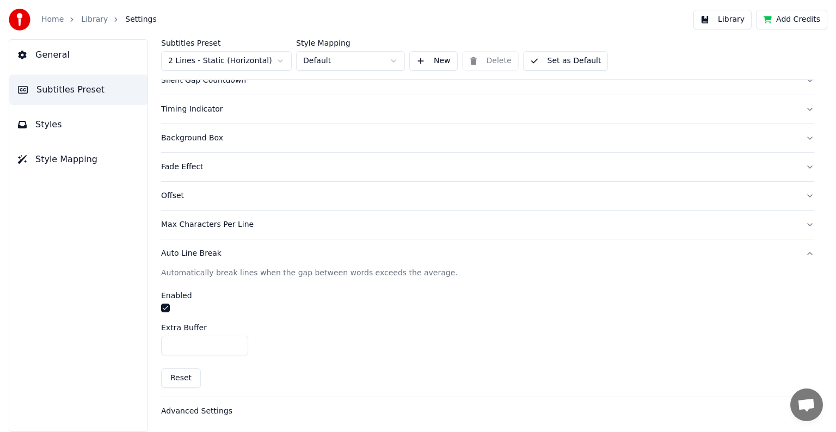
click at [555, 63] on button "Set as Default" at bounding box center [565, 61] width 85 height 20
click at [56, 124] on span "Styles" at bounding box center [48, 124] width 27 height 13
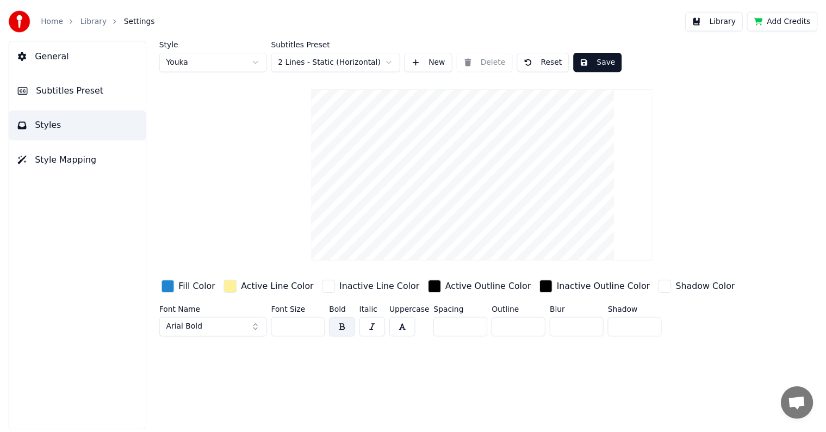
scroll to position [0, 0]
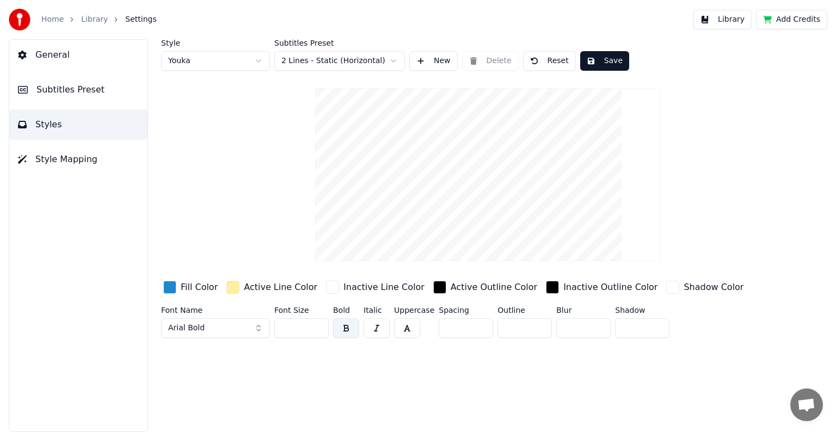
click at [54, 159] on span "Style Mapping" at bounding box center [66, 159] width 62 height 13
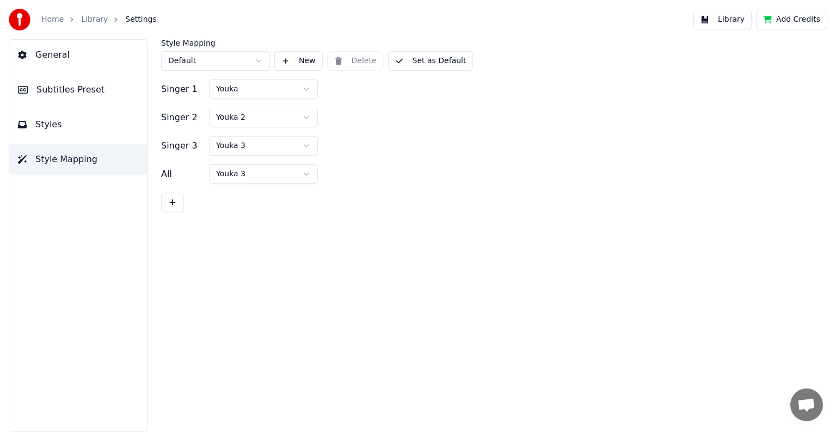
click at [61, 55] on span "General" at bounding box center [52, 54] width 34 height 13
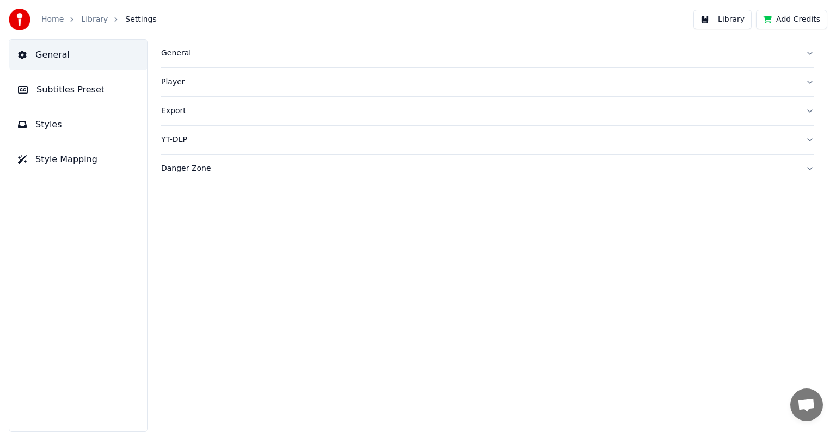
click at [85, 19] on link "Library" at bounding box center [94, 19] width 27 height 11
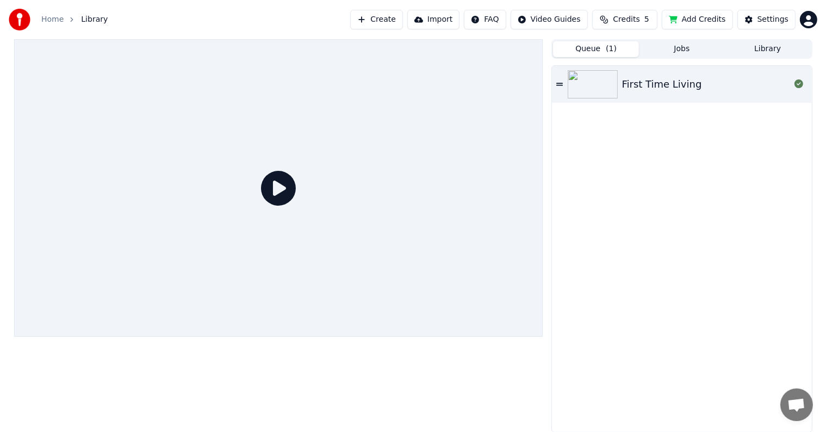
click at [605, 94] on img at bounding box center [593, 84] width 50 height 28
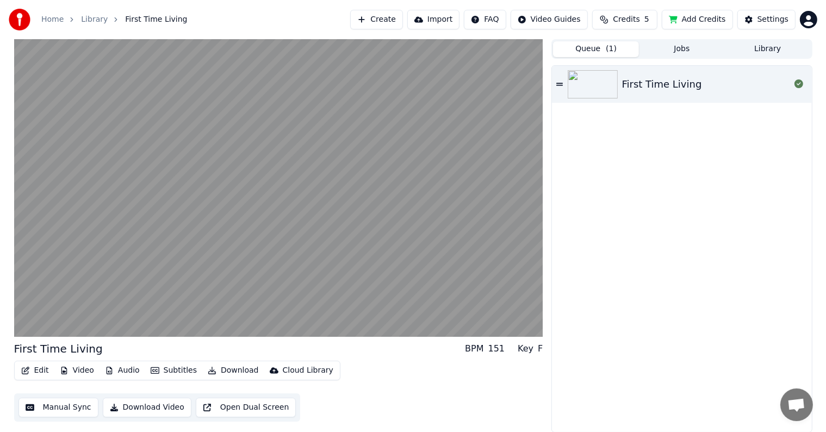
click at [764, 48] on button "Library" at bounding box center [768, 49] width 86 height 16
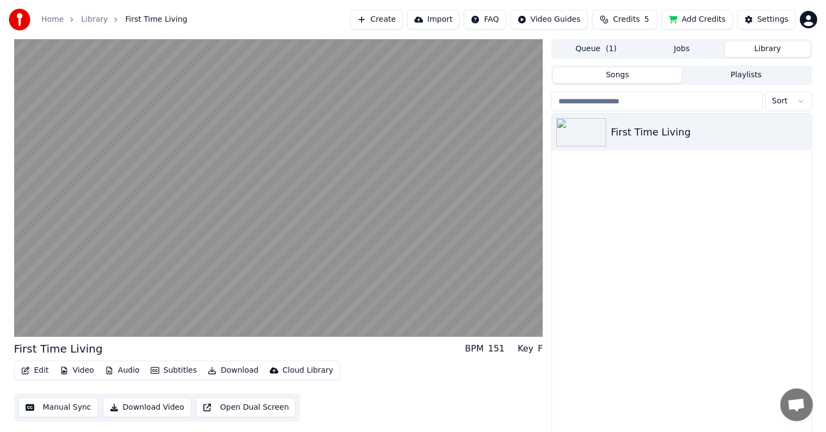
click at [452, 22] on button "Import" at bounding box center [434, 20] width 52 height 20
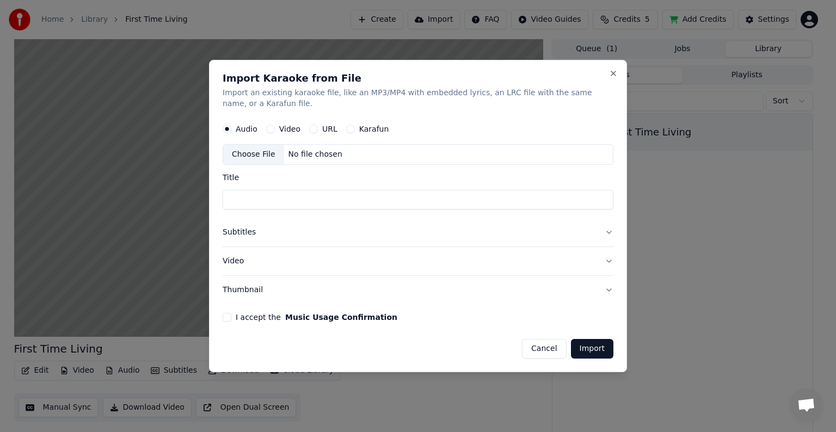
click at [267, 155] on div "Choose File" at bounding box center [253, 155] width 61 height 20
click at [292, 131] on label "Video" at bounding box center [289, 129] width 21 height 8
click at [275, 131] on button "Video" at bounding box center [270, 129] width 9 height 9
click at [253, 155] on div "Choose File" at bounding box center [253, 155] width 61 height 20
type input "**********"
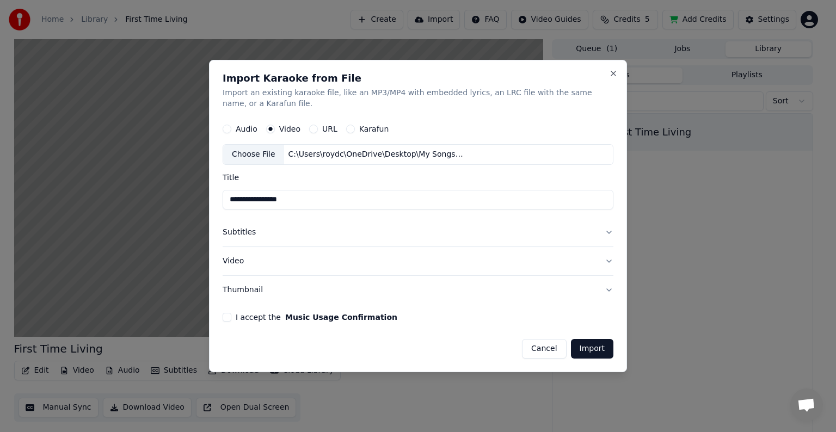
click at [585, 349] on button "Import" at bounding box center [592, 349] width 42 height 20
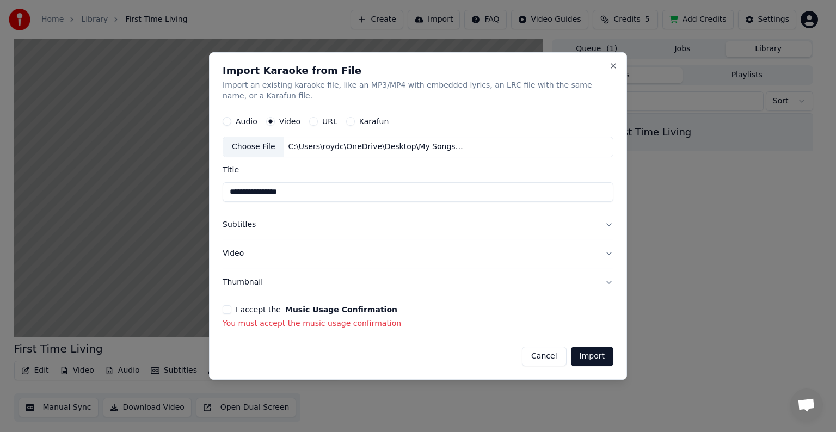
click at [226, 313] on button "I accept the Music Usage Confirmation" at bounding box center [227, 309] width 9 height 9
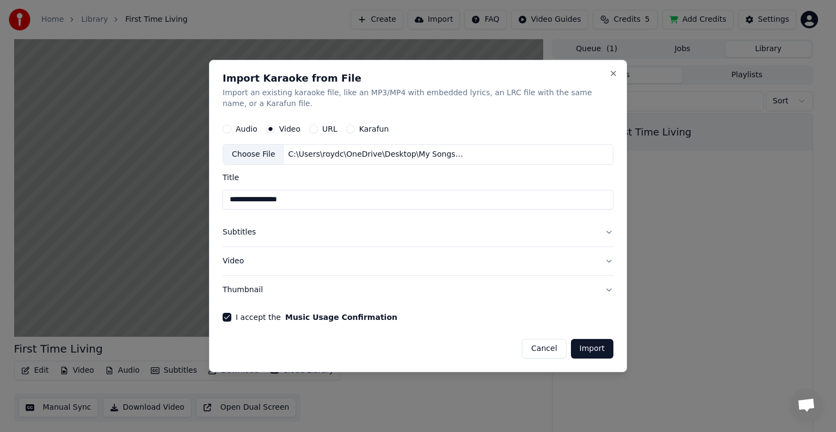
click at [591, 349] on button "Import" at bounding box center [592, 349] width 42 height 20
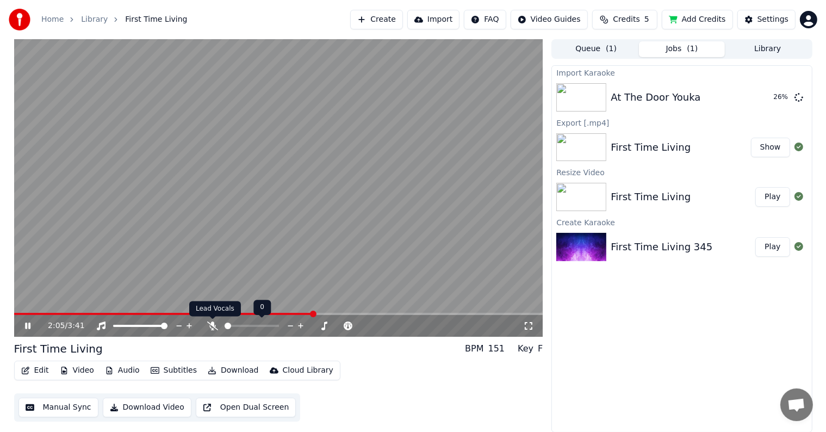
click at [212, 325] on icon at bounding box center [212, 326] width 11 height 9
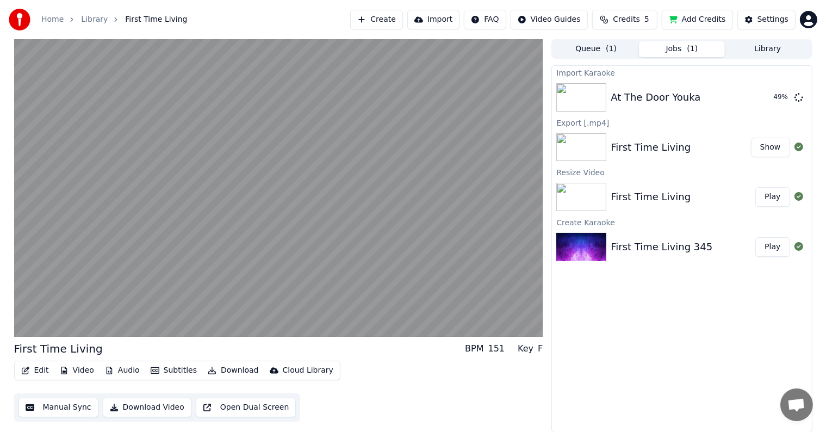
click at [48, 406] on button "Manual Sync" at bounding box center [58, 408] width 80 height 20
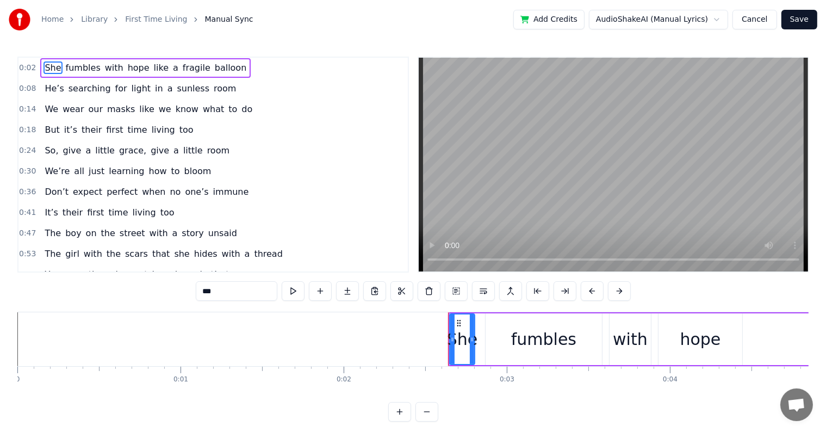
click at [765, 20] on button "Cancel" at bounding box center [755, 20] width 44 height 20
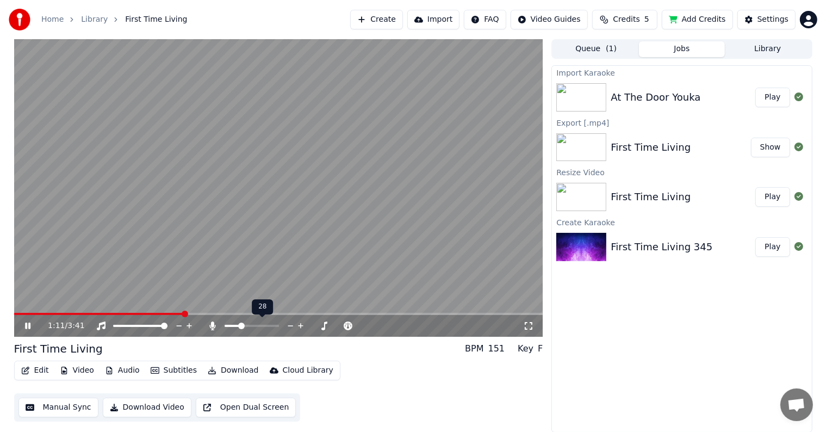
click at [239, 325] on span at bounding box center [232, 326] width 15 height 2
click at [246, 325] on span at bounding box center [252, 326] width 54 height 2
click at [250, 324] on span at bounding box center [247, 326] width 7 height 7
click at [257, 327] on span at bounding box center [257, 326] width 7 height 7
click at [775, 97] on button "Play" at bounding box center [773, 98] width 34 height 20
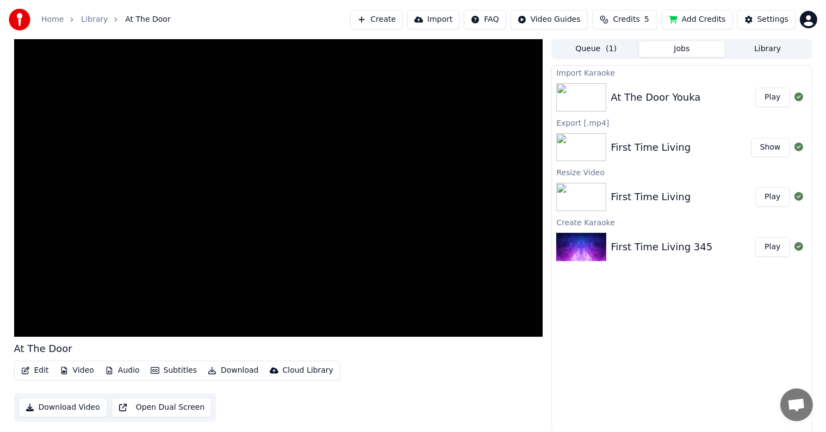
click at [37, 371] on button "Edit" at bounding box center [35, 370] width 36 height 15
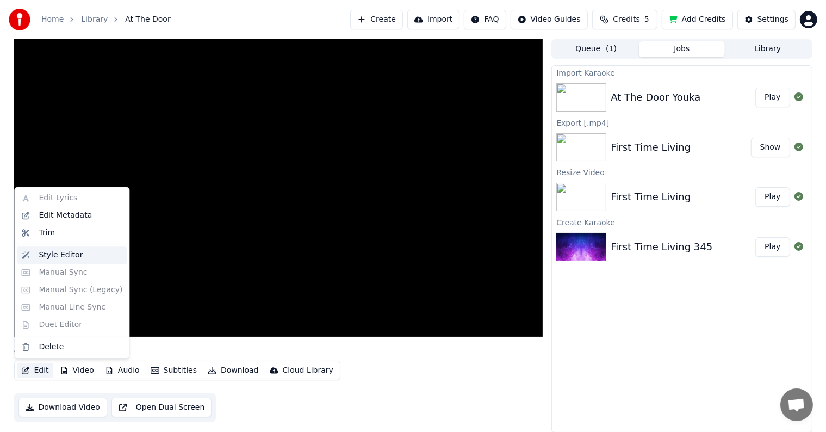
click at [68, 256] on div "Style Editor" at bounding box center [61, 255] width 44 height 11
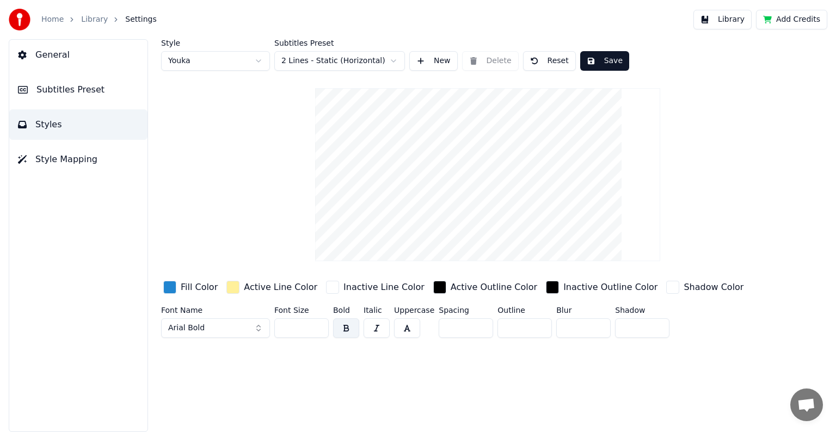
click at [89, 160] on span "Style Mapping" at bounding box center [66, 159] width 62 height 13
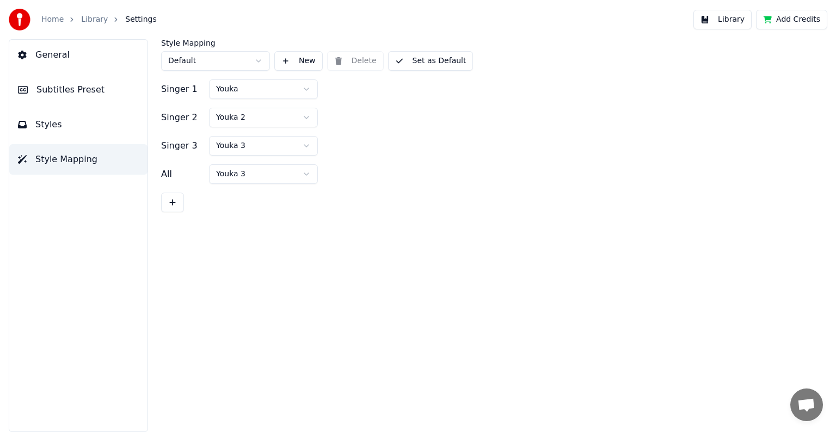
click at [62, 121] on button "Styles" at bounding box center [78, 124] width 138 height 30
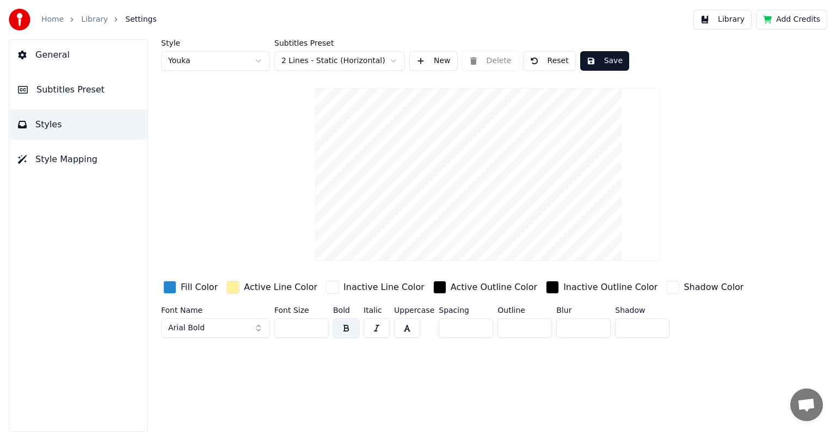
click at [54, 90] on span "Subtitles Preset" at bounding box center [70, 89] width 68 height 13
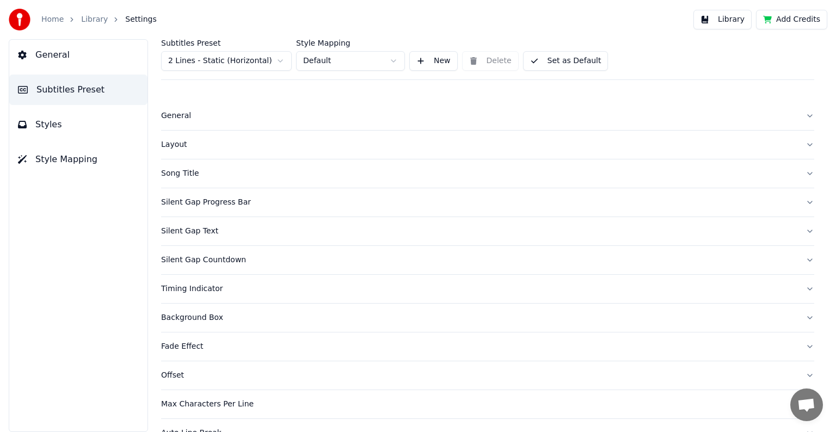
click at [171, 115] on div "General" at bounding box center [478, 115] width 635 height 11
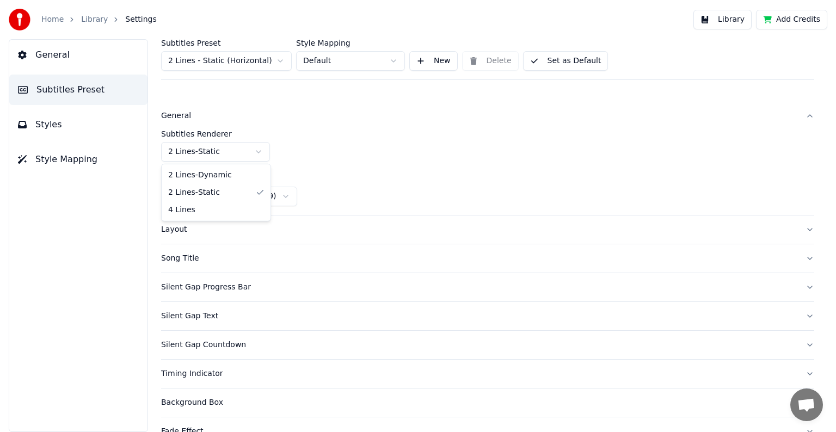
click at [258, 151] on html "Home Library Settings Library Add Credits General Subtitles Preset Styles Style…" at bounding box center [418, 216] width 836 height 432
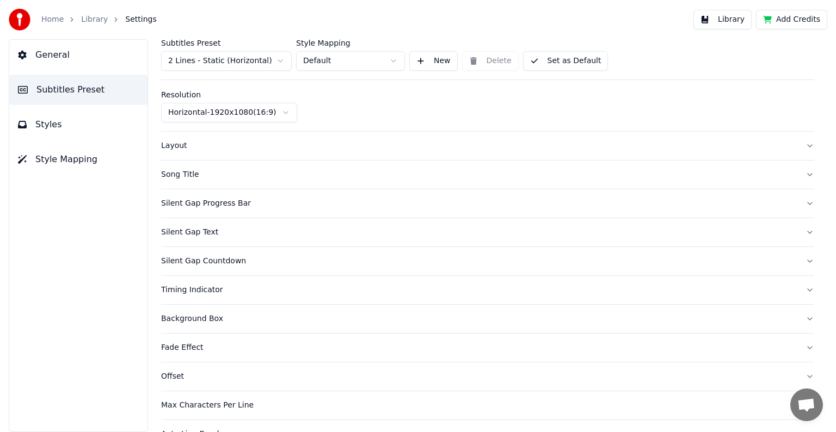
scroll to position [107, 0]
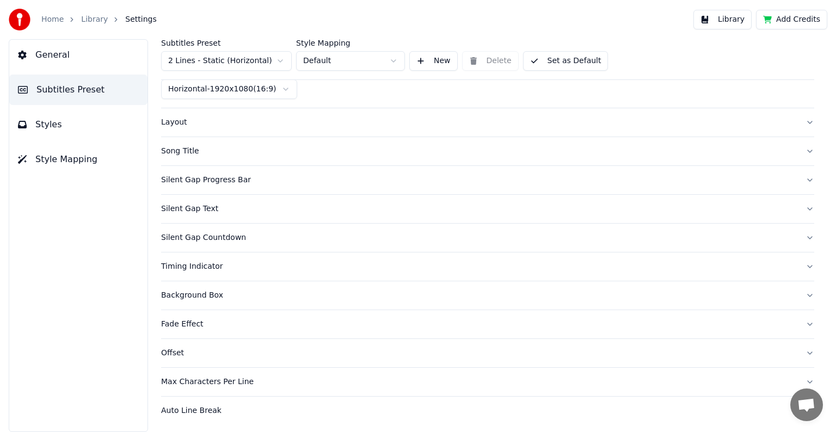
click at [194, 153] on div "Song Title" at bounding box center [478, 151] width 635 height 11
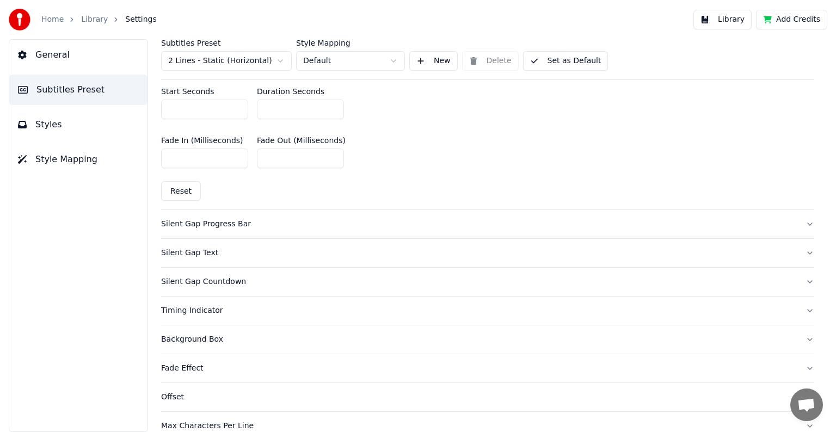
scroll to position [542, 0]
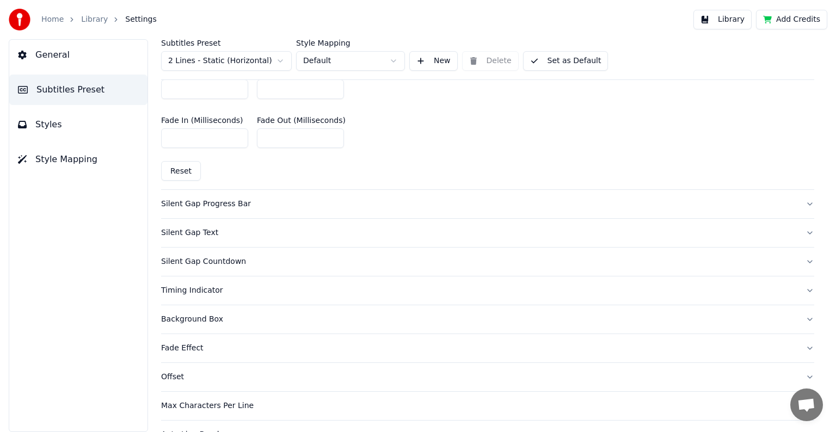
click at [200, 199] on div "Silent Gap Progress Bar" at bounding box center [478, 204] width 635 height 11
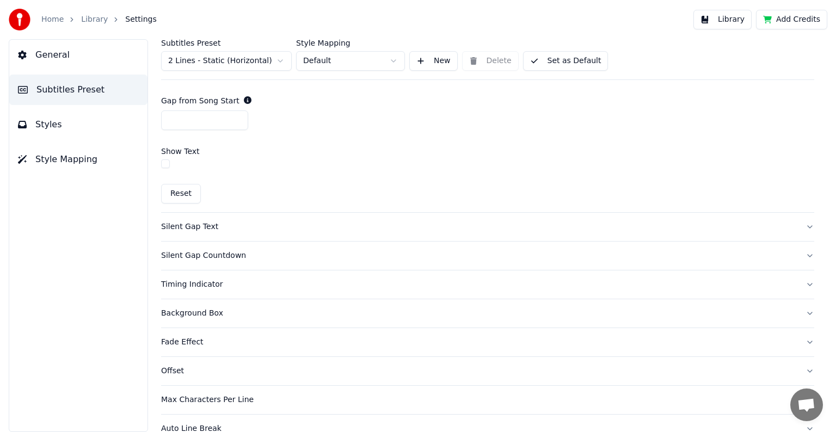
scroll to position [651, 0]
click at [189, 147] on label "Show Text" at bounding box center [180, 149] width 39 height 8
click at [178, 225] on div "Silent Gap Text" at bounding box center [478, 224] width 635 height 11
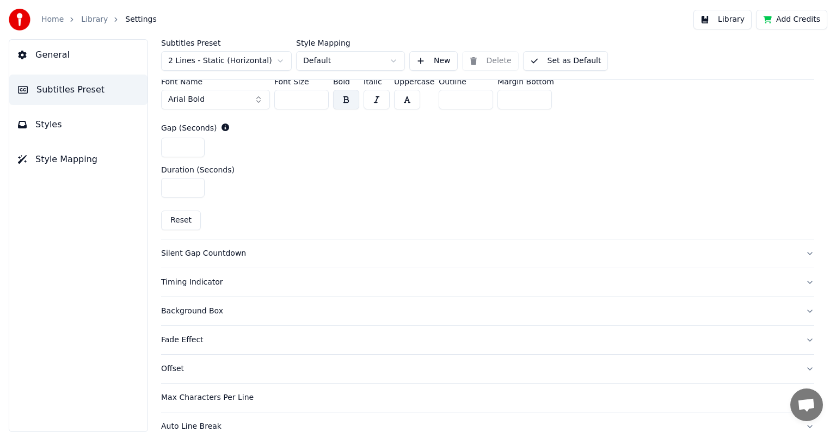
scroll to position [517, 0]
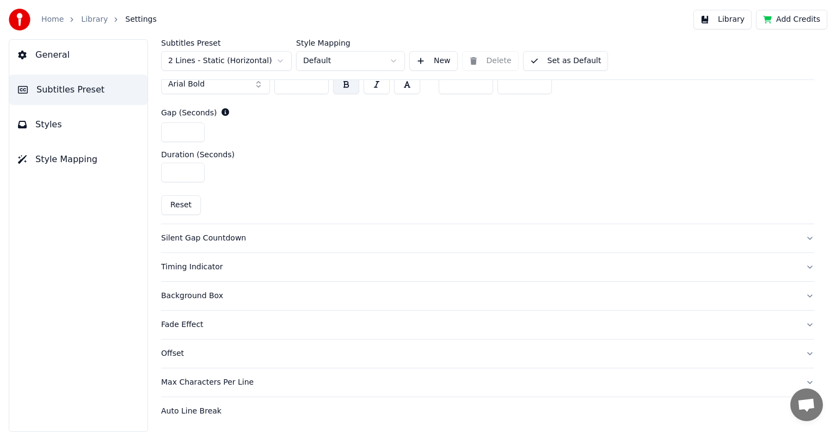
click at [187, 237] on div "Silent Gap Countdown" at bounding box center [478, 238] width 635 height 11
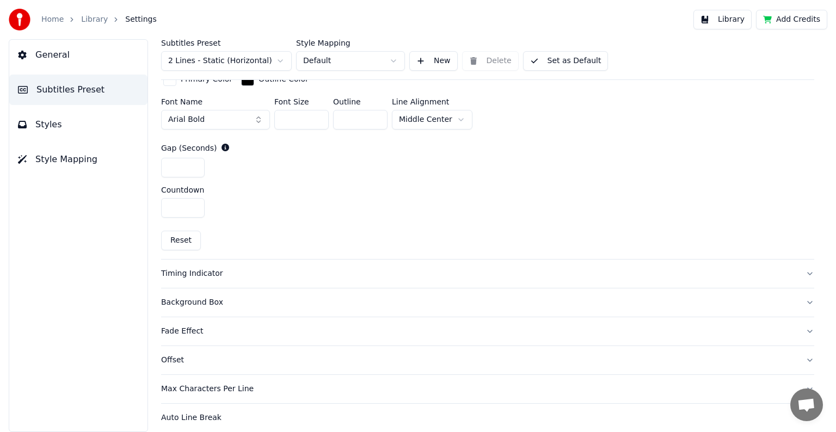
scroll to position [477, 0]
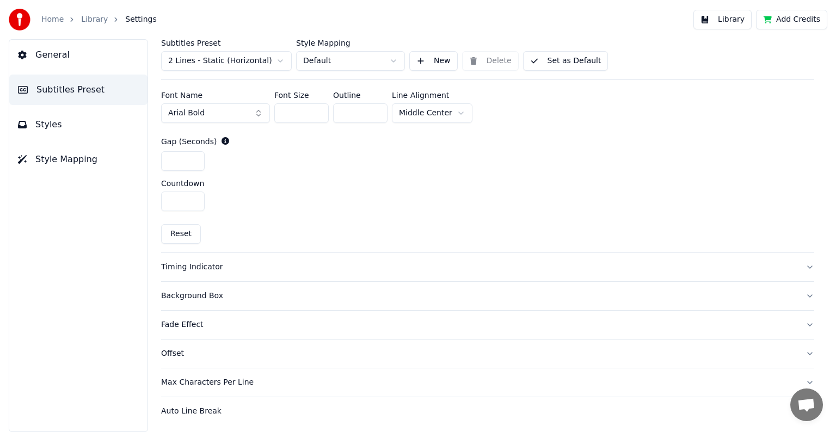
click at [202, 265] on div "Timing Indicator" at bounding box center [478, 267] width 635 height 11
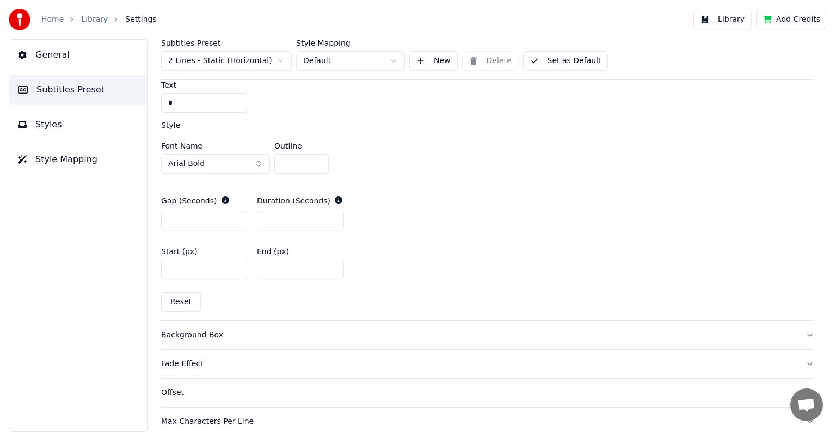
click at [195, 333] on div "Background Box" at bounding box center [478, 335] width 635 height 11
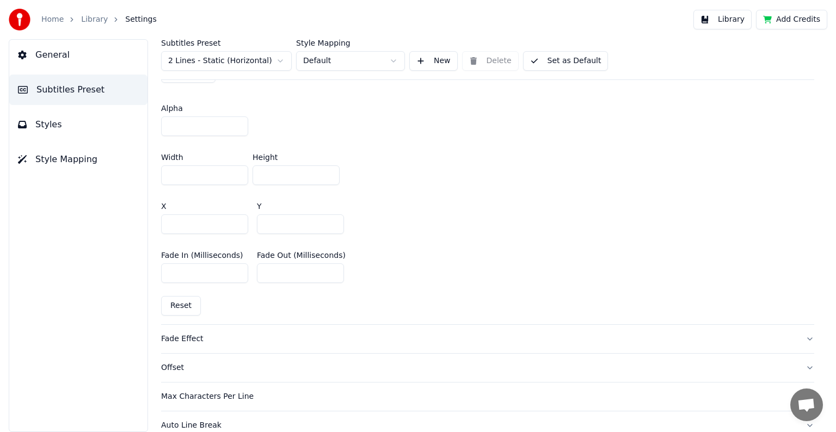
scroll to position [626, 0]
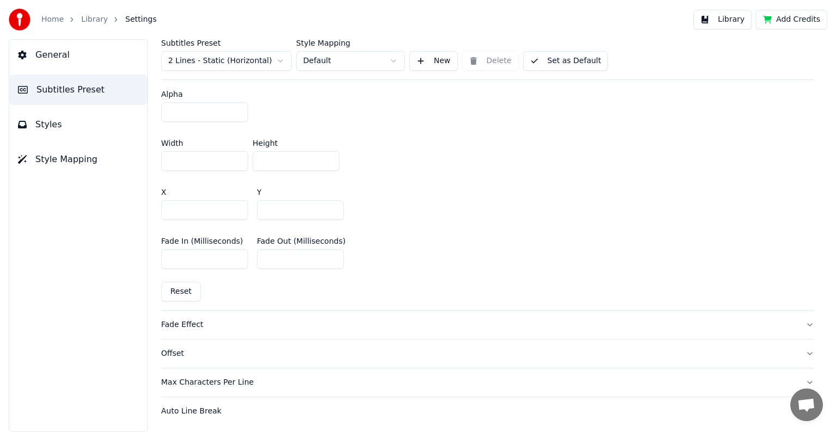
click at [178, 353] on div "Offset" at bounding box center [478, 353] width 635 height 11
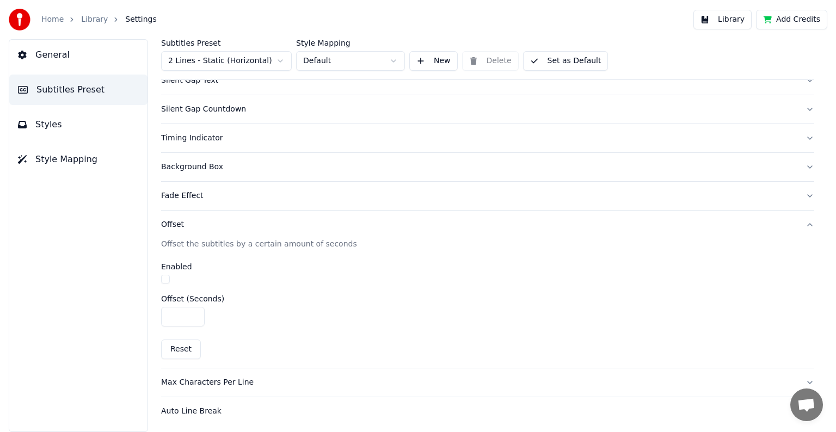
click at [181, 379] on div "Max Characters Per Line" at bounding box center [478, 382] width 635 height 11
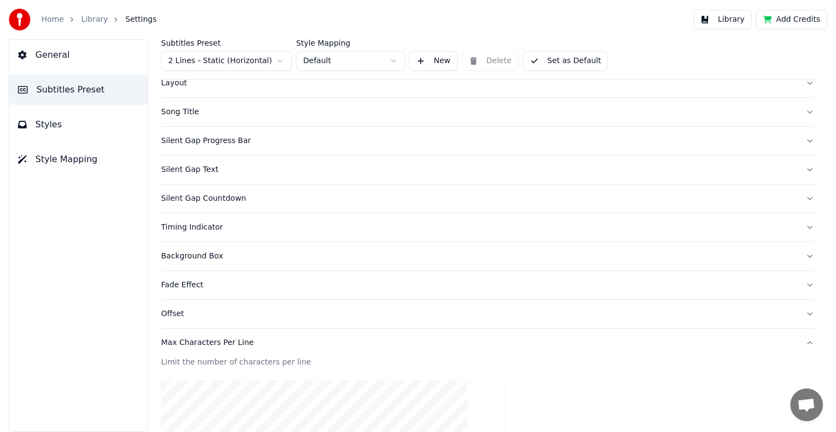
scroll to position [0, 0]
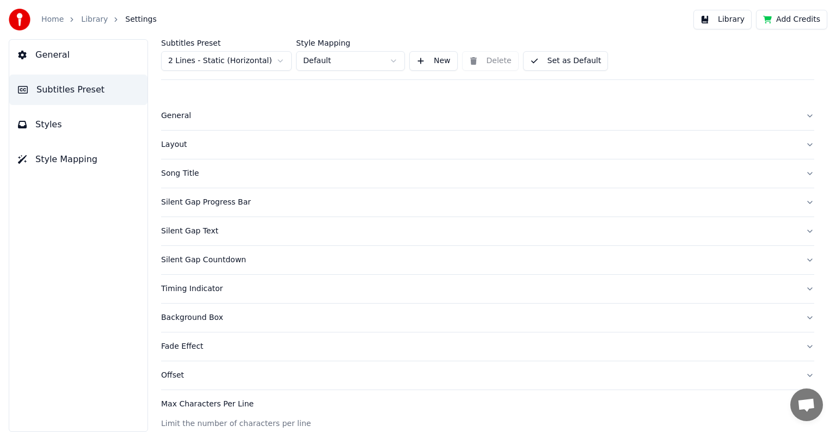
click at [206, 118] on div "General" at bounding box center [478, 115] width 635 height 11
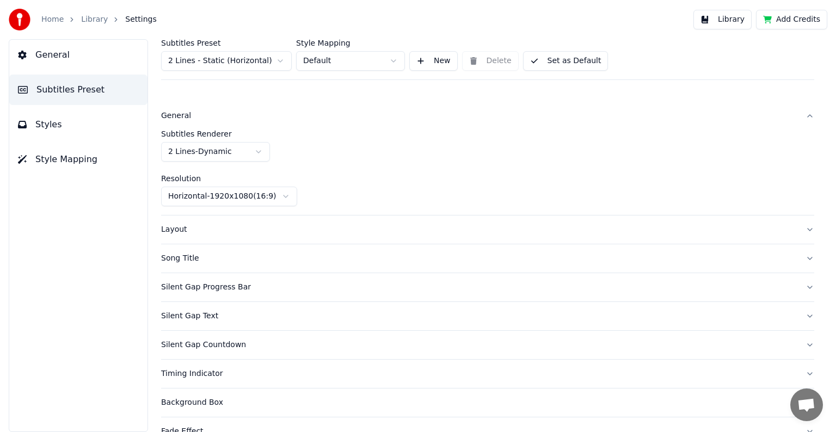
click at [189, 235] on button "Layout" at bounding box center [487, 229] width 653 height 28
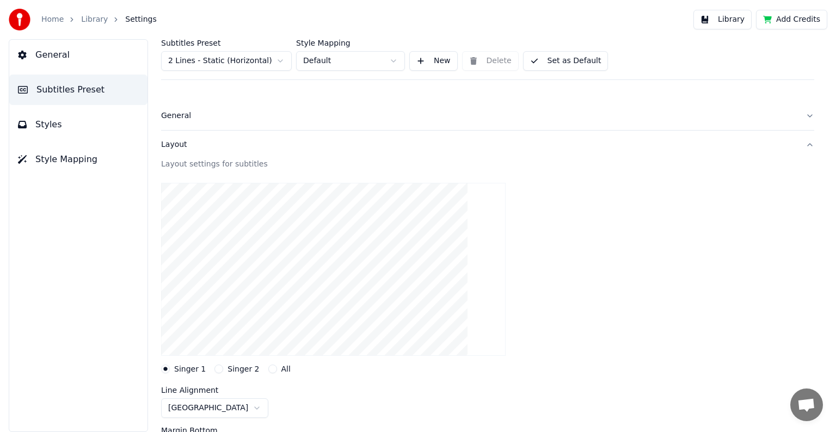
click at [248, 410] on div "Line [GEOGRAPHIC_DATA]" at bounding box center [487, 402] width 653 height 32
click at [195, 407] on html "Home Library Settings Library Add Credits General Subtitles Preset Styles Style…" at bounding box center [418, 216] width 836 height 432
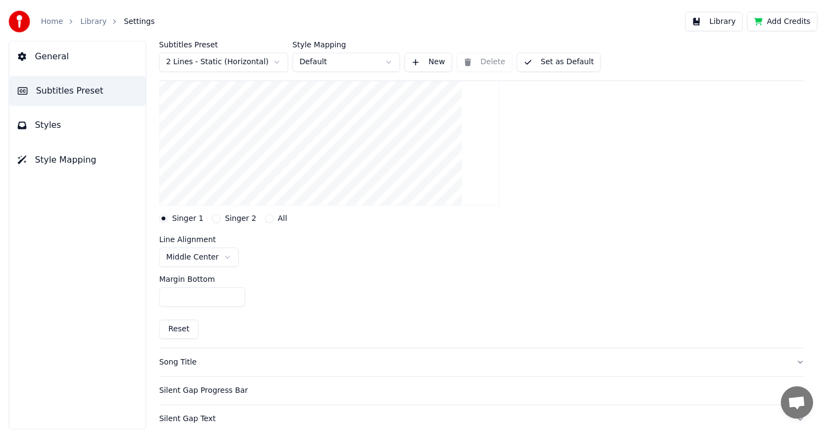
scroll to position [145, 0]
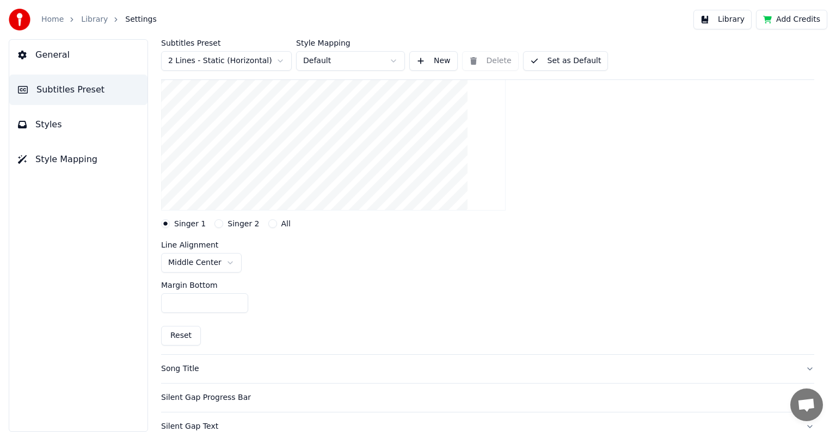
click at [561, 60] on button "Set as Default" at bounding box center [565, 61] width 85 height 20
click at [89, 17] on link "Library" at bounding box center [94, 19] width 27 height 11
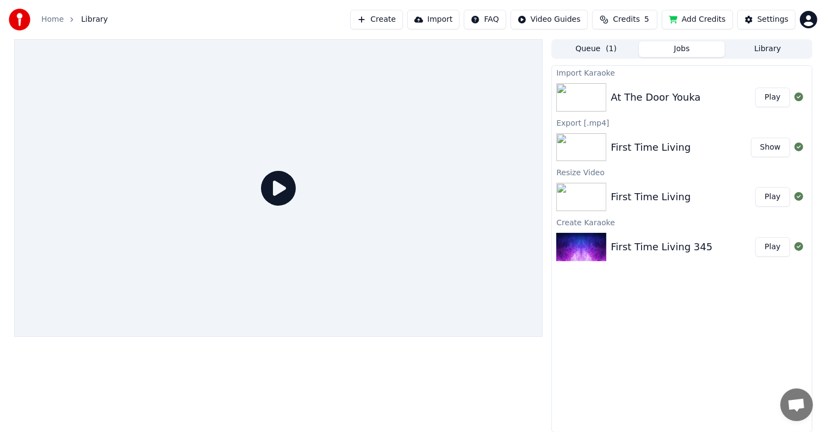
click at [588, 106] on img at bounding box center [582, 97] width 50 height 28
click at [777, 98] on button "Play" at bounding box center [773, 98] width 34 height 20
